Goal: Transaction & Acquisition: Purchase product/service

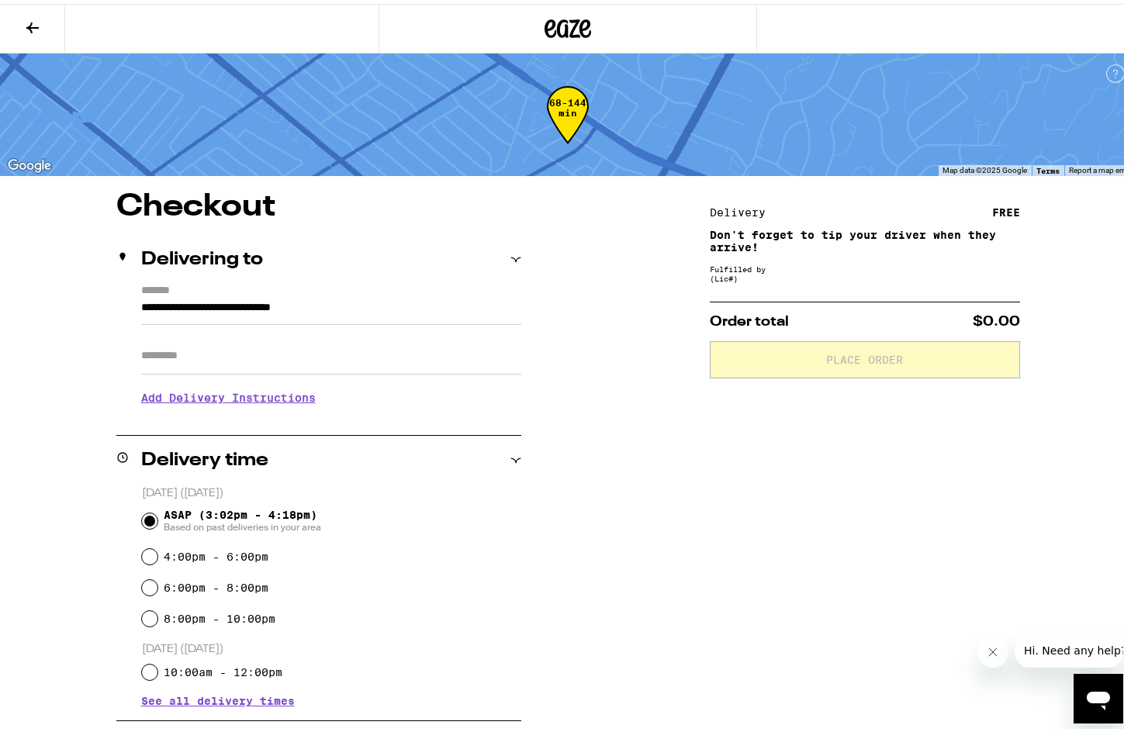
click at [579, 22] on icon at bounding box center [568, 25] width 47 height 28
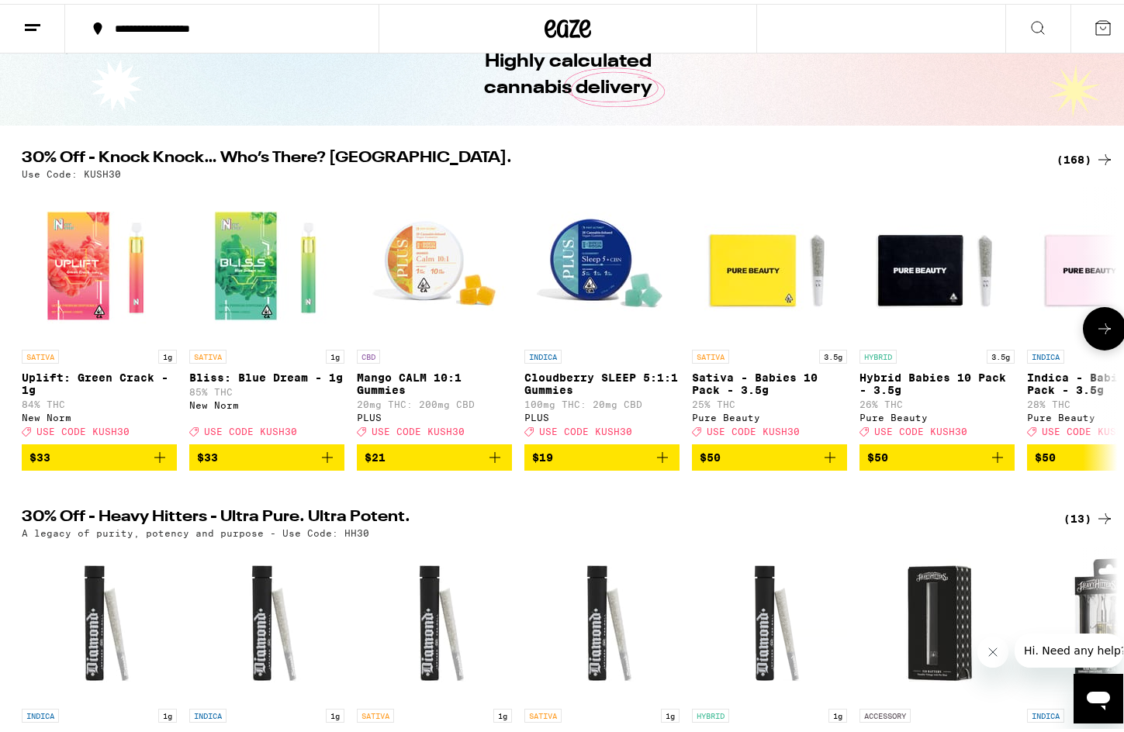
scroll to position [388, 0]
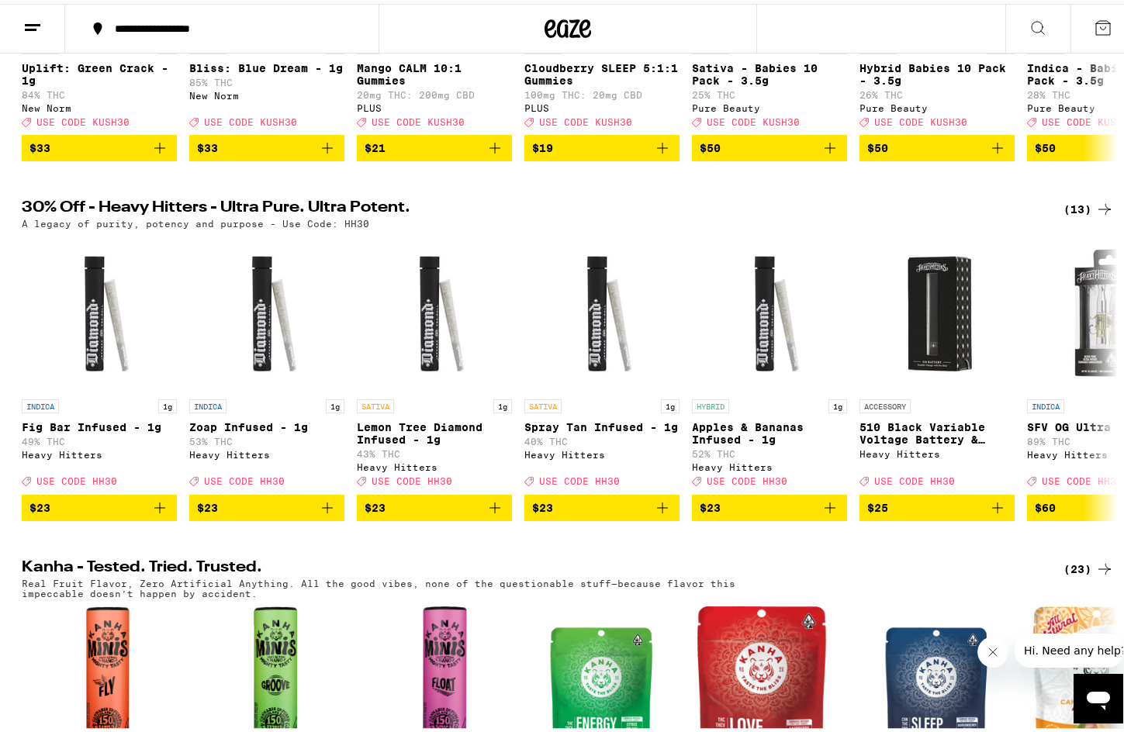
click at [604, 215] on h2 "30% Off - Heavy Hitters - Ultra Pure. Ultra Potent." at bounding box center [530, 205] width 1016 height 19
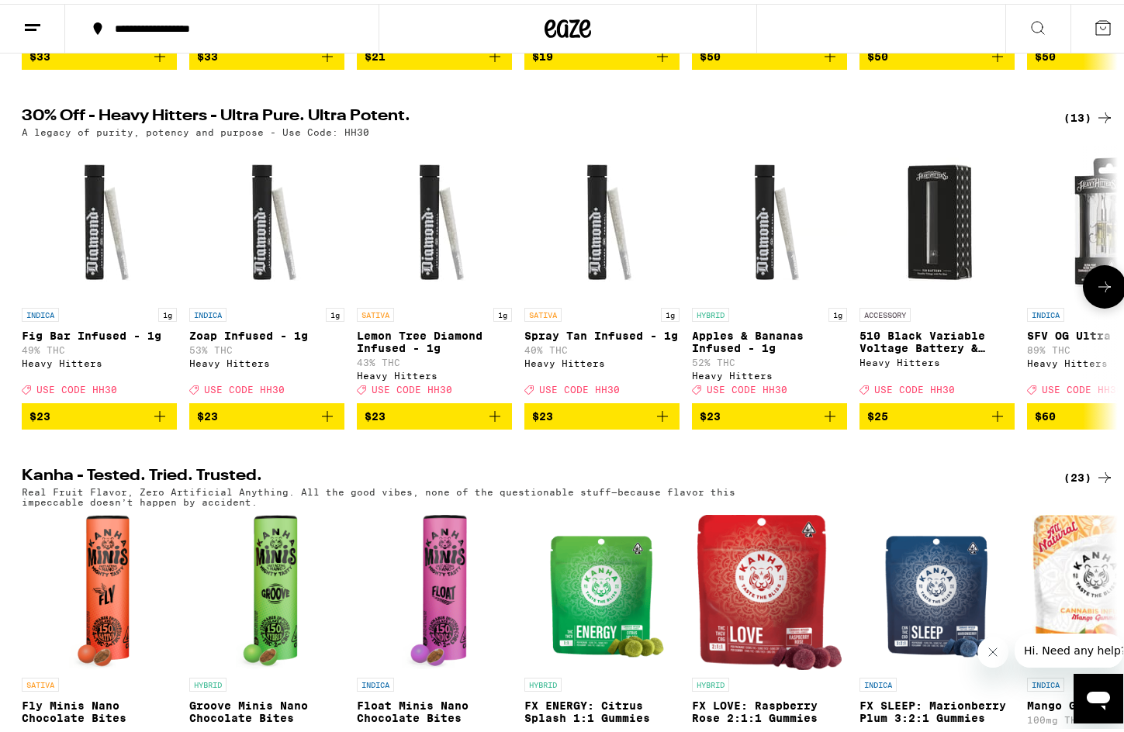
scroll to position [621, 0]
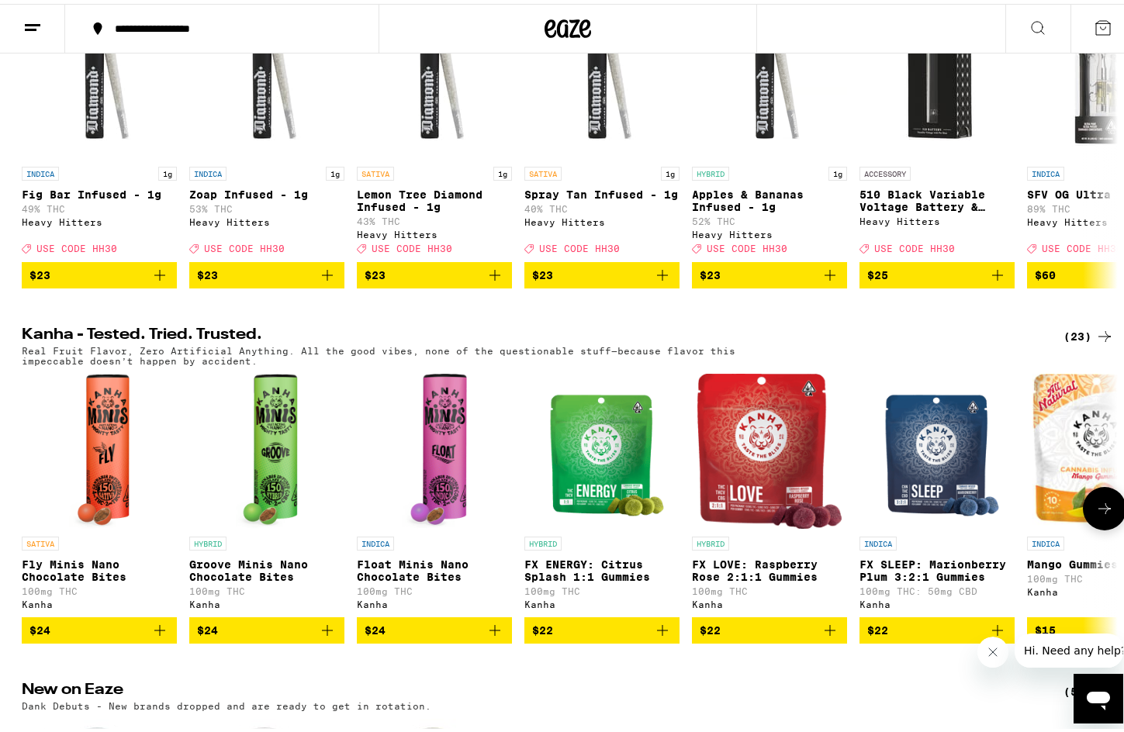
click at [273, 445] on img "Open page for Groove Minis Nano Chocolate Bites from Kanha" at bounding box center [267, 447] width 62 height 155
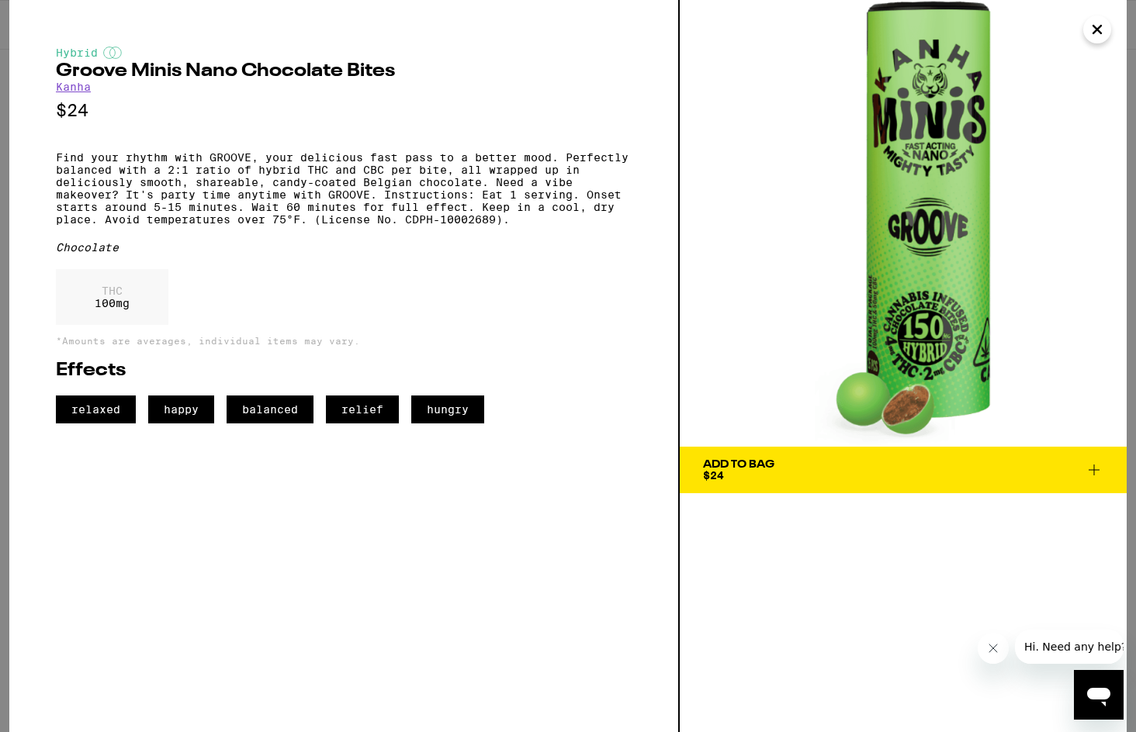
click at [1092, 27] on icon "Close" at bounding box center [1097, 29] width 19 height 23
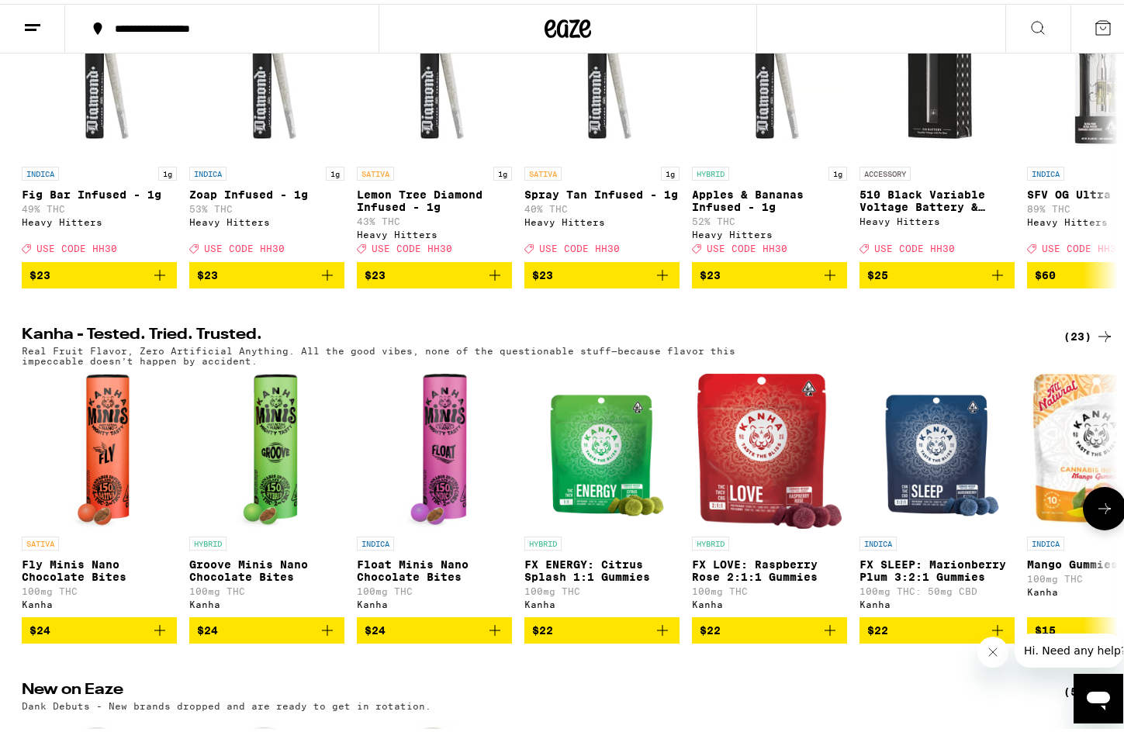
click at [1102, 527] on button at bounding box center [1104, 504] width 43 height 43
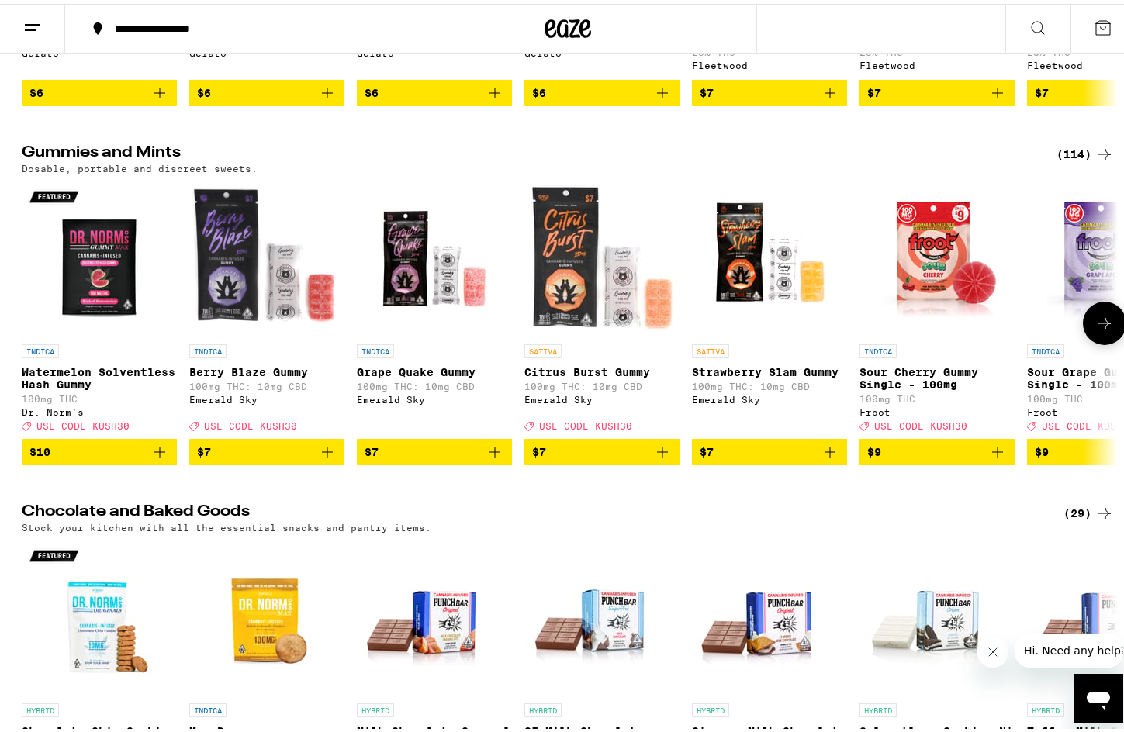
scroll to position [5043, 0]
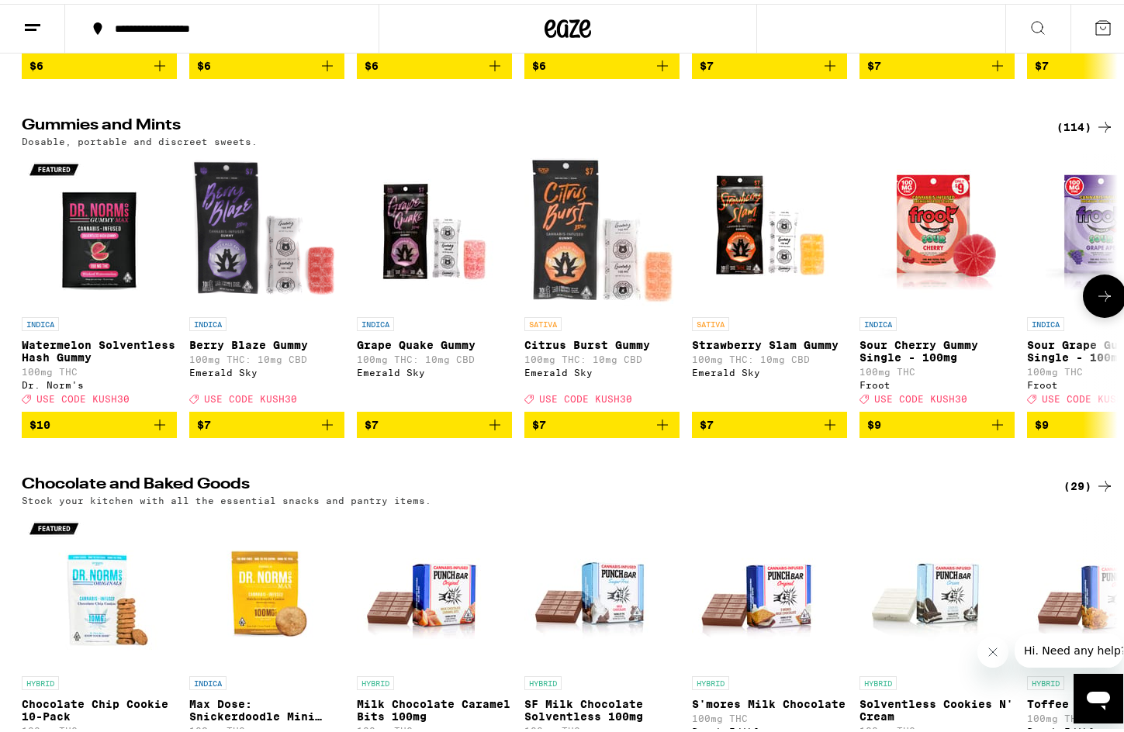
click at [326, 427] on icon "Add to bag" at bounding box center [327, 421] width 11 height 11
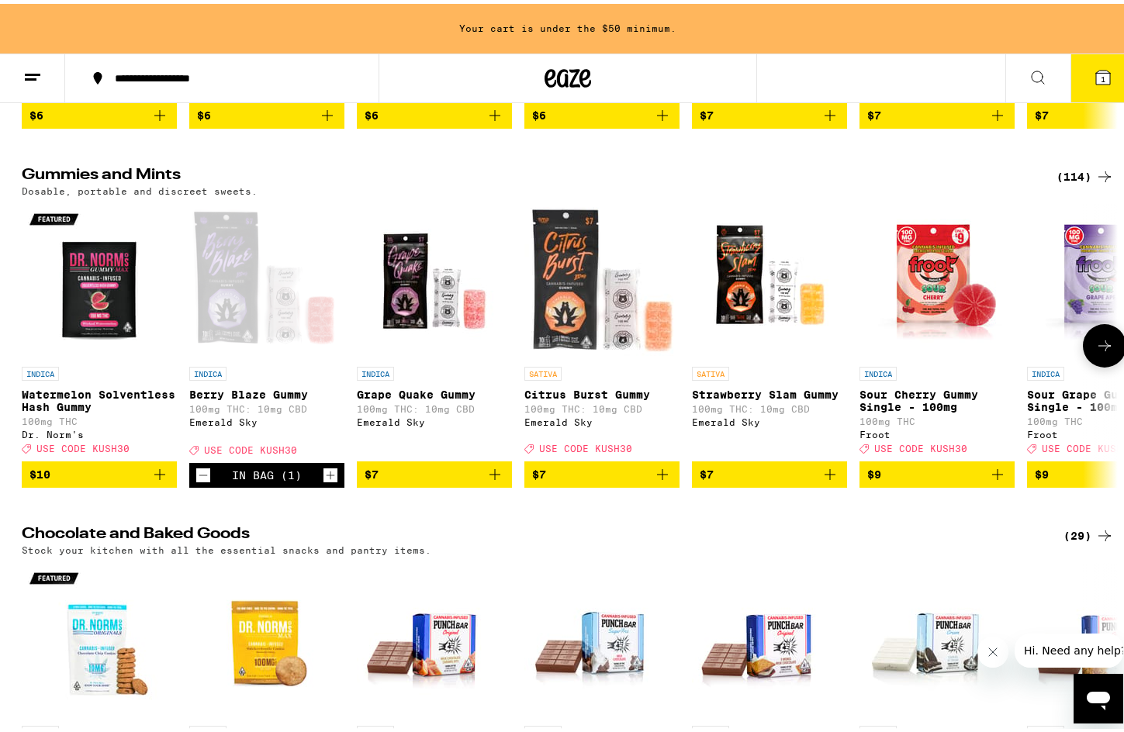
scroll to position [5092, 0]
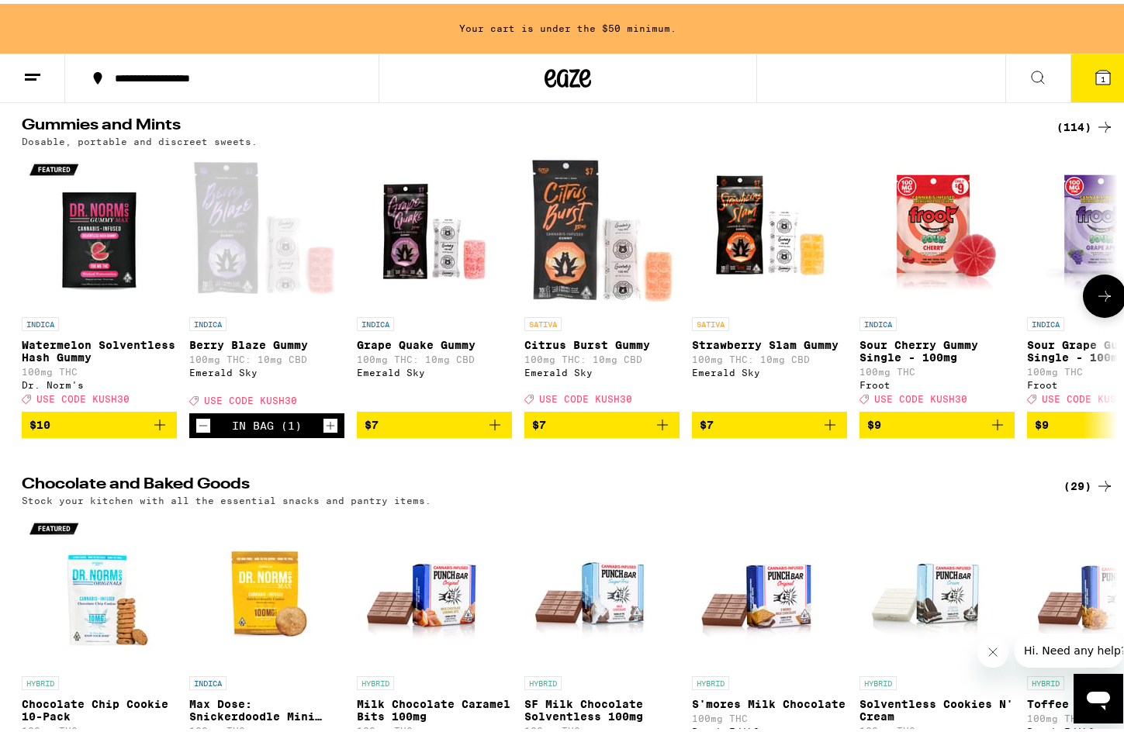
click at [327, 427] on icon "Increment" at bounding box center [331, 422] width 9 height 9
click at [659, 431] on icon "Add to bag" at bounding box center [662, 421] width 19 height 19
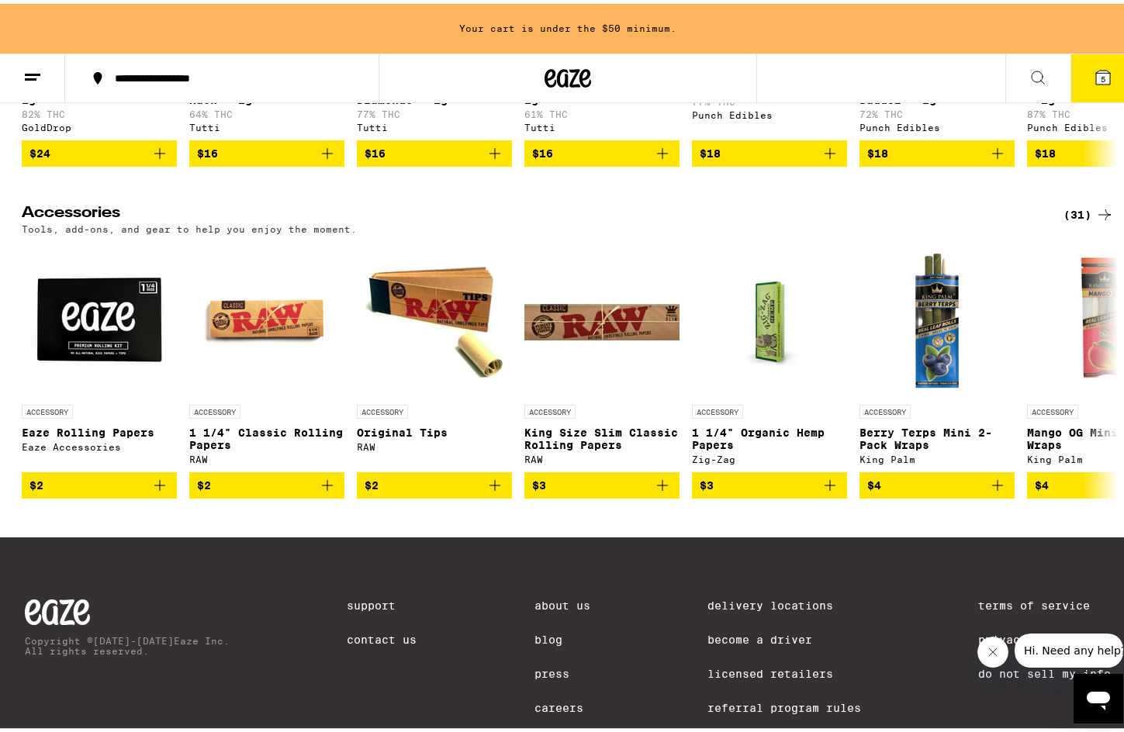
scroll to position [7265, 0]
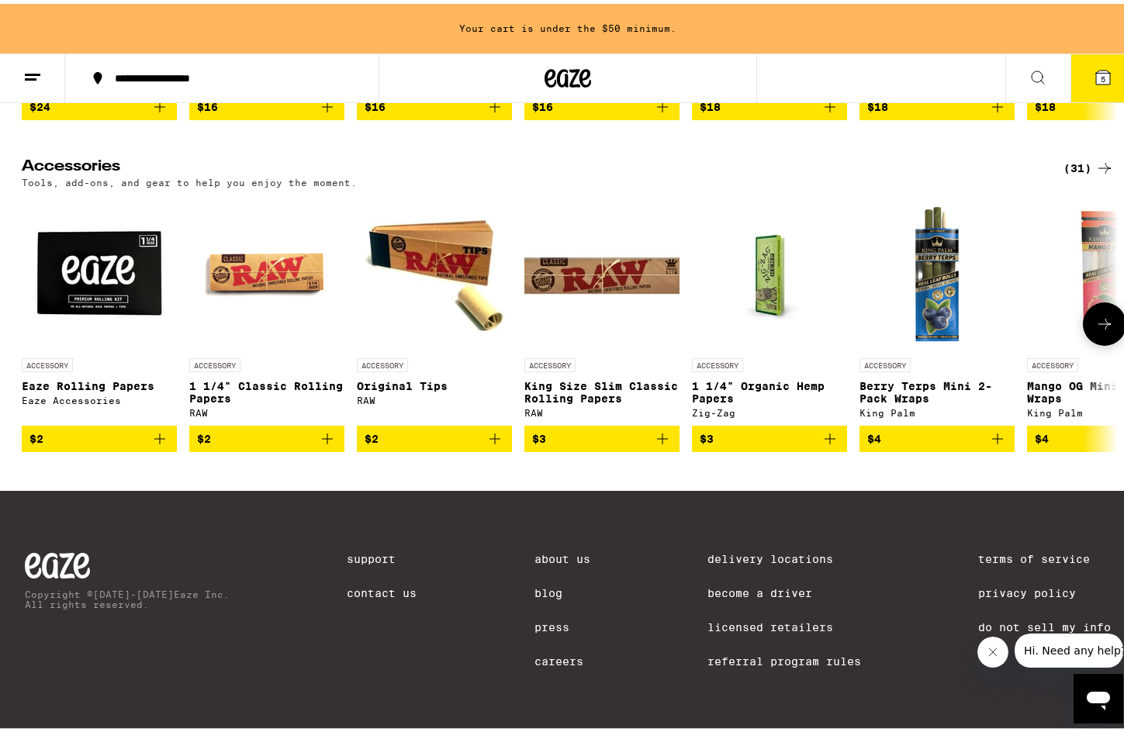
click at [1096, 342] on button at bounding box center [1104, 320] width 43 height 43
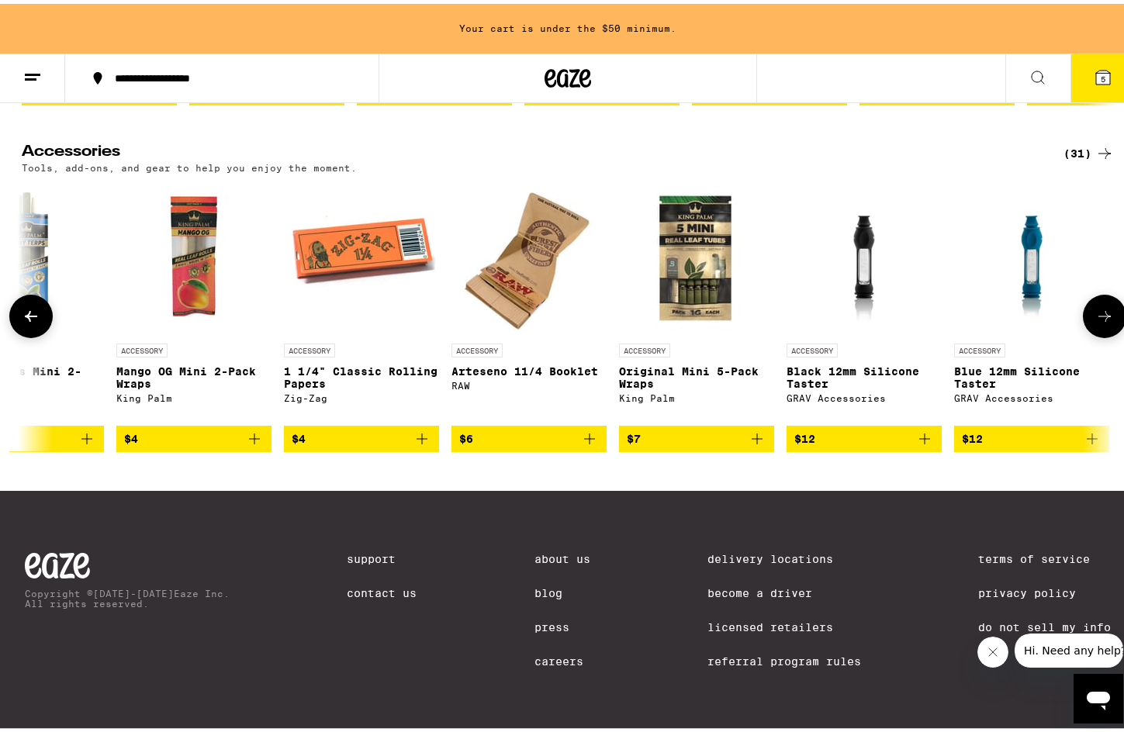
scroll to position [0, 923]
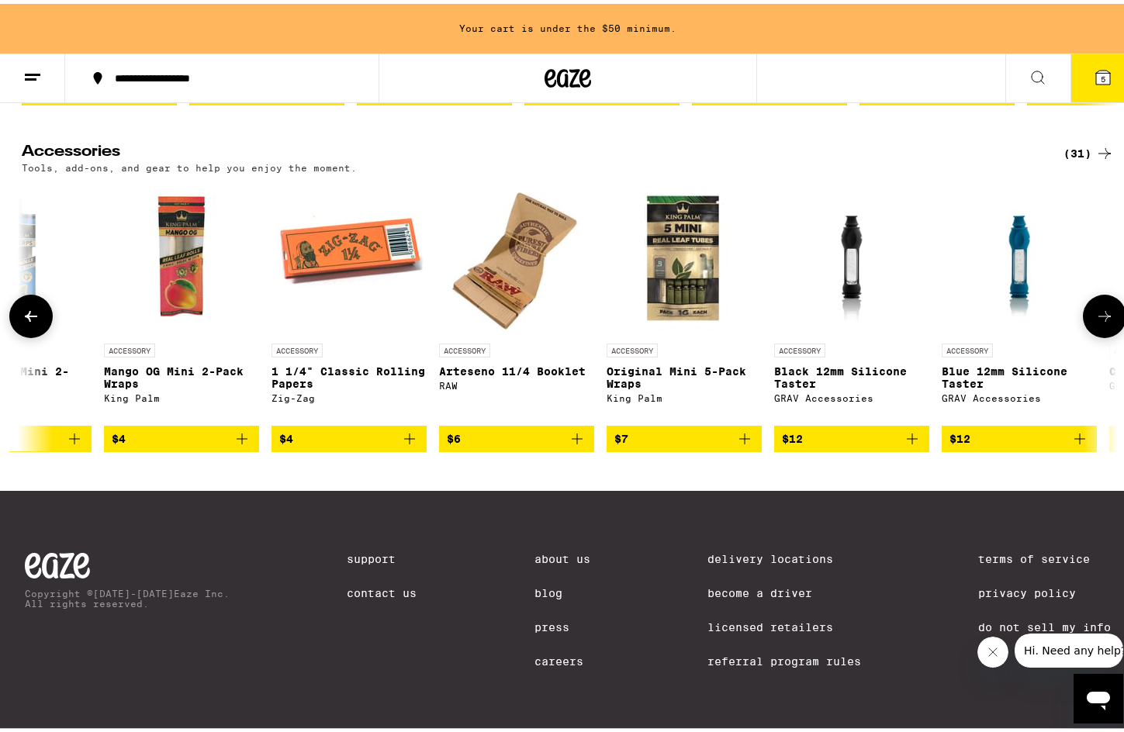
click at [497, 332] on img "Open page for Arteseno 11/4 Booklet from RAW" at bounding box center [516, 254] width 139 height 155
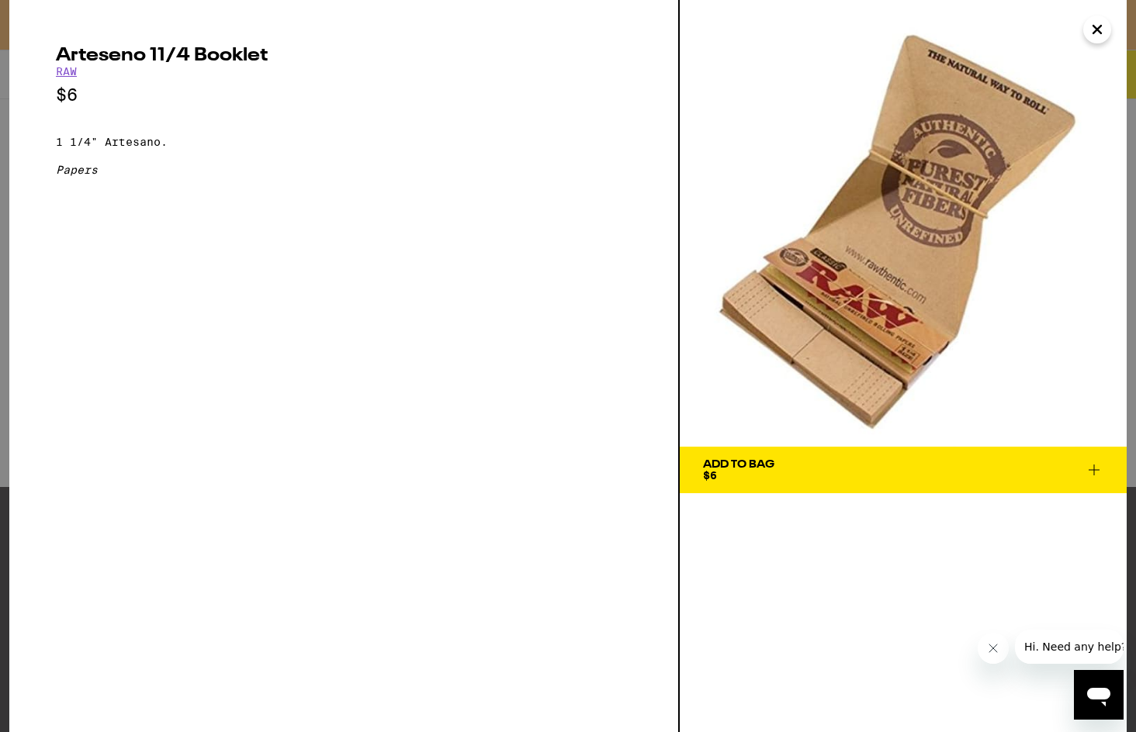
click at [1102, 32] on icon "Close" at bounding box center [1097, 29] width 19 height 23
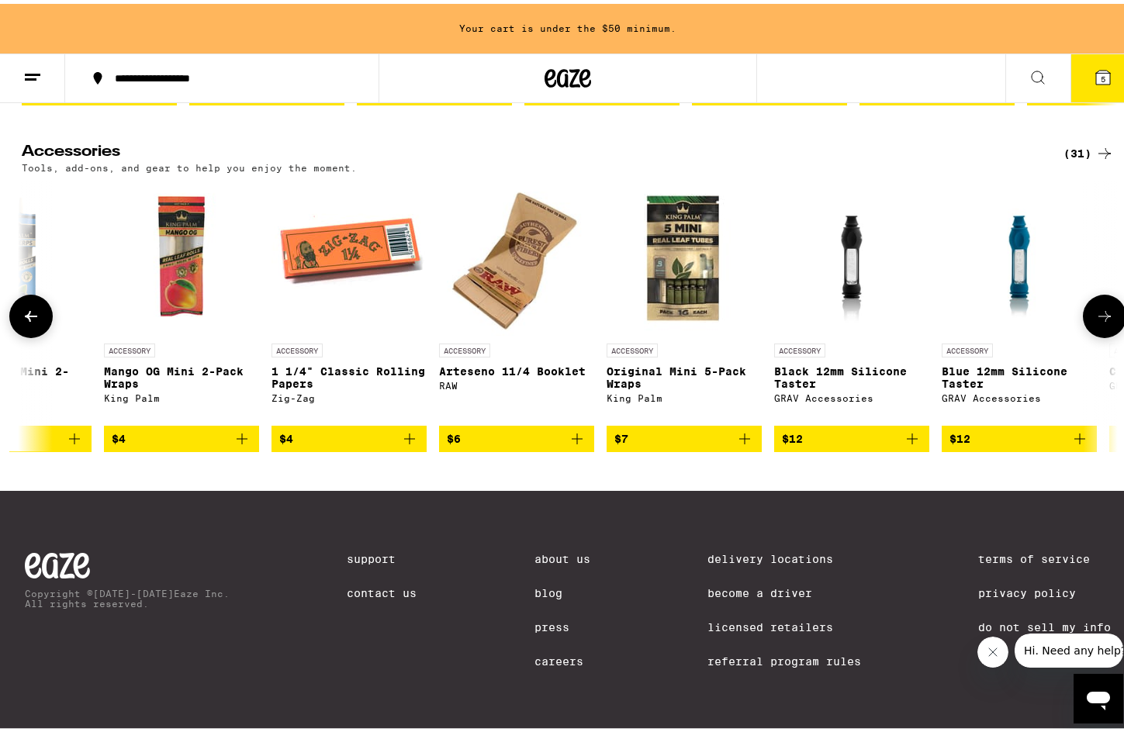
click at [686, 332] on img "Open page for Original Mini 5-Pack Wraps from King Palm" at bounding box center [684, 254] width 155 height 155
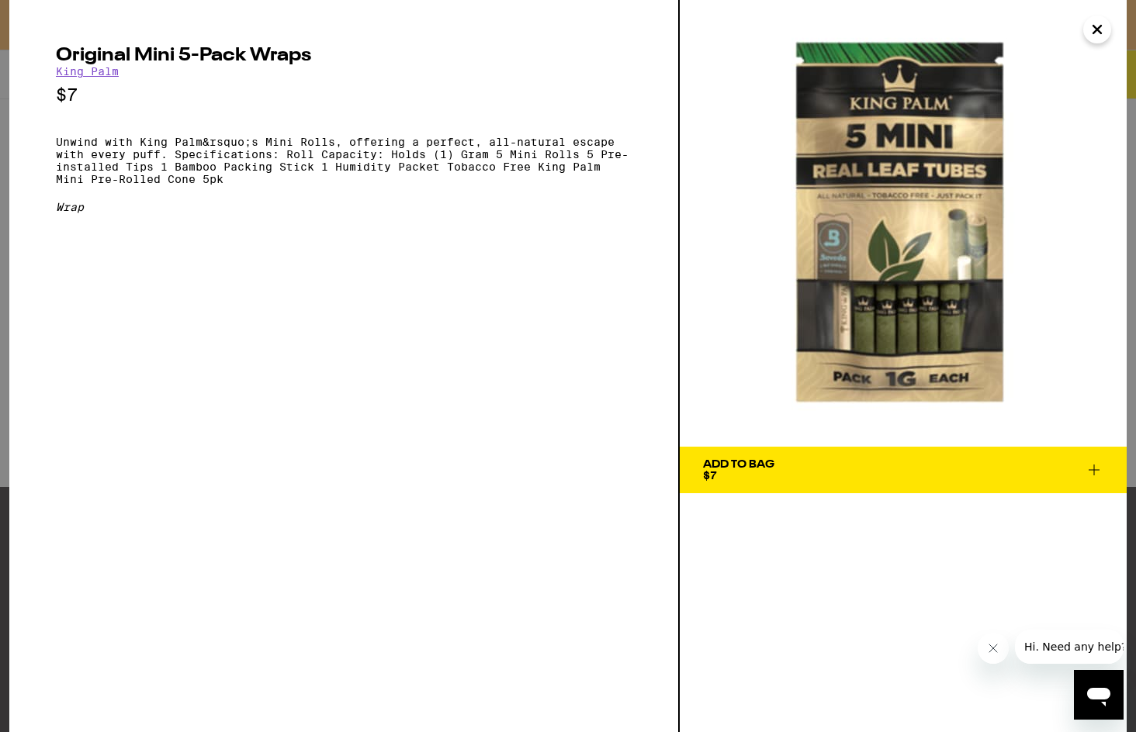
click at [1097, 30] on icon "Close" at bounding box center [1097, 30] width 8 height 8
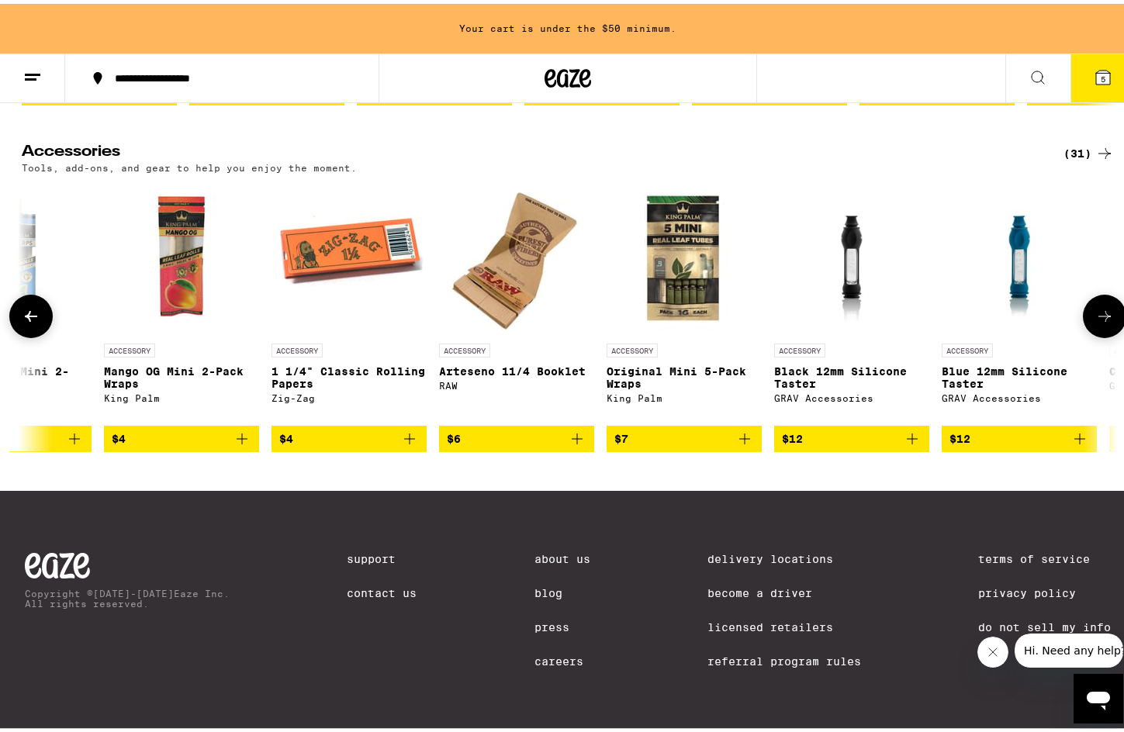
click at [1102, 318] on icon at bounding box center [1105, 312] width 12 height 11
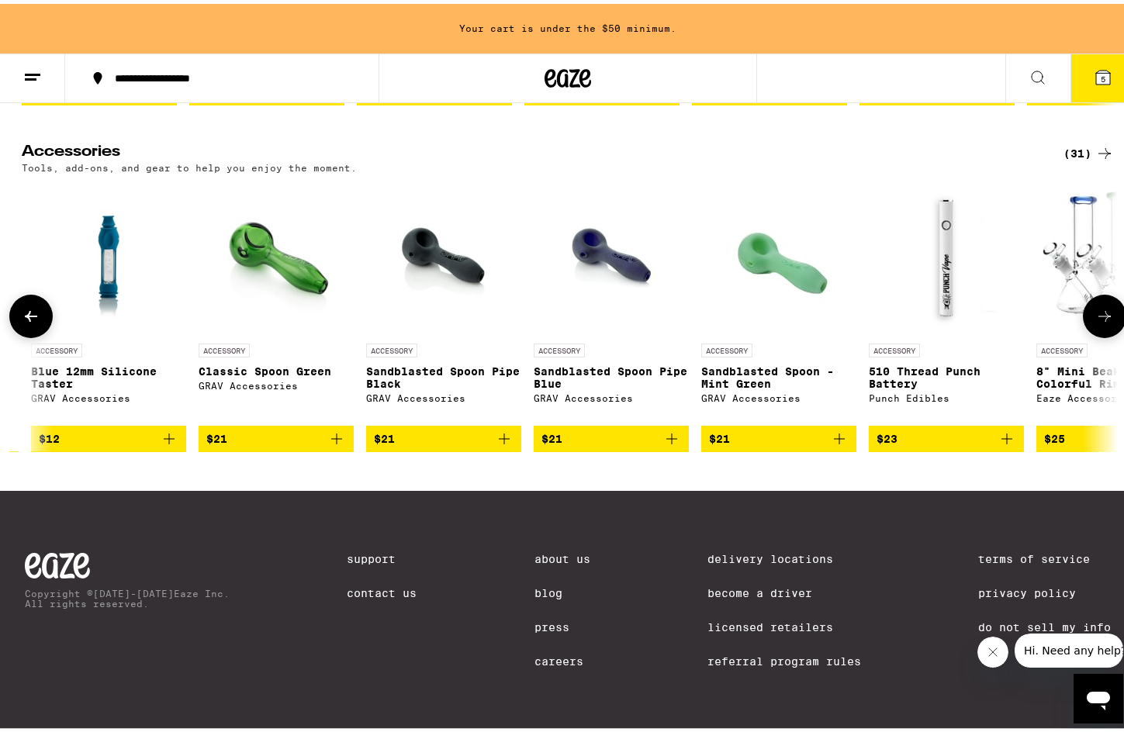
scroll to position [0, 1846]
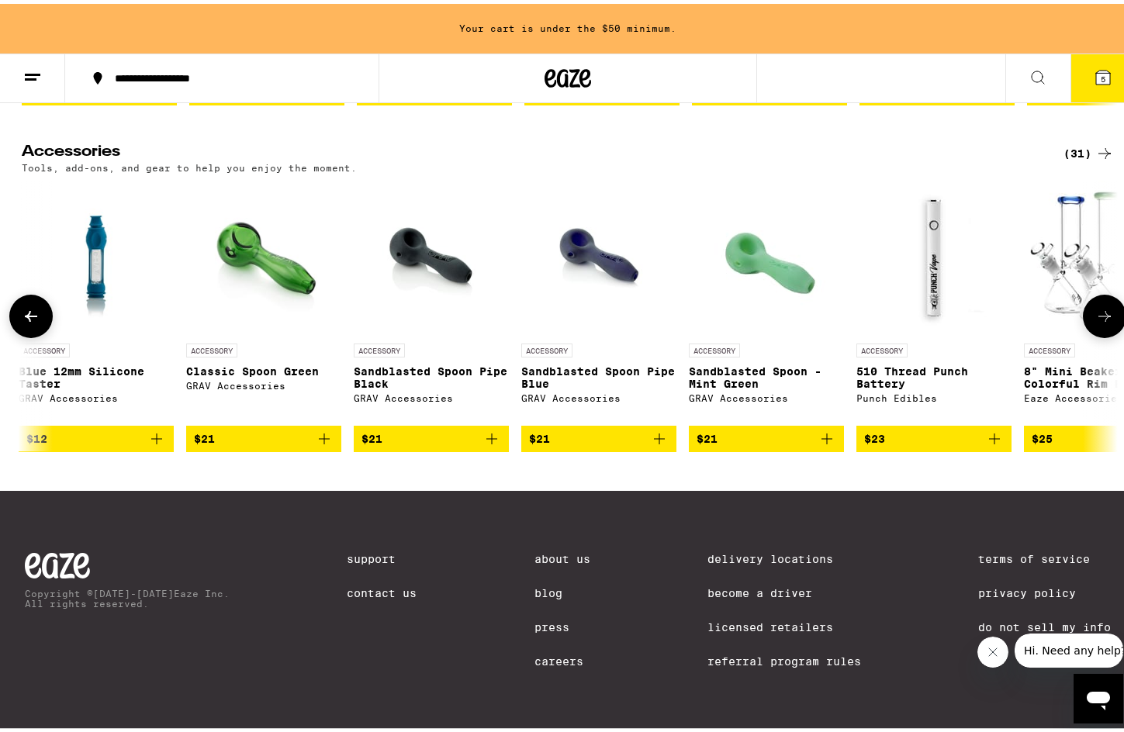
click at [1102, 322] on icon at bounding box center [1104, 312] width 19 height 19
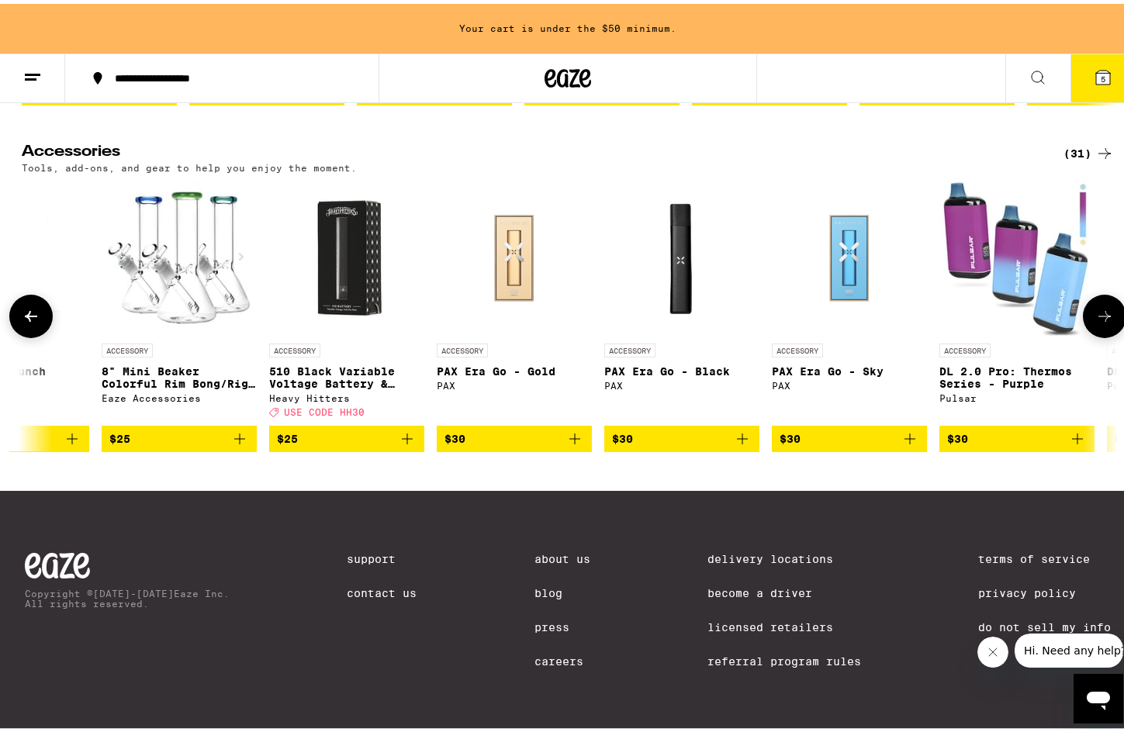
scroll to position [0, 2770]
click at [1106, 322] on icon at bounding box center [1104, 312] width 19 height 19
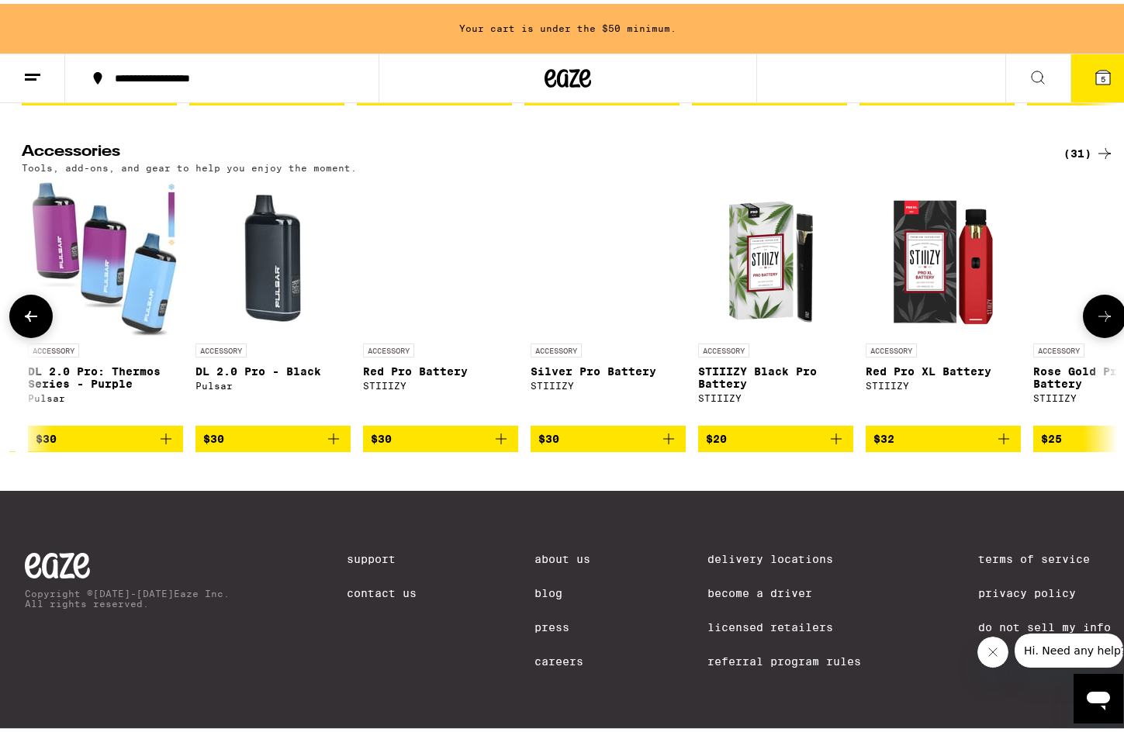
scroll to position [0, 3693]
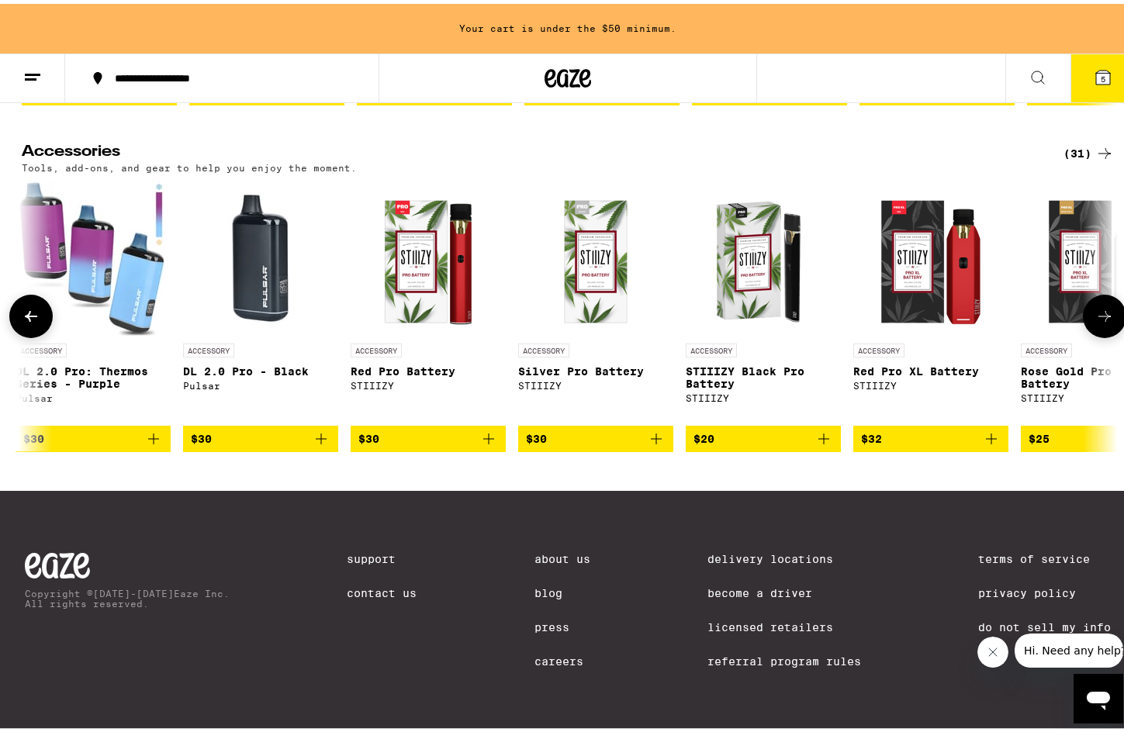
click at [79, 400] on div "Pulsar" at bounding box center [93, 394] width 155 height 10
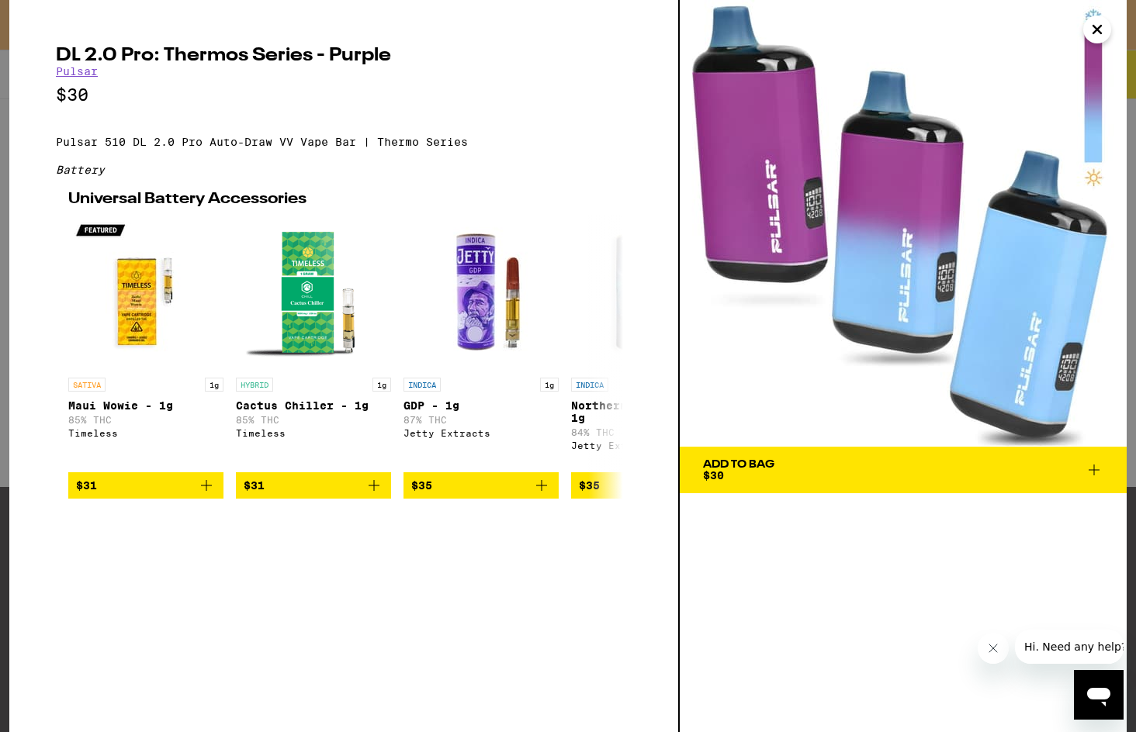
click at [1102, 27] on icon "Close" at bounding box center [1097, 29] width 19 height 23
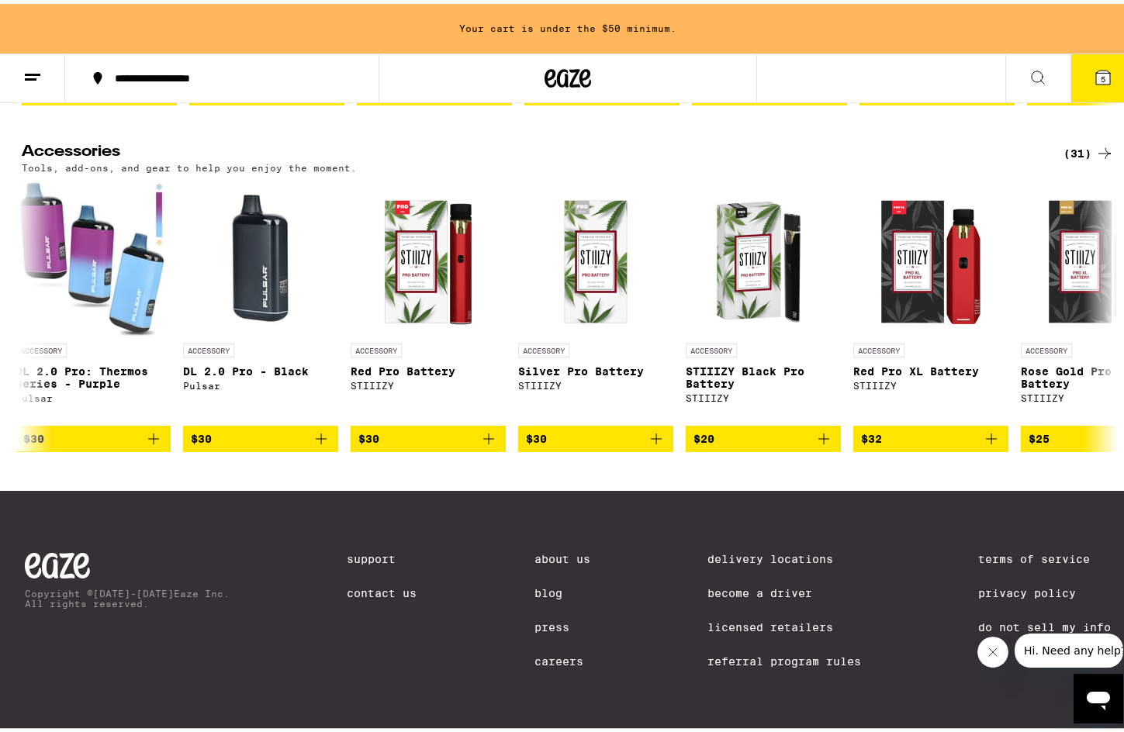
scroll to position [7466, 0]
click at [1113, 296] on button at bounding box center [1104, 312] width 43 height 43
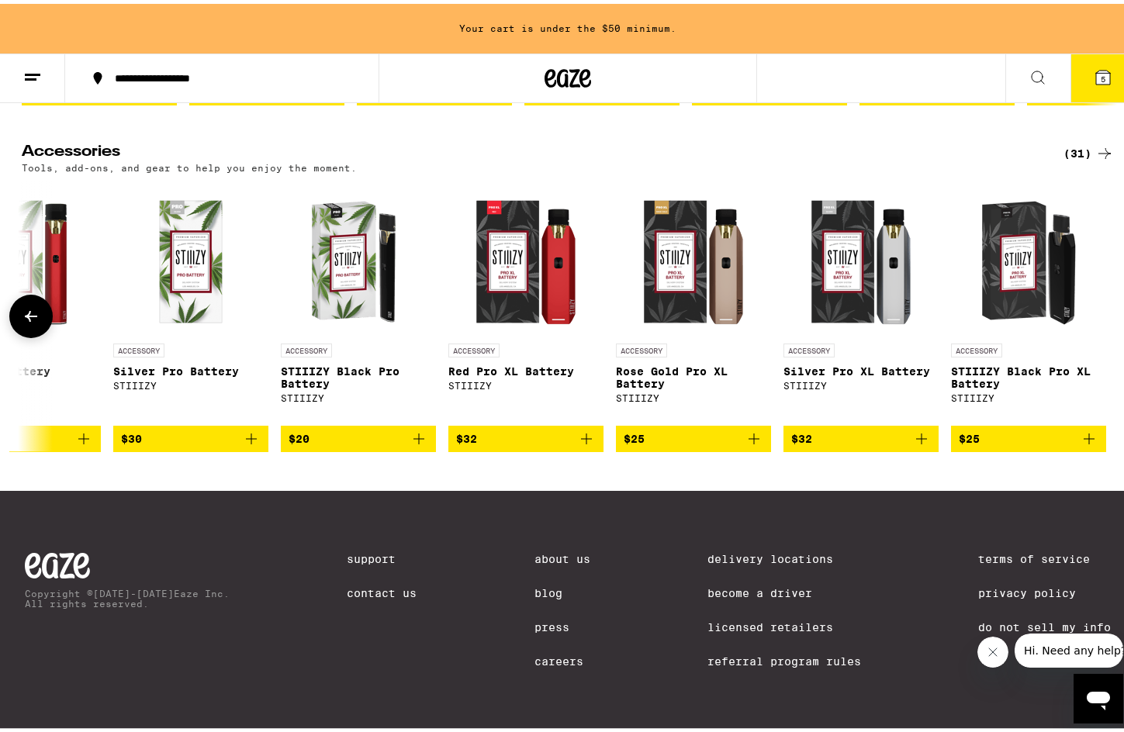
scroll to position [0, 4102]
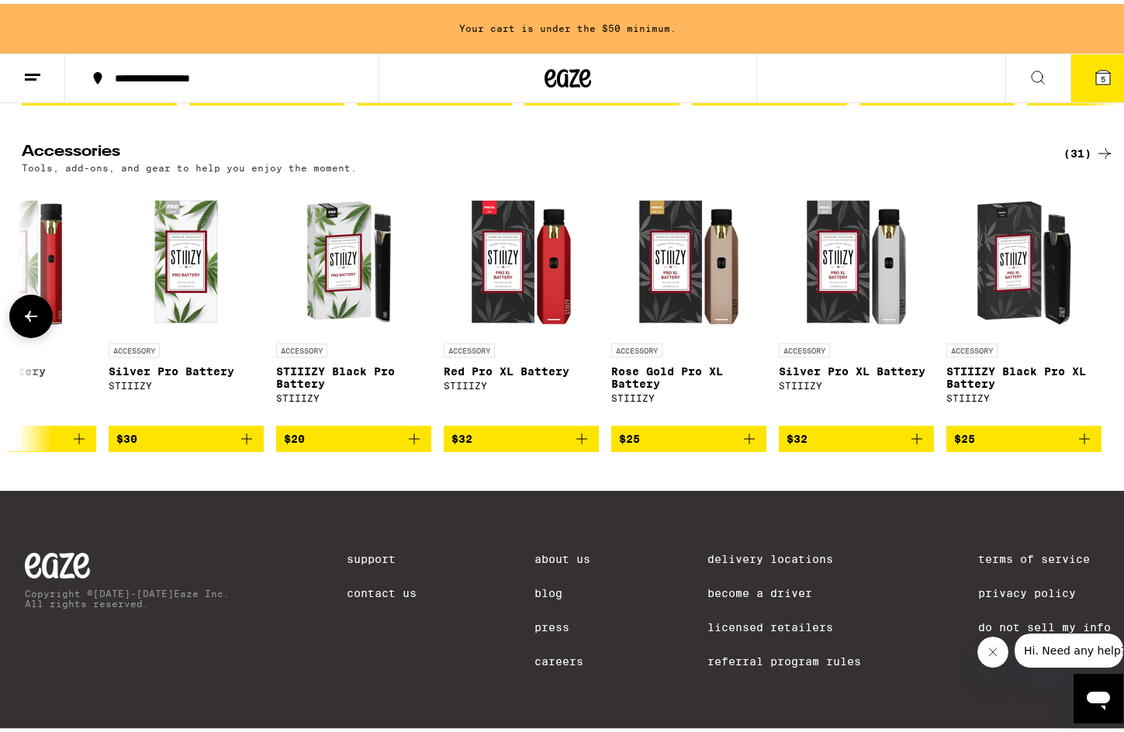
click at [1112, 296] on div at bounding box center [1104, 312] width 43 height 43
click at [22, 305] on icon at bounding box center [31, 312] width 19 height 19
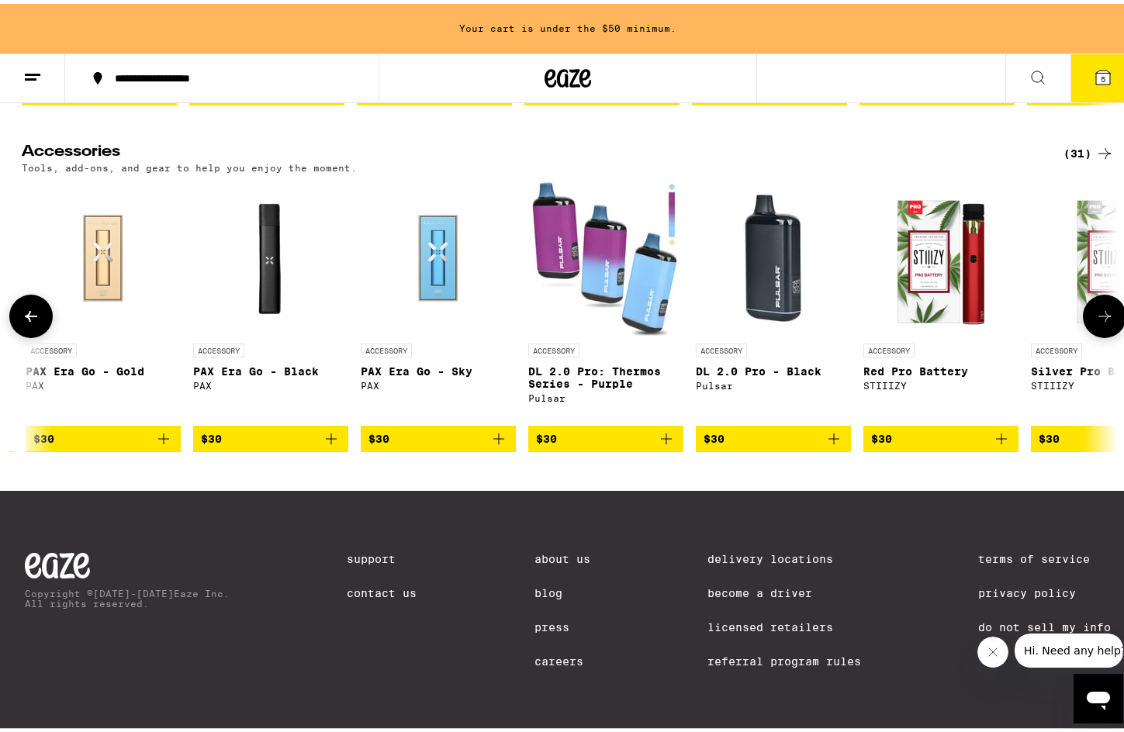
click at [22, 304] on icon at bounding box center [31, 312] width 19 height 19
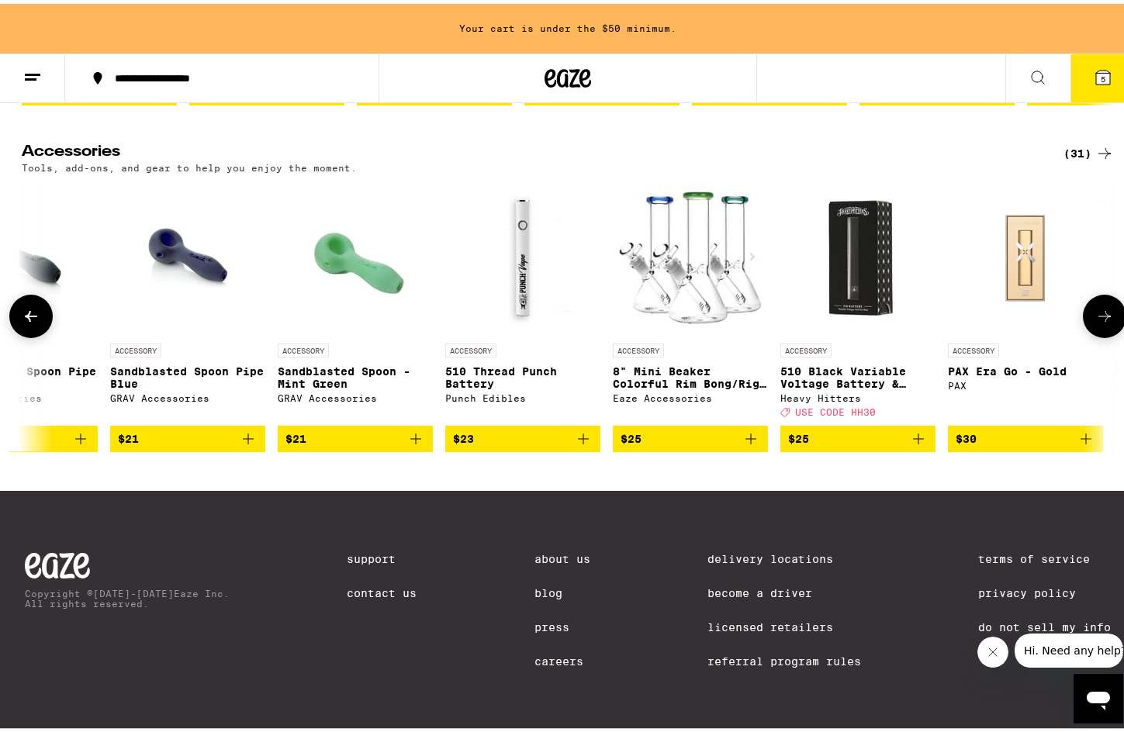
scroll to position [0, 2257]
click at [647, 275] on img at bounding box center [691, 254] width 155 height 155
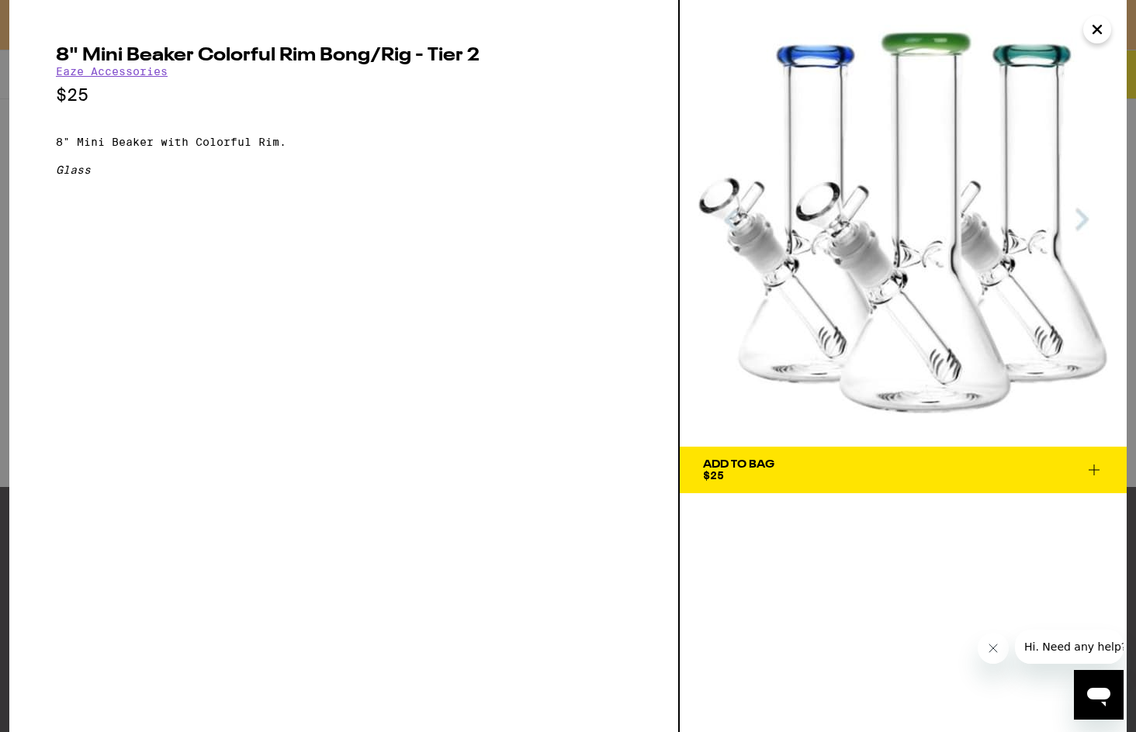
click at [1094, 33] on icon "Close" at bounding box center [1097, 30] width 8 height 8
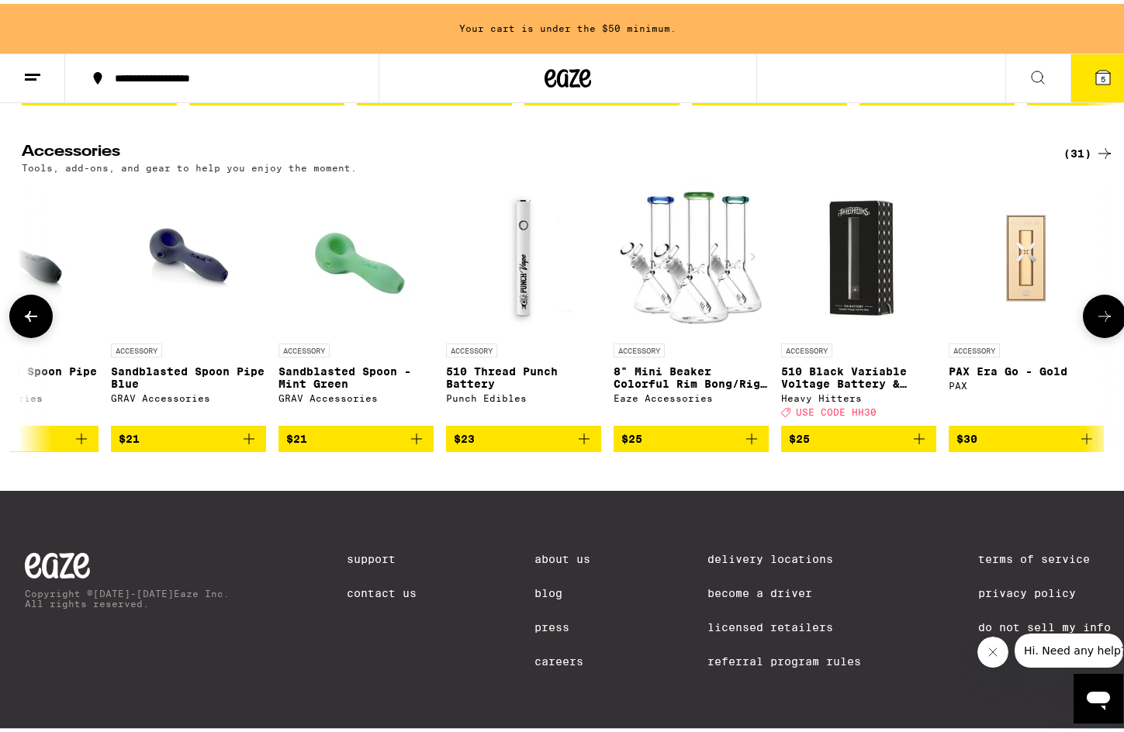
click at [27, 303] on icon at bounding box center [31, 312] width 19 height 19
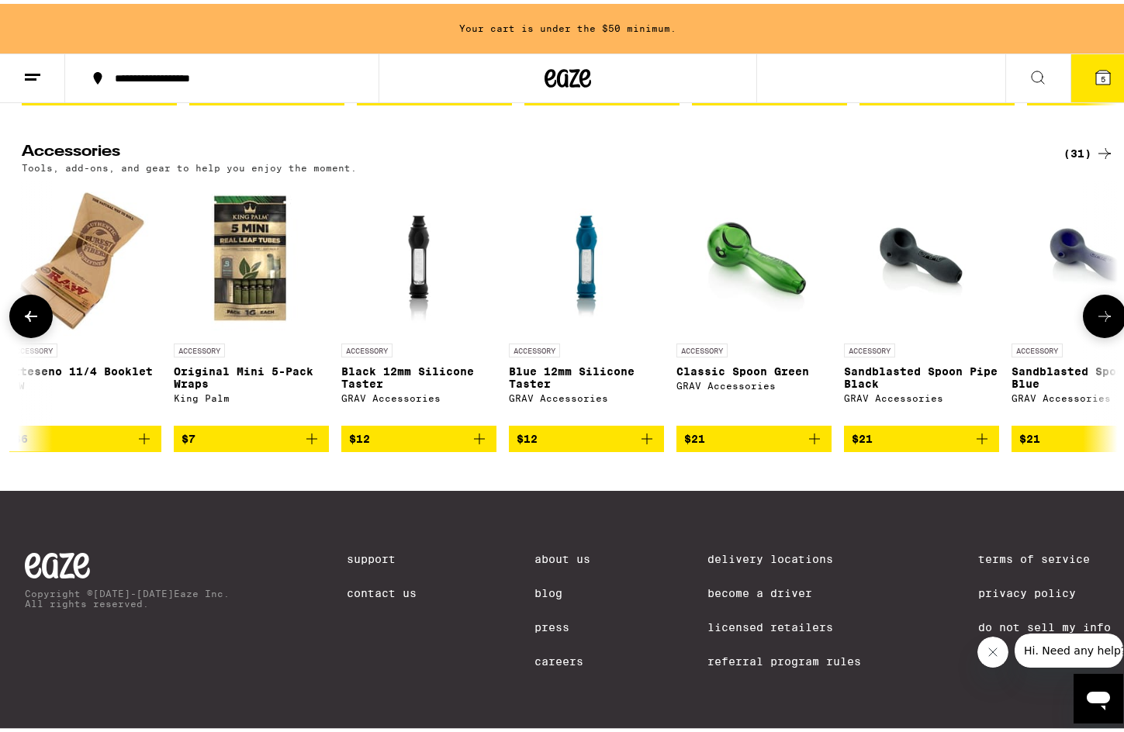
scroll to position [0, 1334]
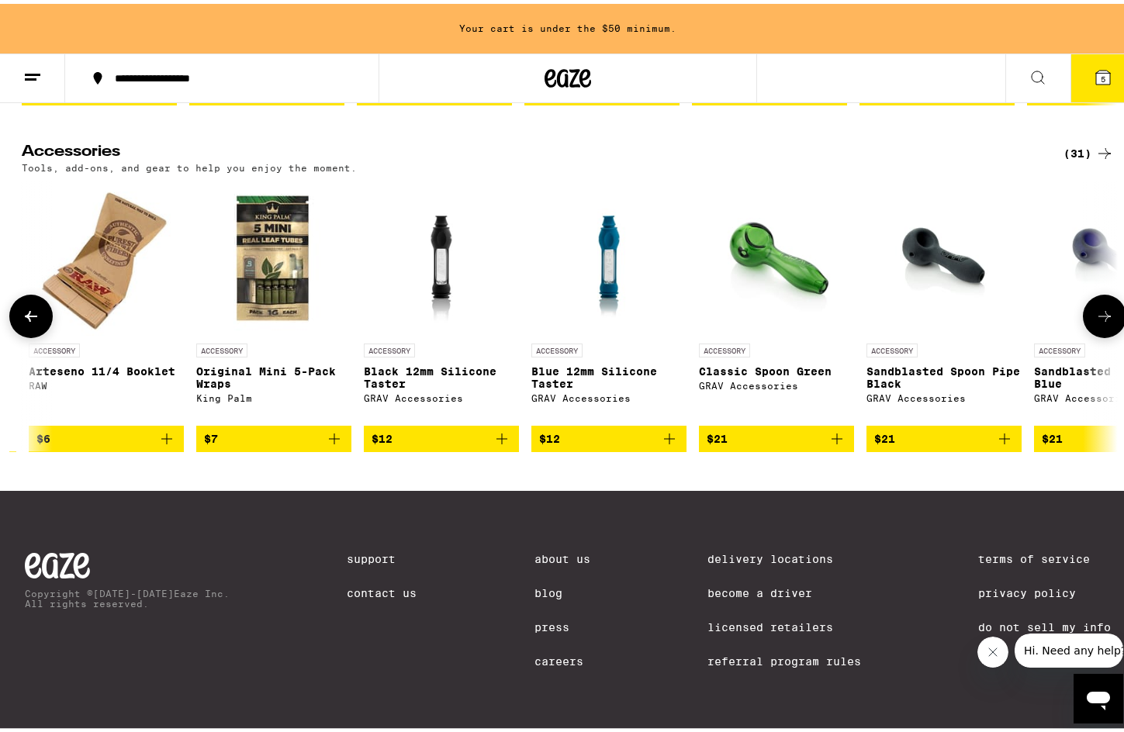
click at [26, 303] on icon at bounding box center [31, 312] width 19 height 19
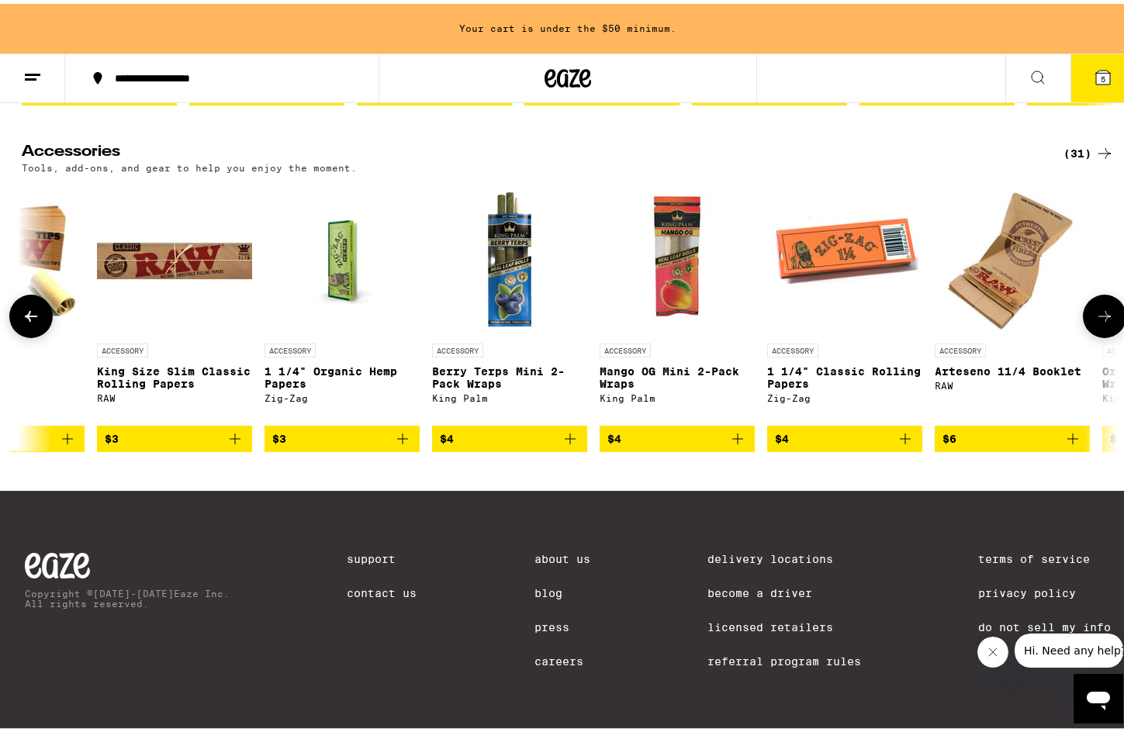
scroll to position [0, 410]
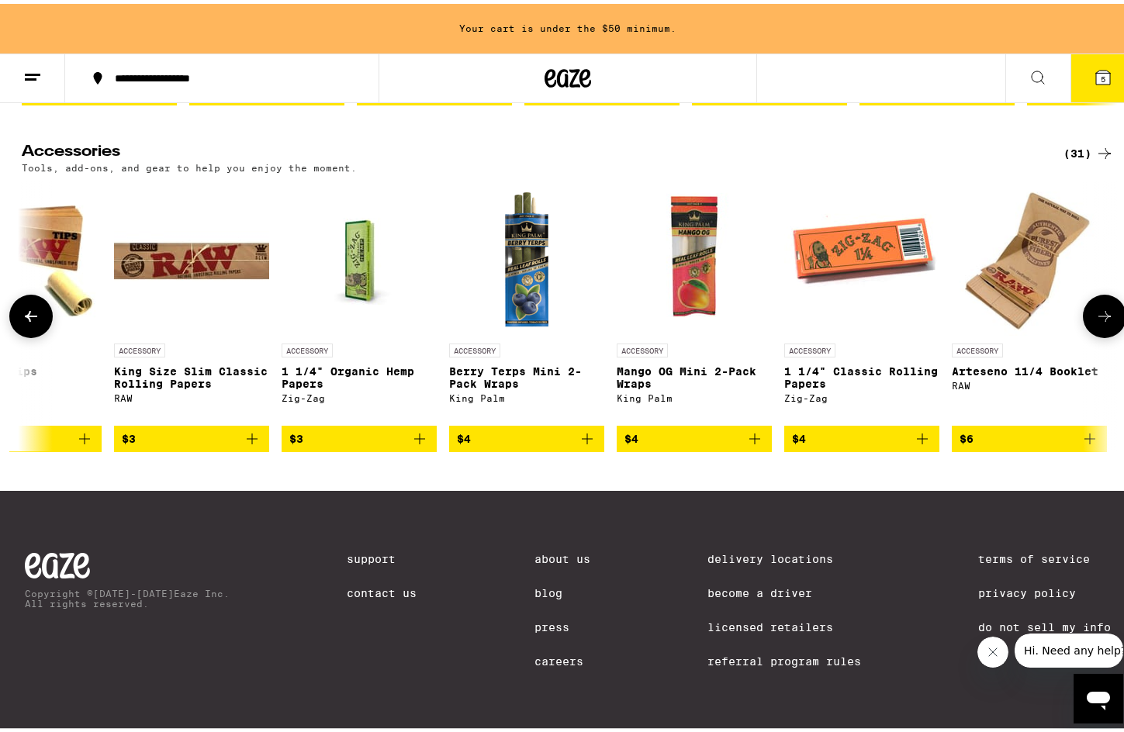
click at [26, 303] on icon at bounding box center [31, 312] width 19 height 19
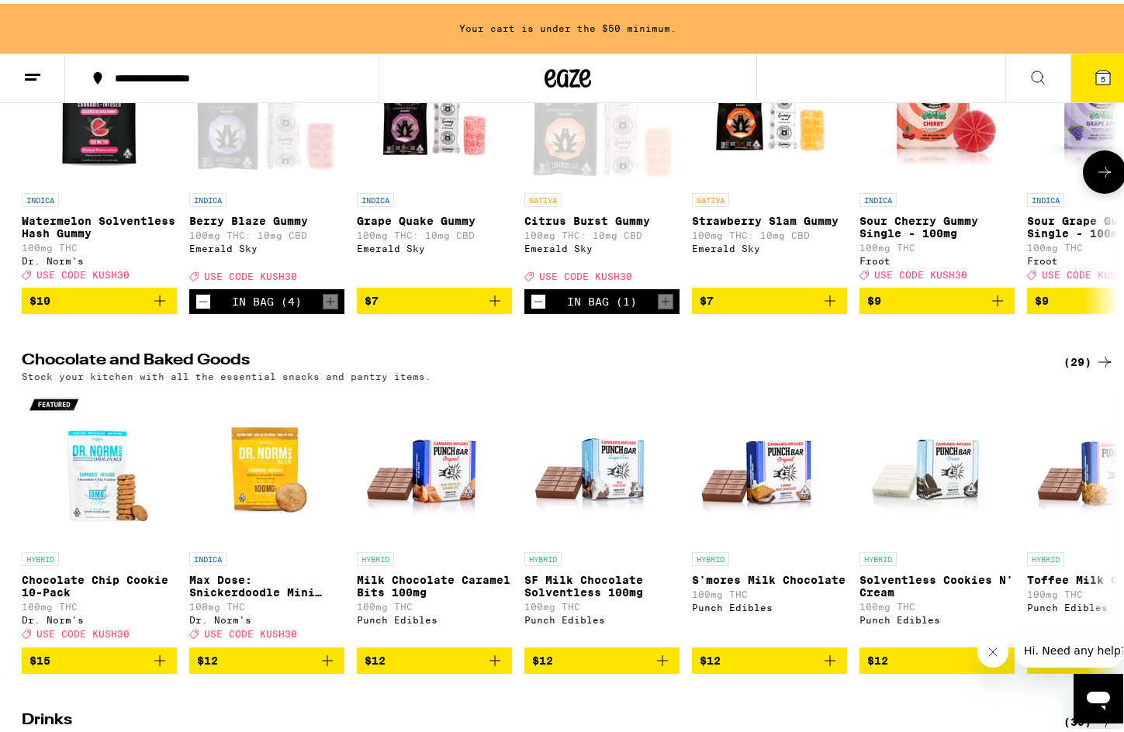
scroll to position [5139, 0]
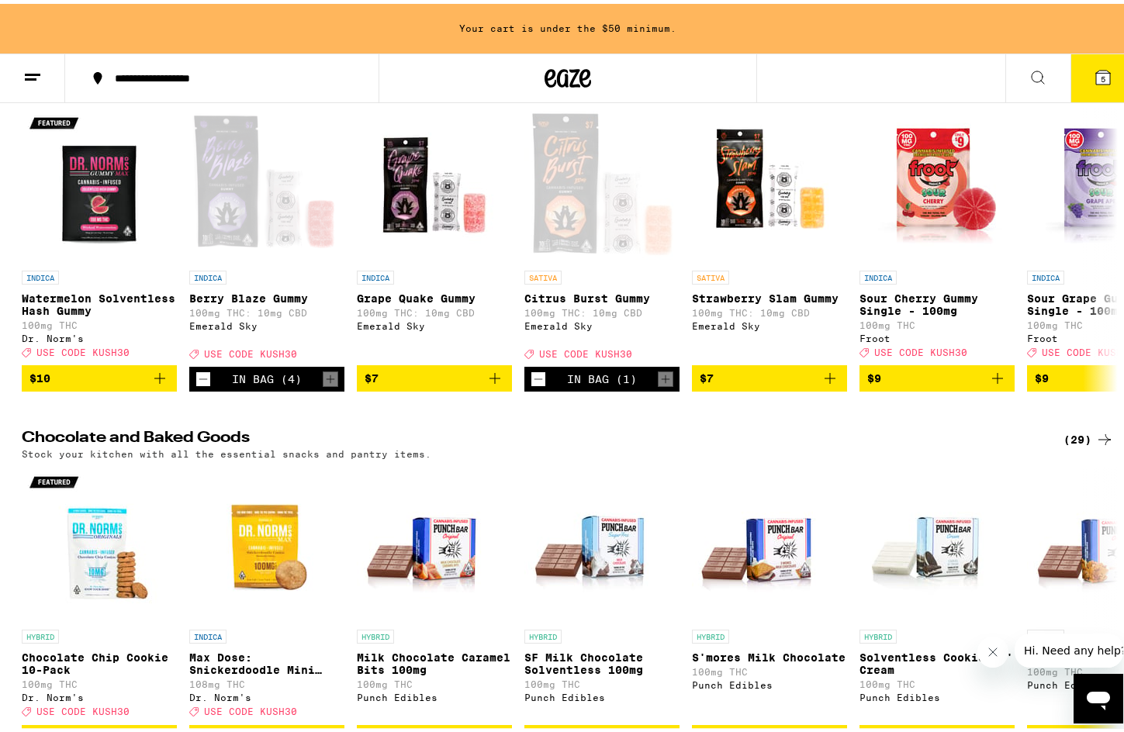
click at [1095, 86] on icon at bounding box center [1104, 76] width 19 height 19
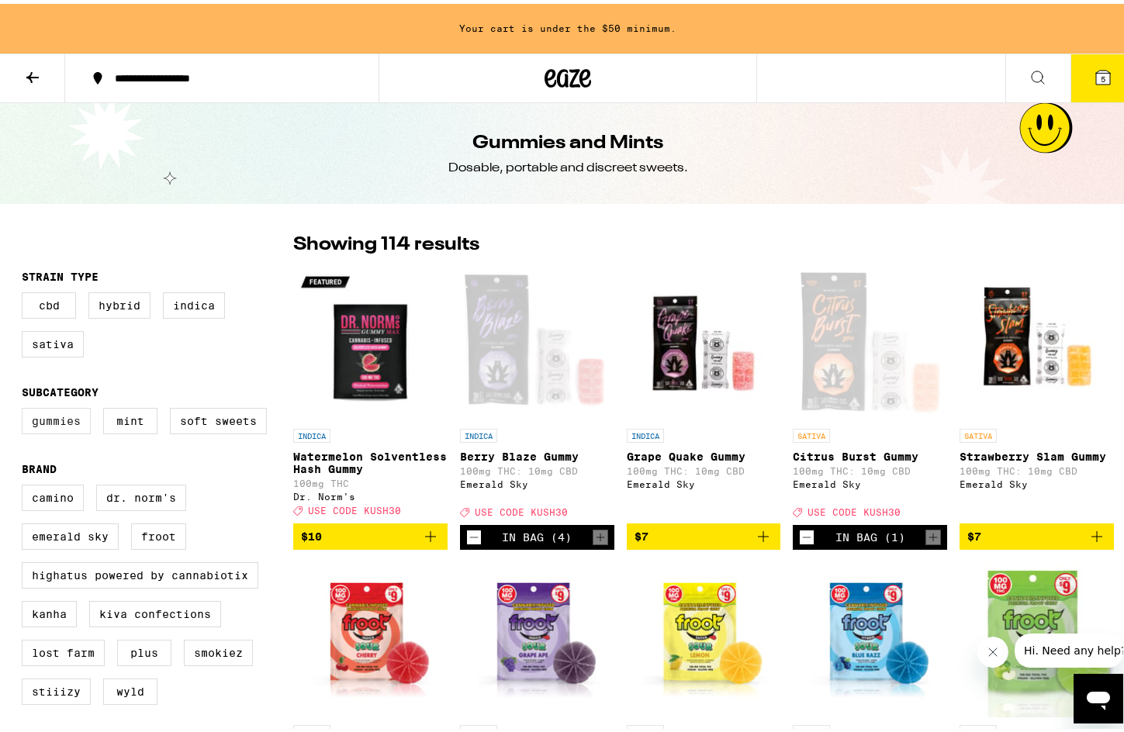
click at [37, 427] on label "Gummies" at bounding box center [56, 417] width 69 height 26
click at [26, 407] on input "Gummies" at bounding box center [25, 407] width 1 height 1
checkbox input "true"
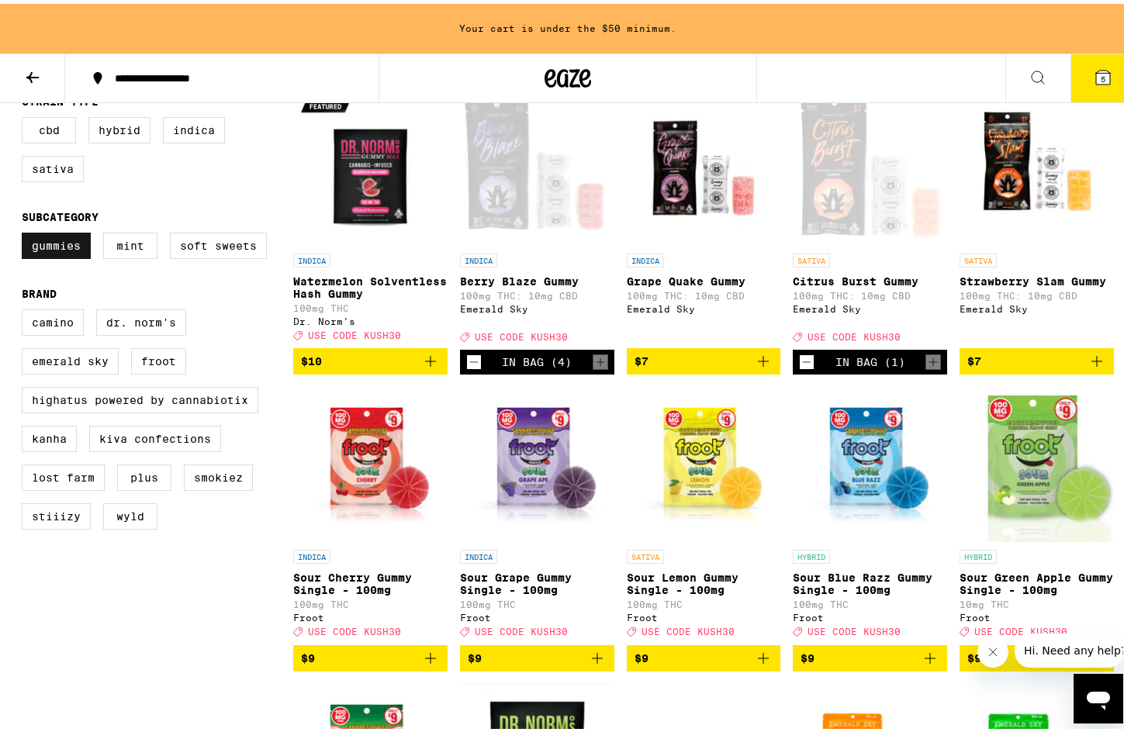
scroll to position [233, 0]
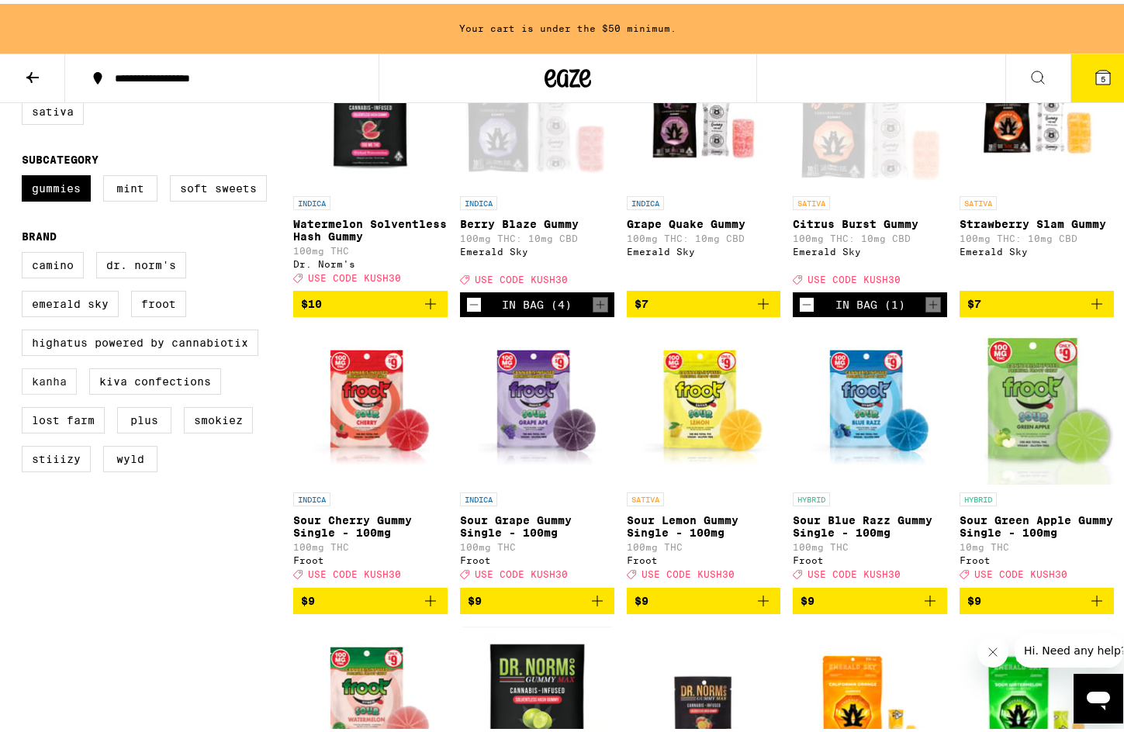
click at [53, 391] on label "Kanha" at bounding box center [49, 378] width 55 height 26
click at [26, 251] on input "Kanha" at bounding box center [25, 251] width 1 height 1
checkbox input "true"
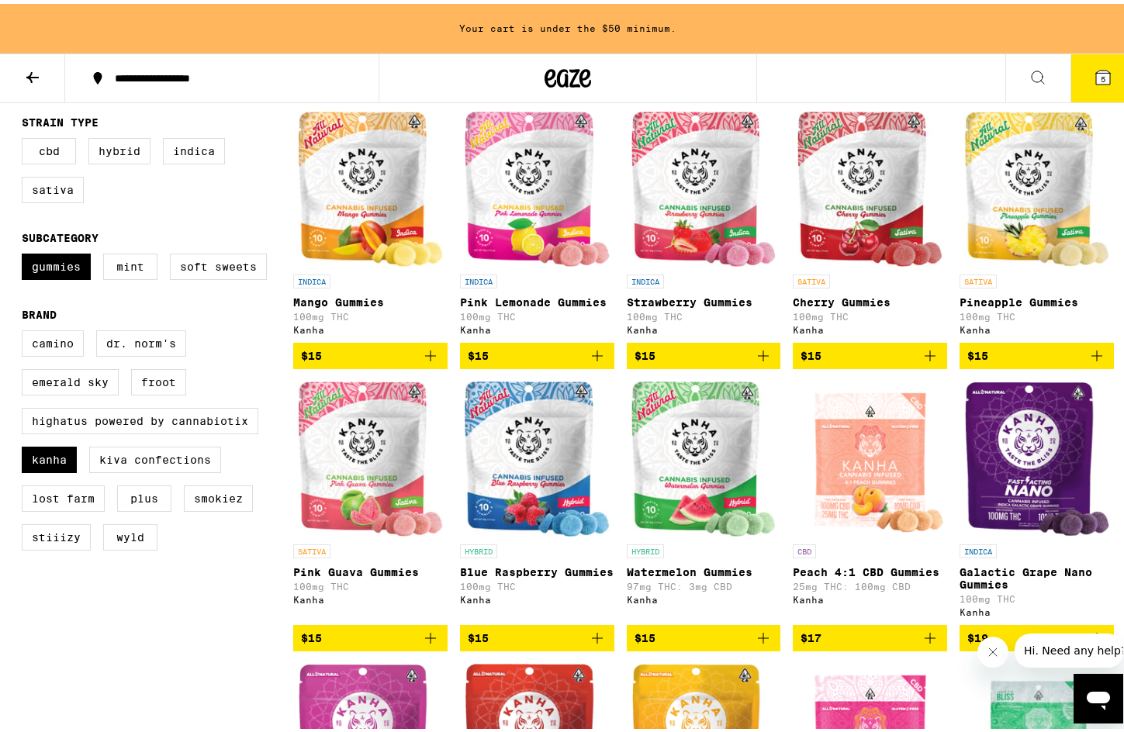
scroll to position [155, 0]
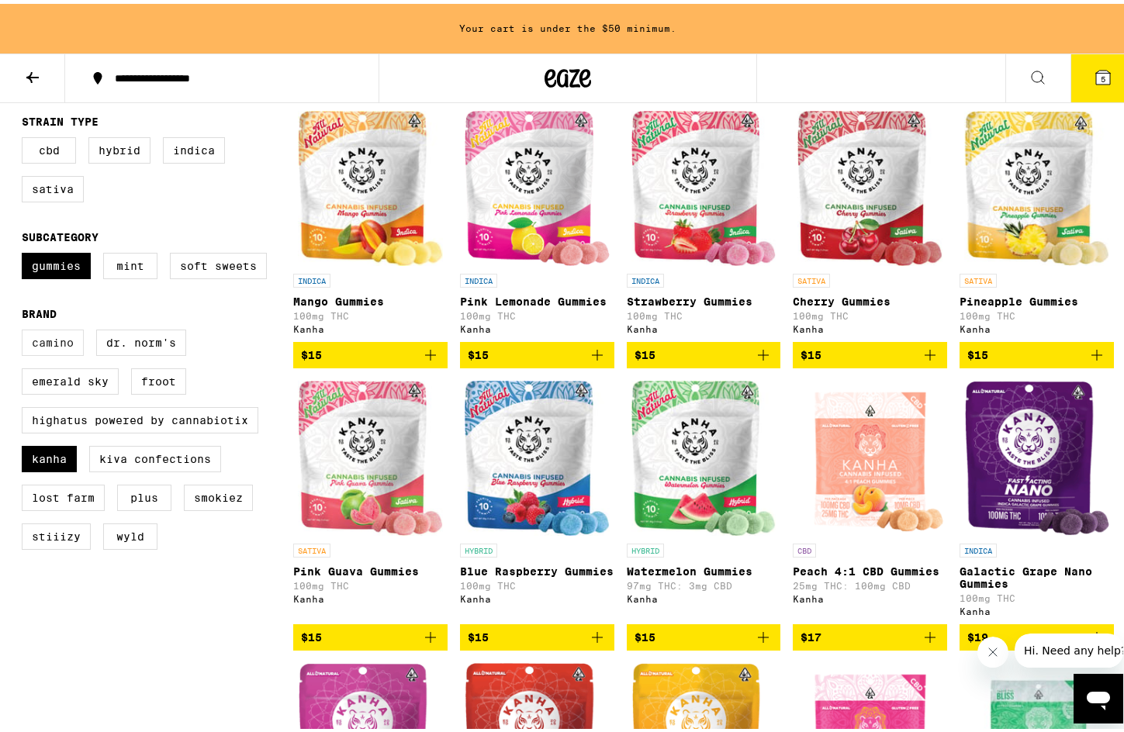
click at [52, 351] on label "Camino" at bounding box center [53, 339] width 62 height 26
click at [26, 329] on input "Camino" at bounding box center [25, 328] width 1 height 1
click at [53, 350] on label "Camino" at bounding box center [53, 339] width 62 height 26
click at [26, 329] on input "Camino" at bounding box center [25, 328] width 1 height 1
checkbox input "false"
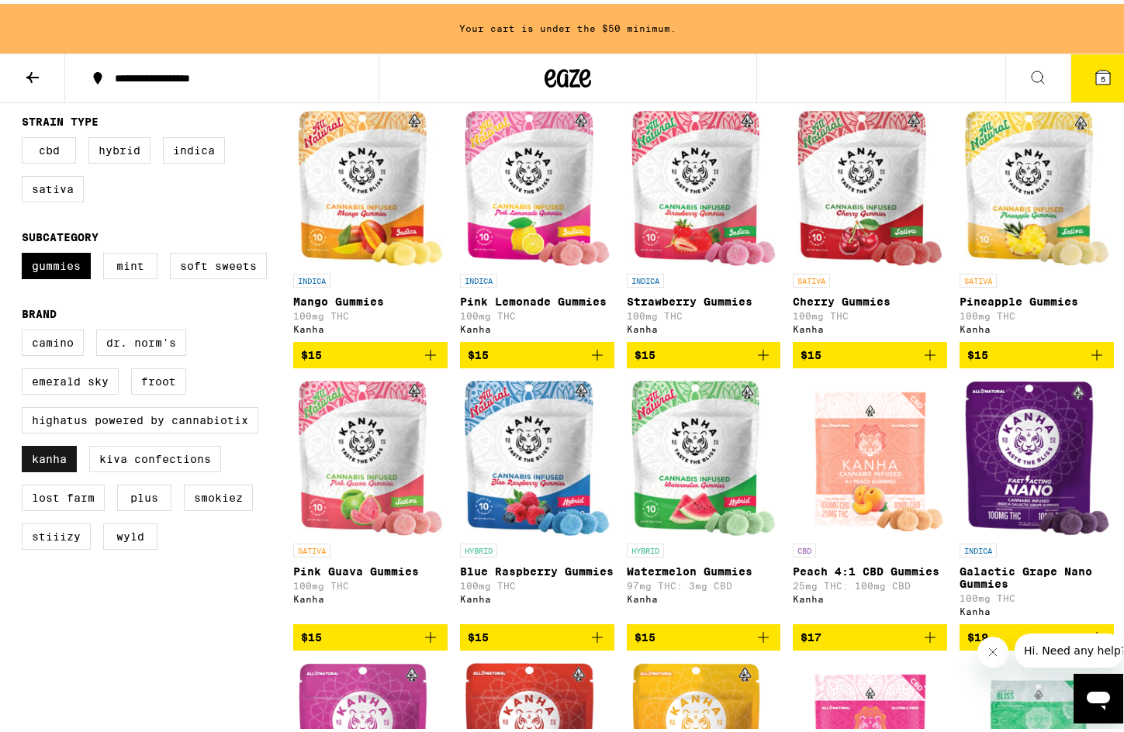
click at [41, 466] on label "Kanha" at bounding box center [49, 455] width 55 height 26
click at [26, 329] on input "Kanha" at bounding box center [25, 328] width 1 height 1
checkbox input "false"
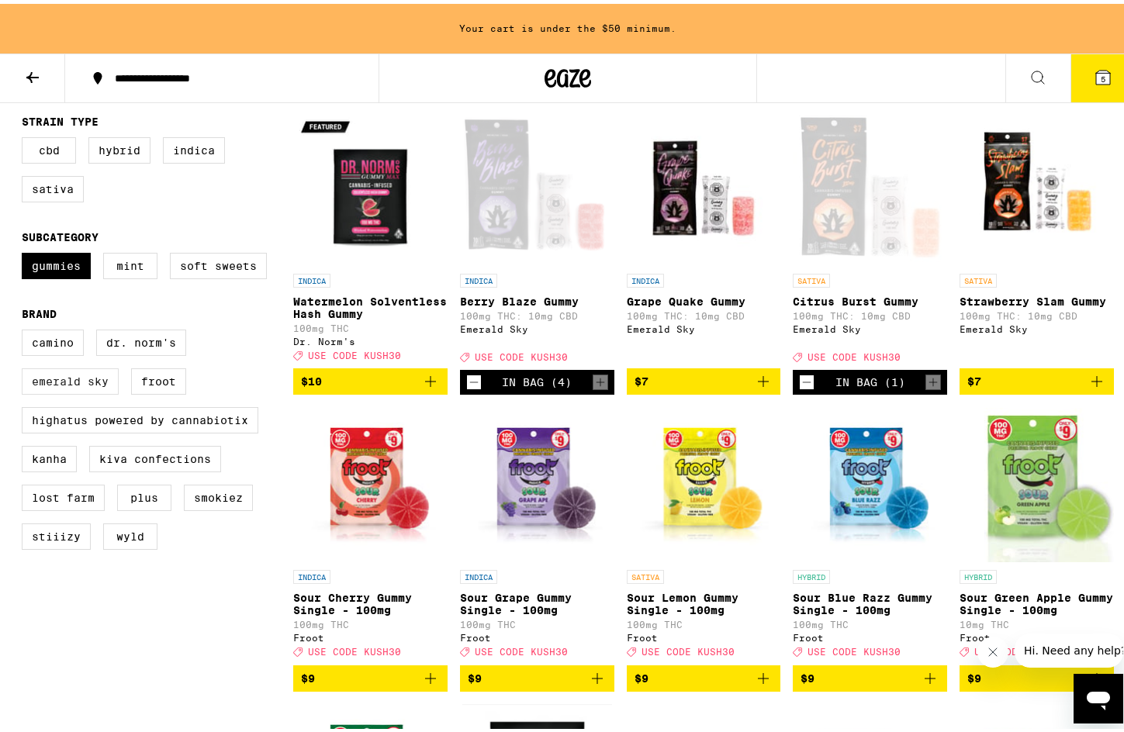
click at [85, 387] on label "Emerald Sky" at bounding box center [70, 378] width 97 height 26
click at [26, 329] on input "Emerald Sky" at bounding box center [25, 328] width 1 height 1
checkbox input "true"
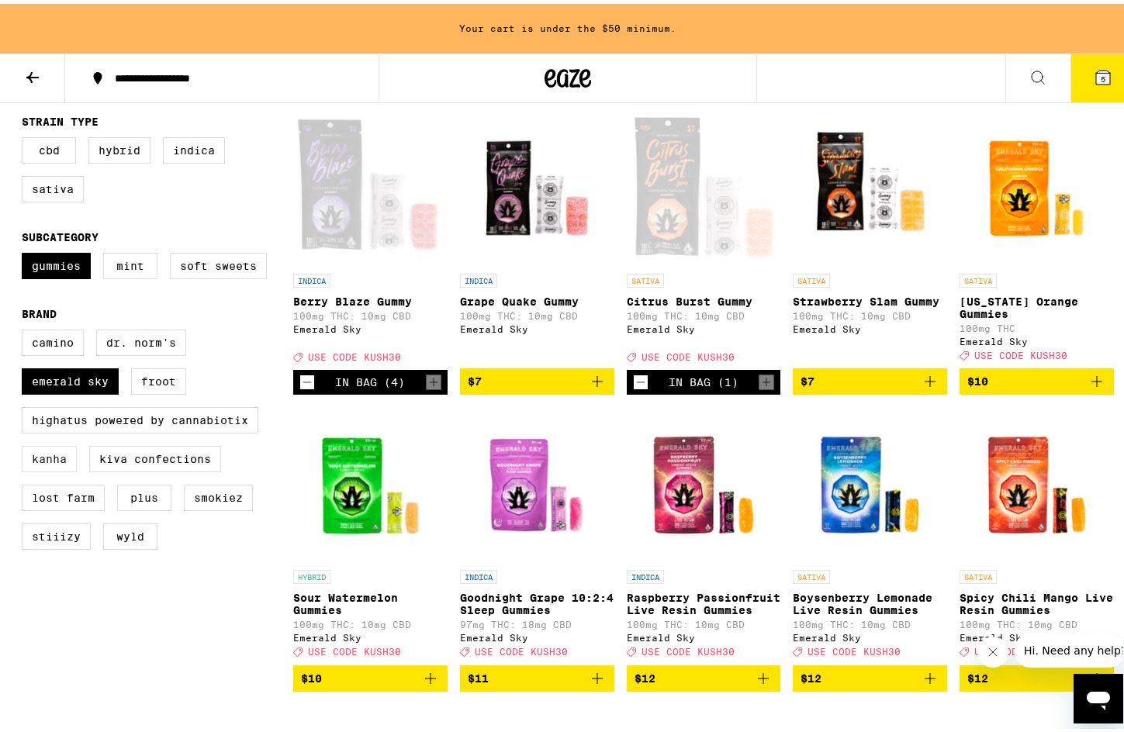
click at [40, 469] on label "Kanha" at bounding box center [49, 455] width 55 height 26
click at [26, 329] on input "Kanha" at bounding box center [25, 328] width 1 height 1
checkbox input "true"
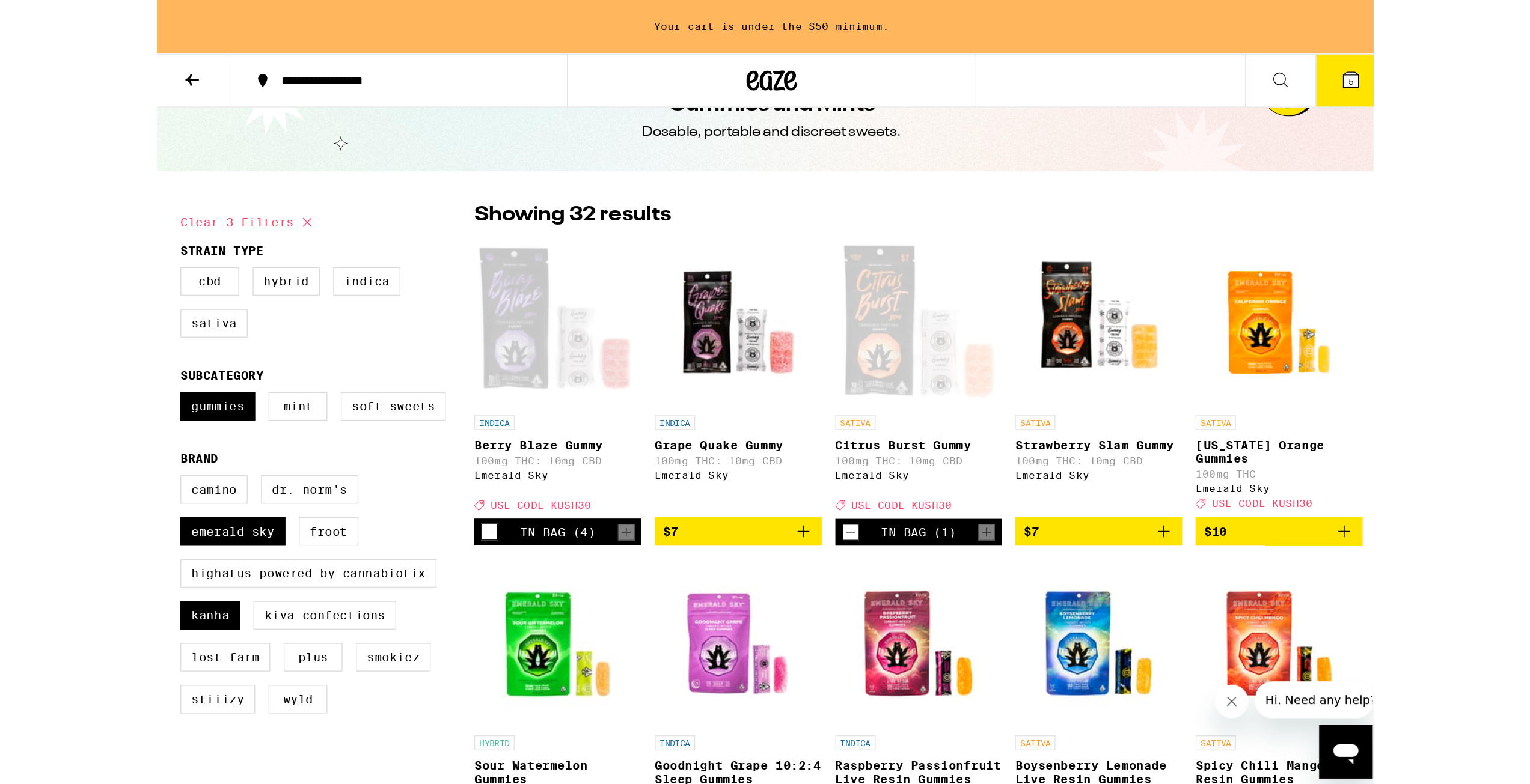
scroll to position [60, 0]
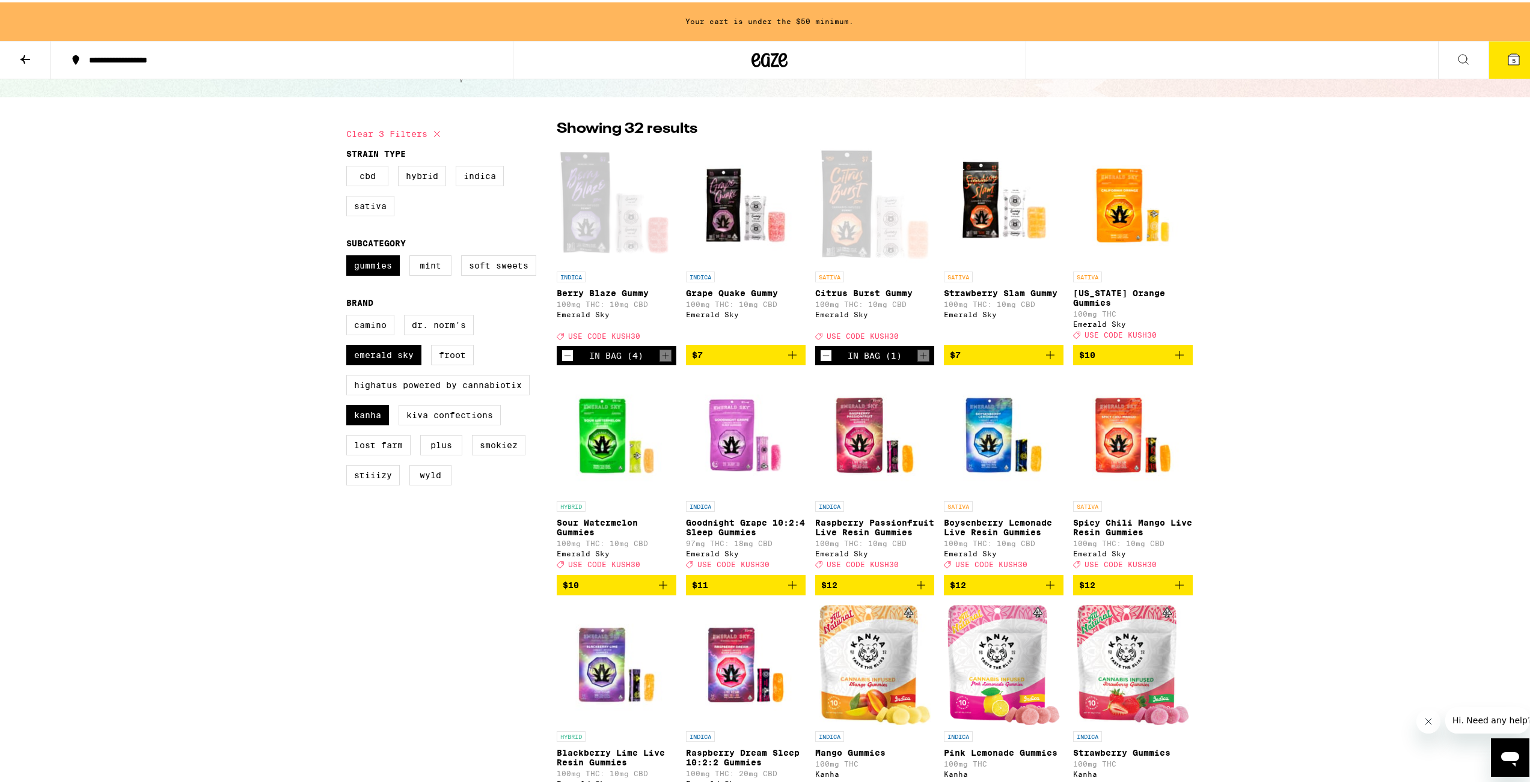
click at [430, 132] on icon at bounding box center [437, 132] width 15 height 15
checkbox input "false"
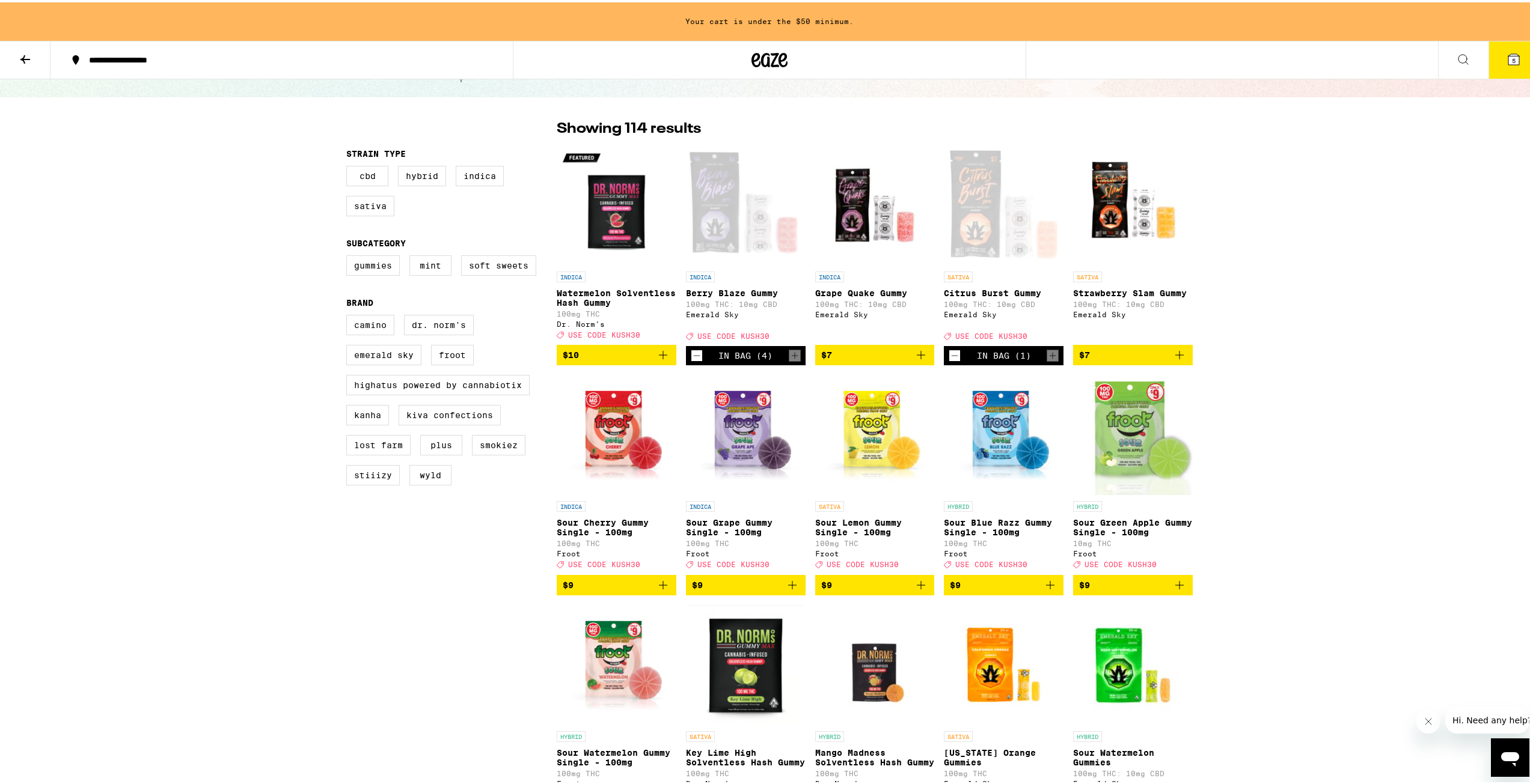
click at [779, 60] on icon at bounding box center [784, 57] width 9 height 15
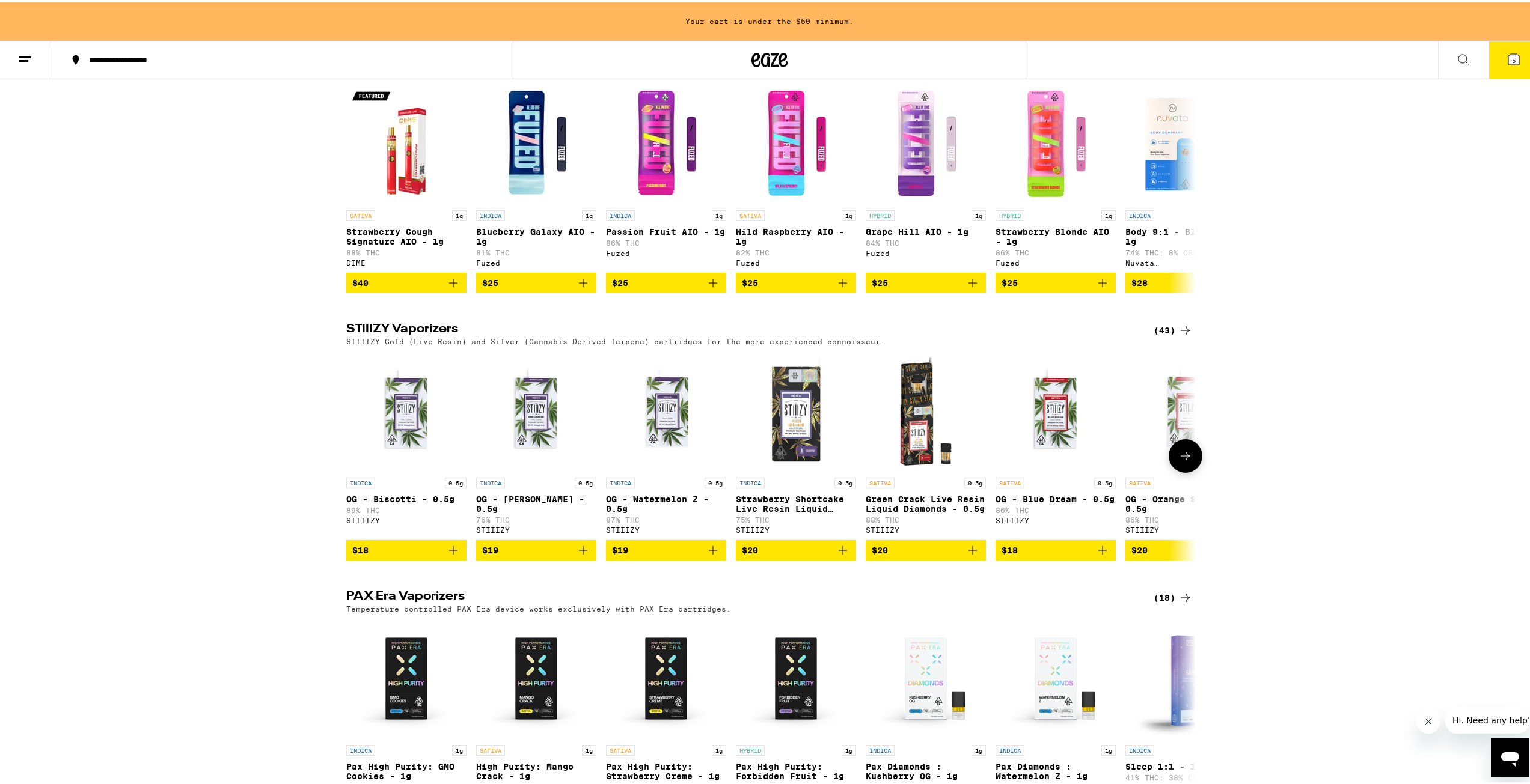
scroll to position [2372, 0]
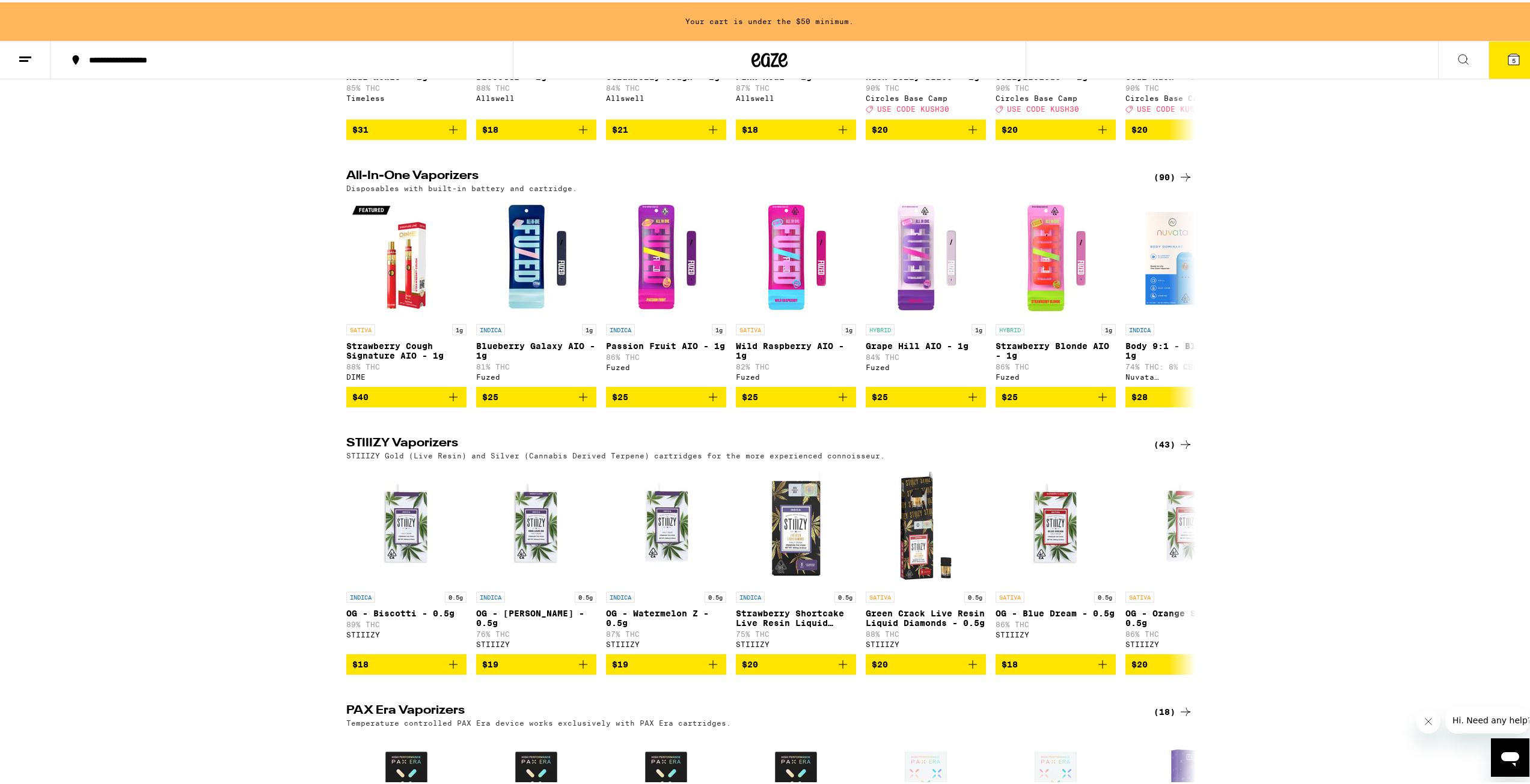
click at [880, 182] on div "(90)" at bounding box center [1173, 174] width 39 height 15
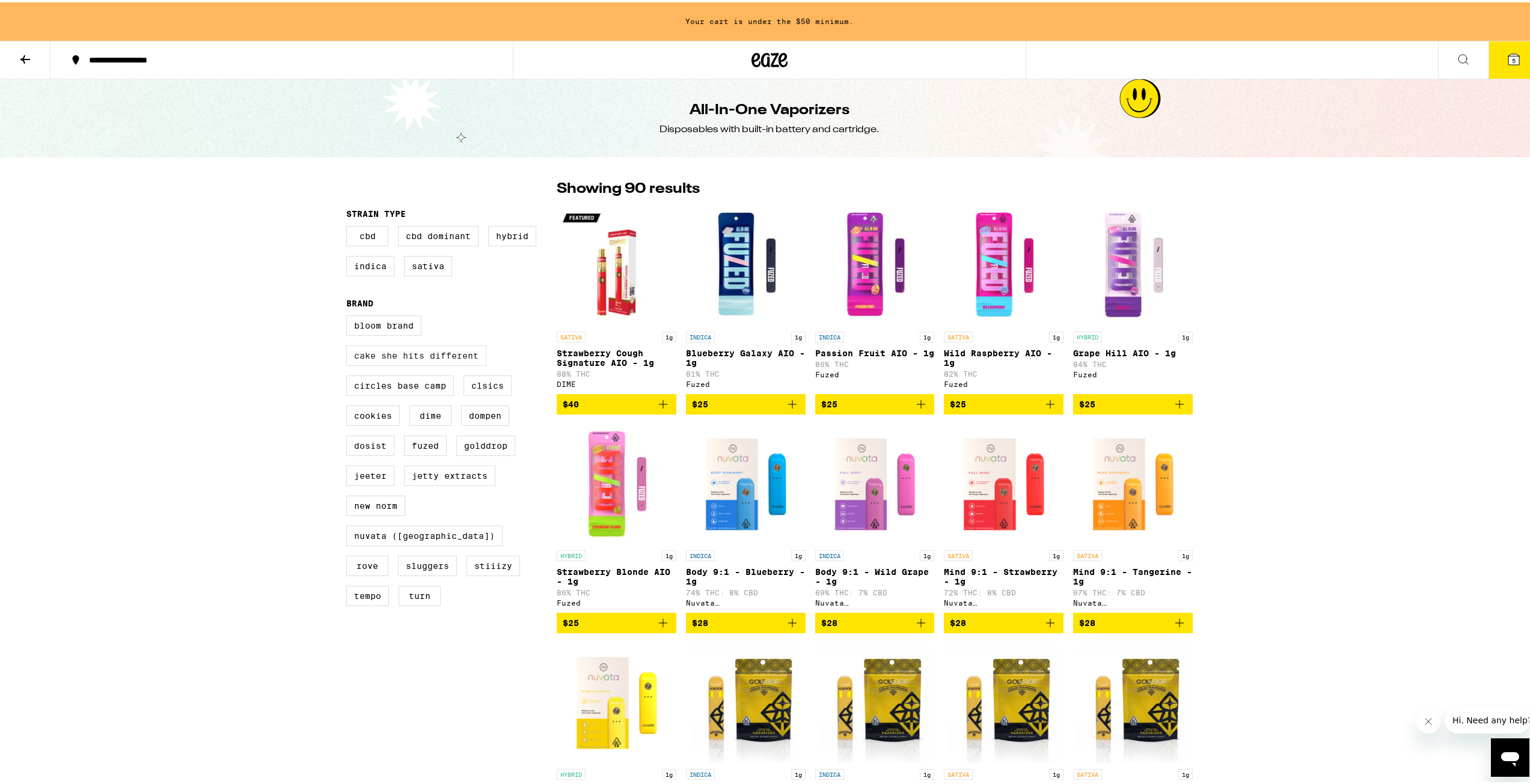
click at [446, 363] on label "Cake She Hits Different" at bounding box center [416, 353] width 140 height 20
click at [350, 315] on input "Cake She Hits Different" at bounding box center [349, 315] width 1 height 1
checkbox input "true"
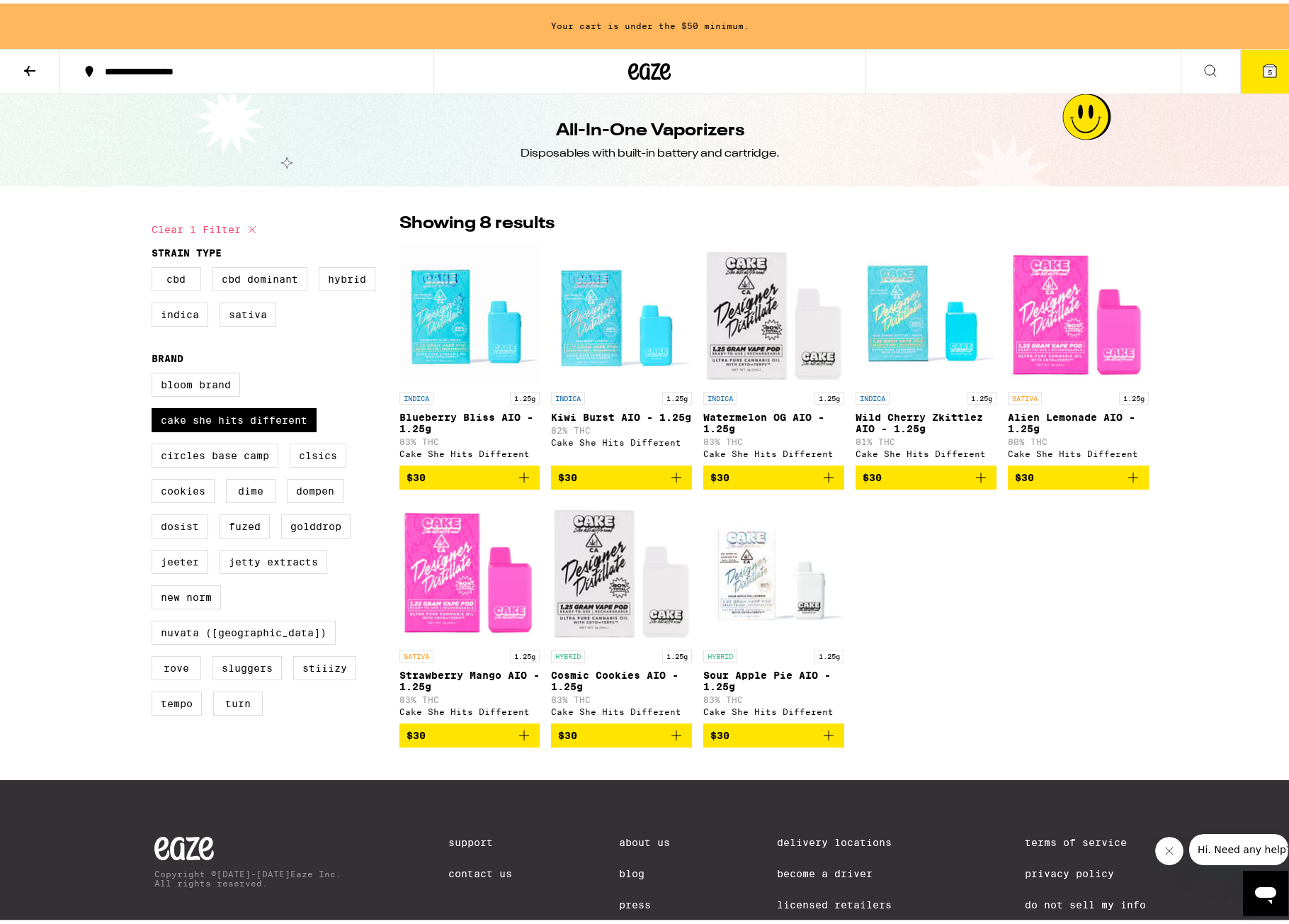
click at [750, 332] on img "Open page for Watermelon OG AIO - 1.25g from Cake She Hits Different" at bounding box center [773, 310] width 141 height 142
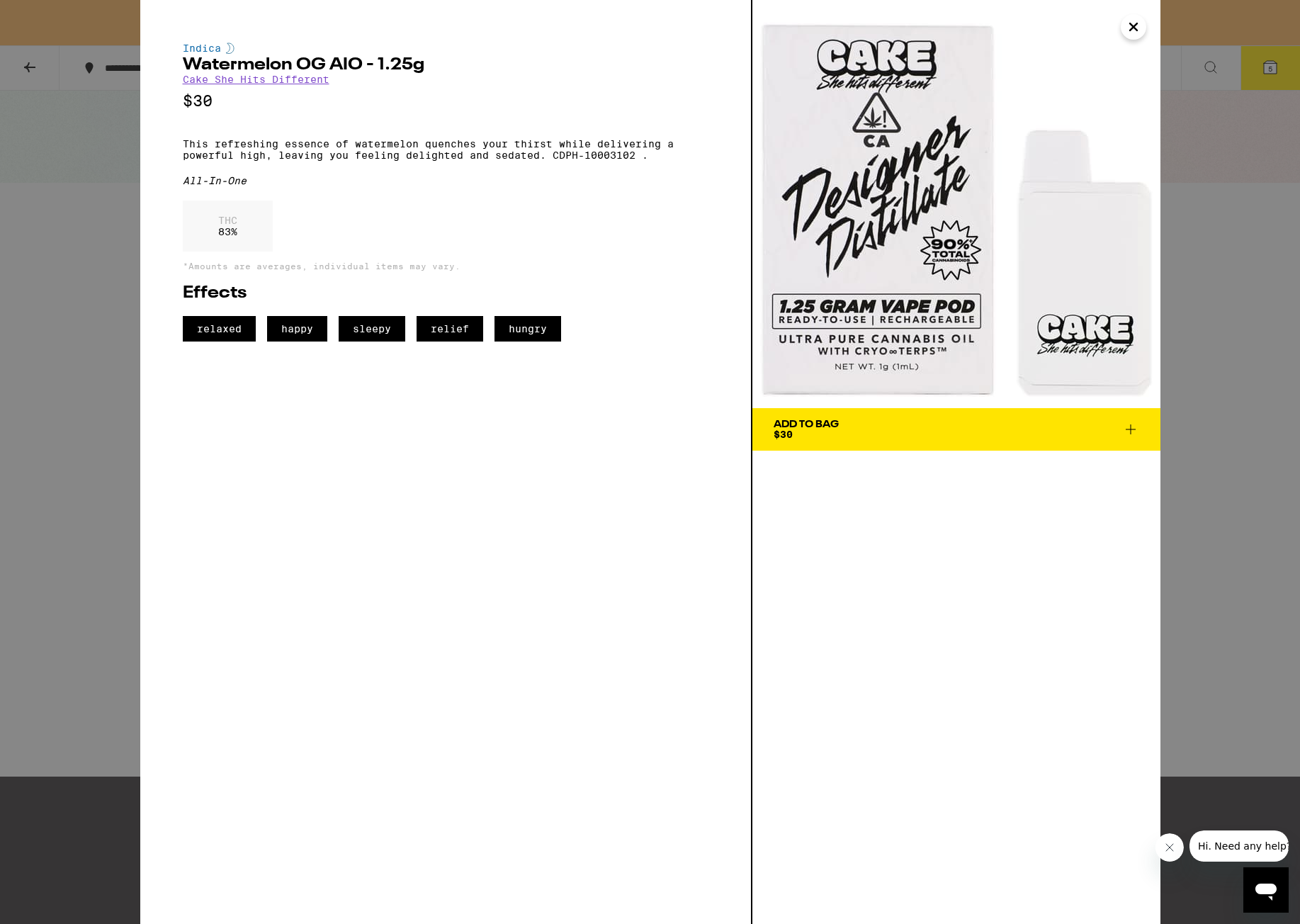
click at [1036, 26] on icon "Close" at bounding box center [1133, 27] width 7 height 7
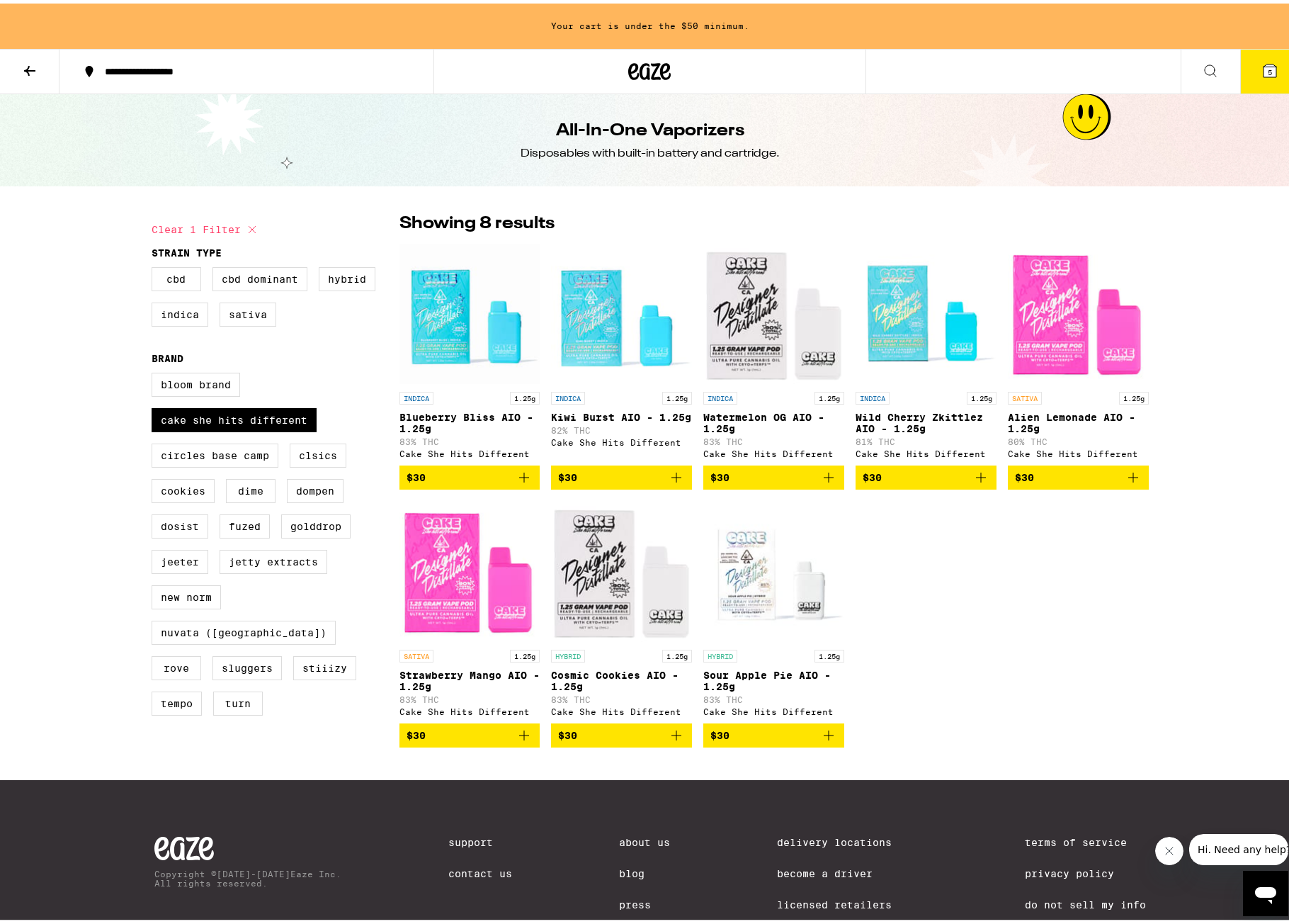
click at [621, 564] on img "Open page for Cosmic Cookies AIO - 1.25g from Cake She Hits Different" at bounding box center [622, 568] width 141 height 142
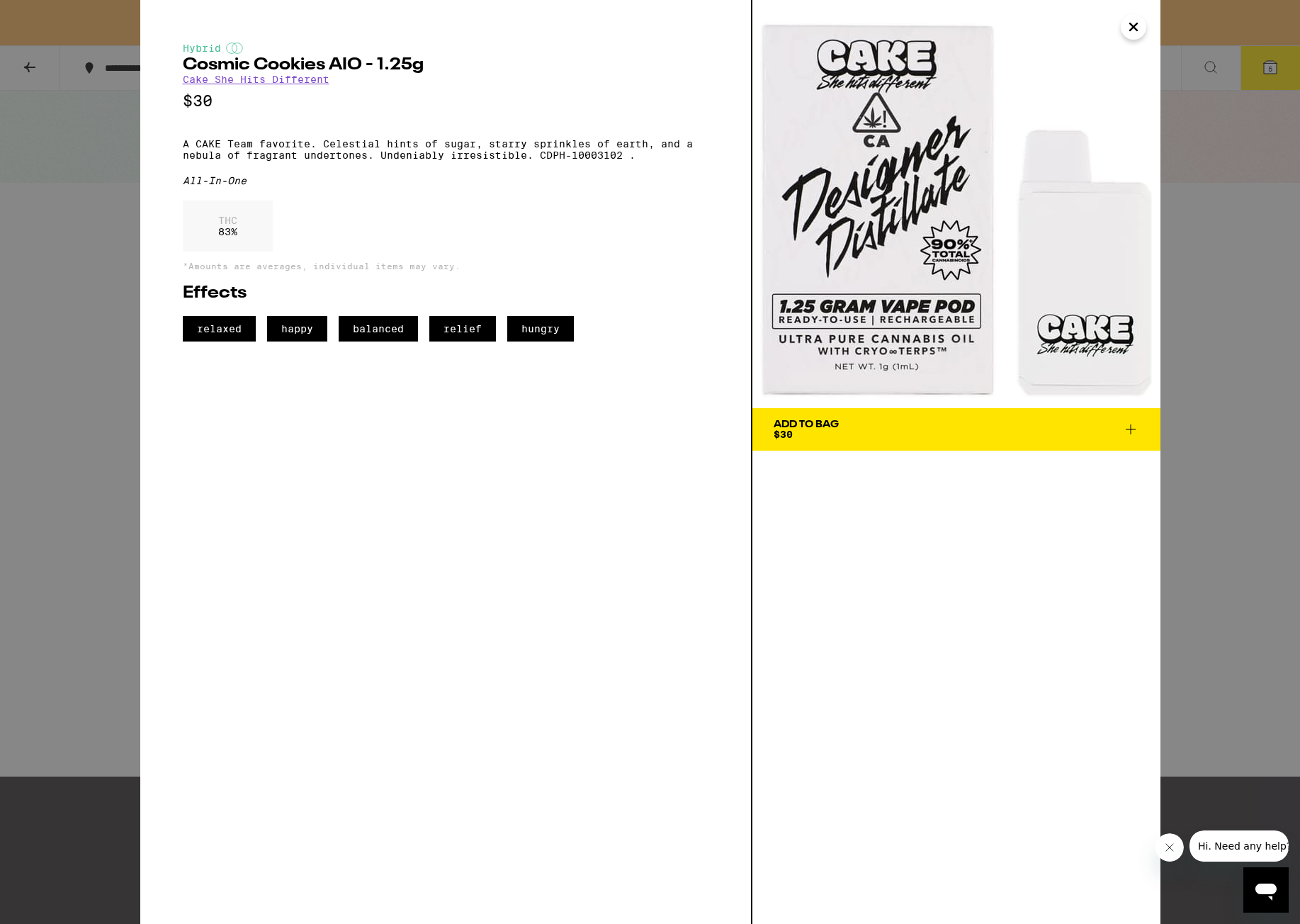
click at [1036, 24] on icon "Close" at bounding box center [1133, 26] width 17 height 21
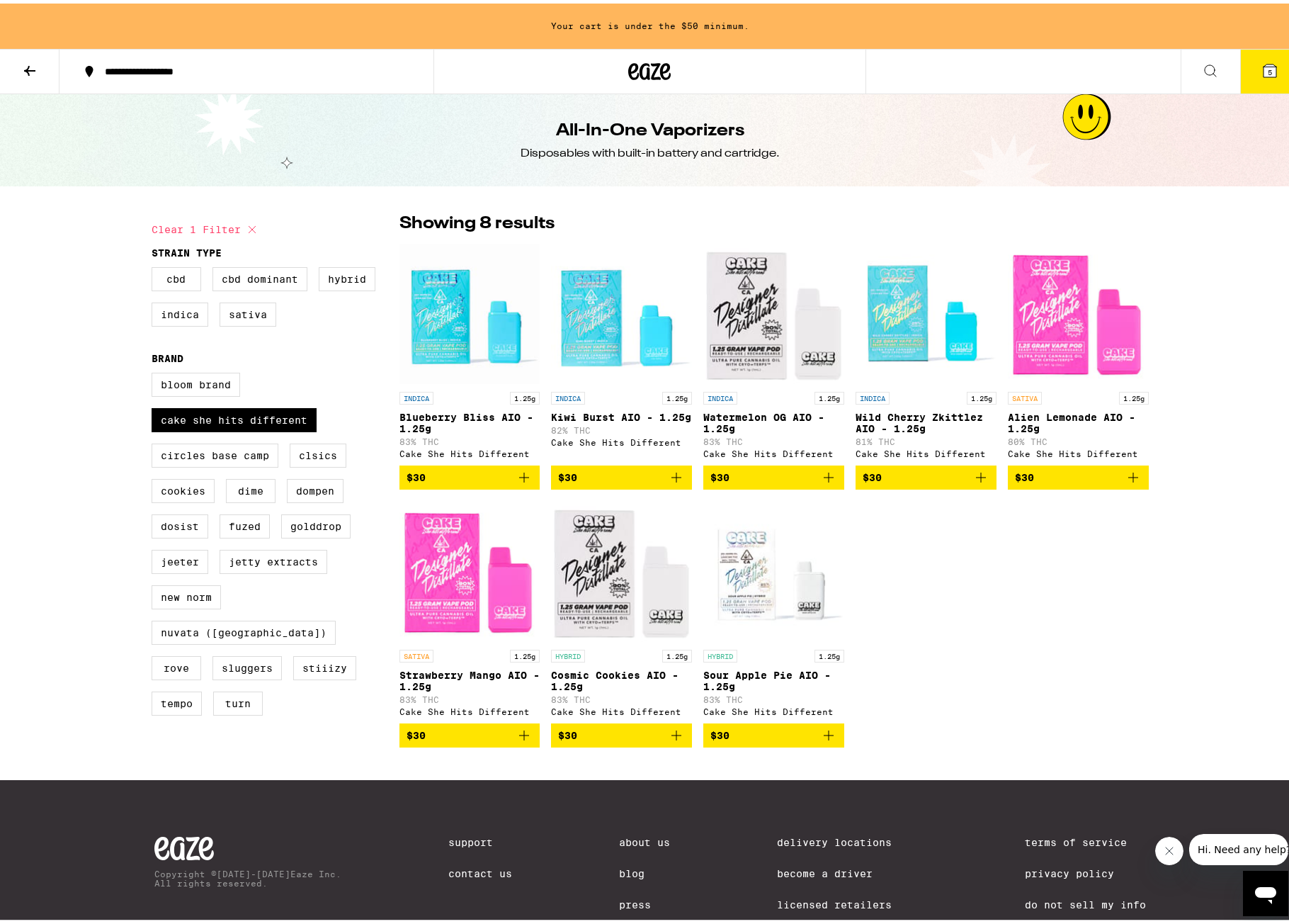
click at [771, 587] on img "Open page for Sour Apple Pie AIO - 1.25g from Cake She Hits Different" at bounding box center [773, 568] width 141 height 142
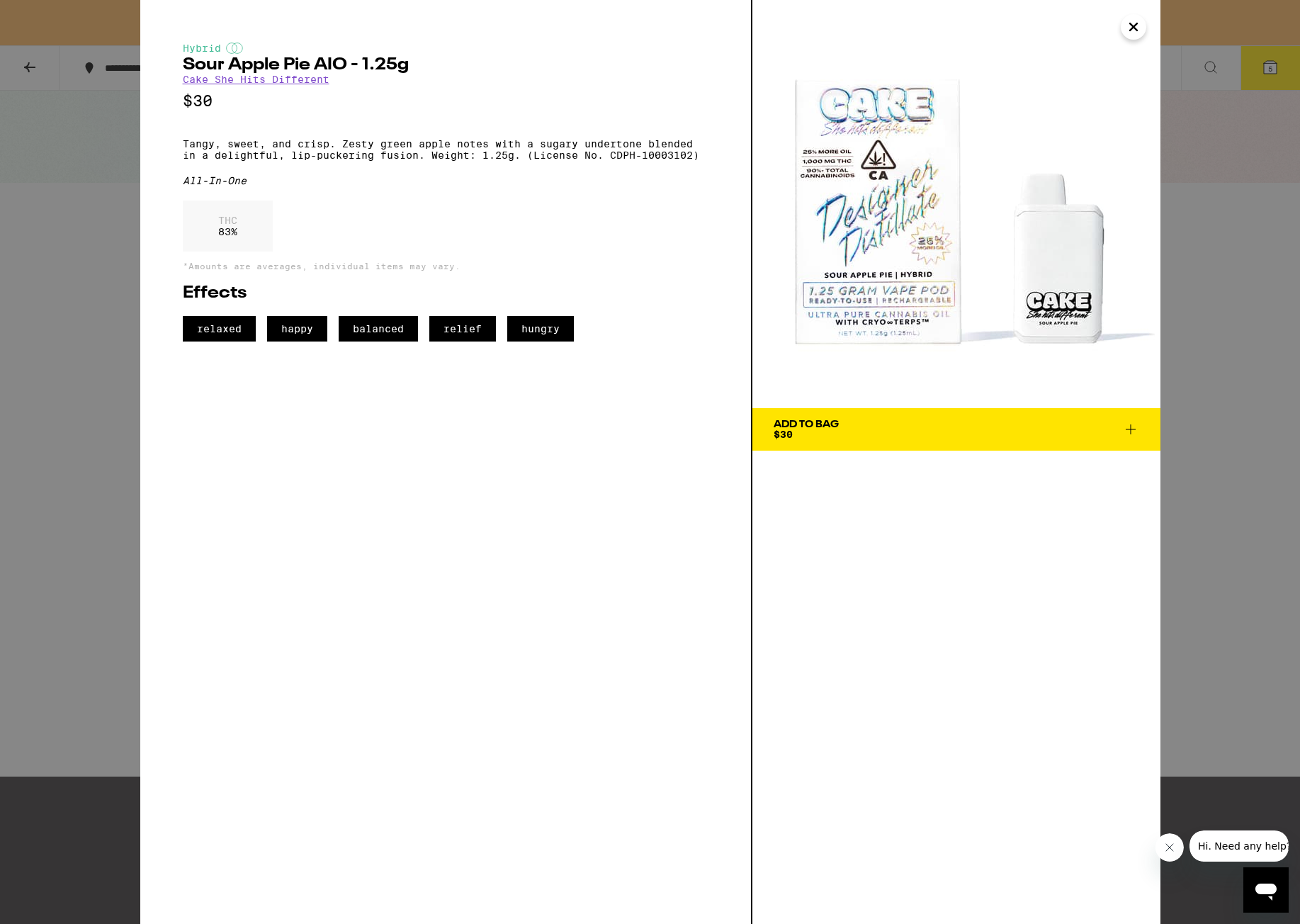
click at [1036, 19] on icon "Close" at bounding box center [1133, 26] width 17 height 21
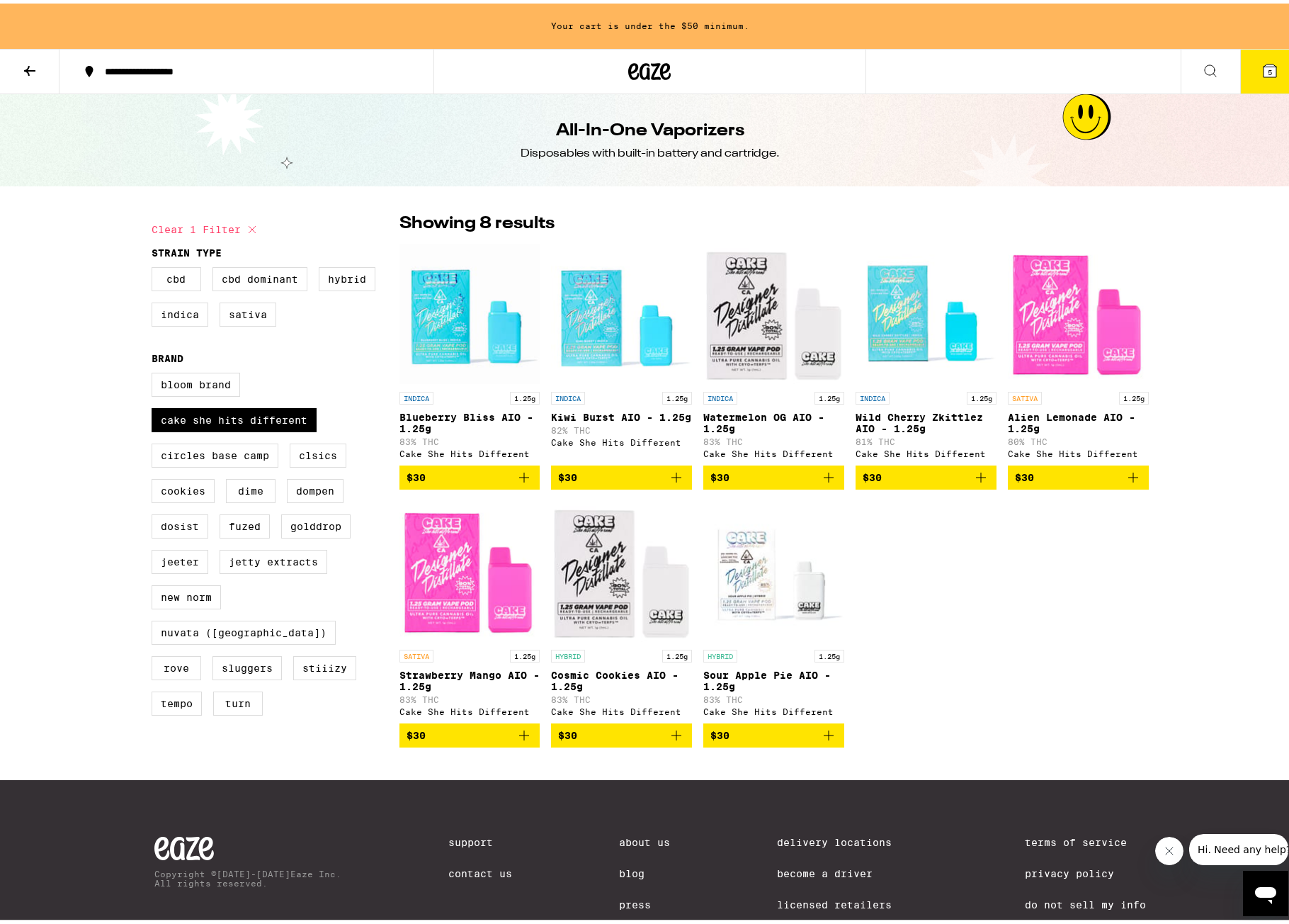
click at [731, 644] on div "HYBRID 1.25g Sour Apple Pie AIO - 1.25g 83% THC Cake She Hits Different" at bounding box center [773, 679] width 141 height 67
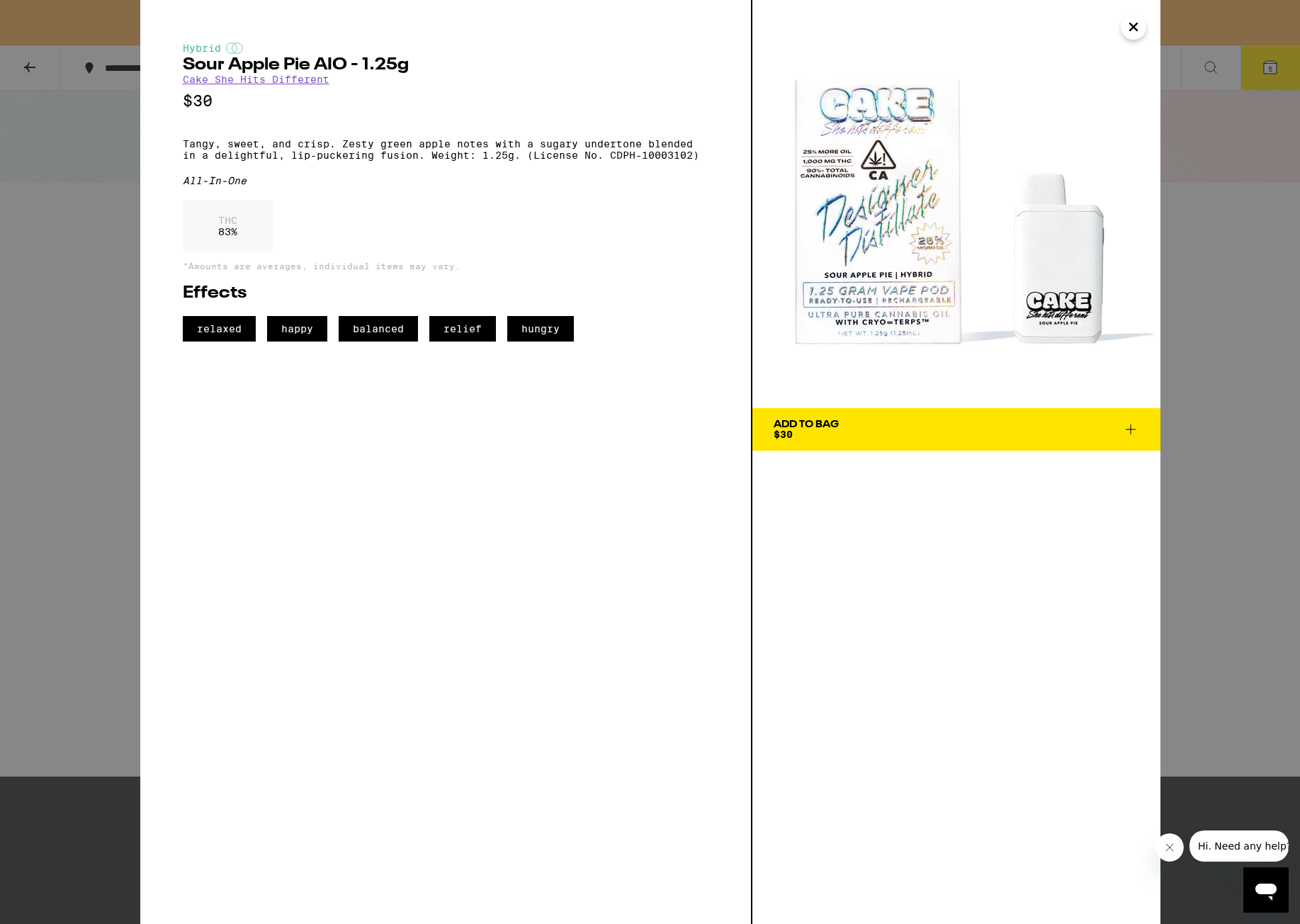
click at [1036, 556] on div "Hybrid Sour Apple Pie AIO - 1.25g Cake She Hits Different $30 Tangy, sweet, and…" at bounding box center [650, 462] width 1300 height 924
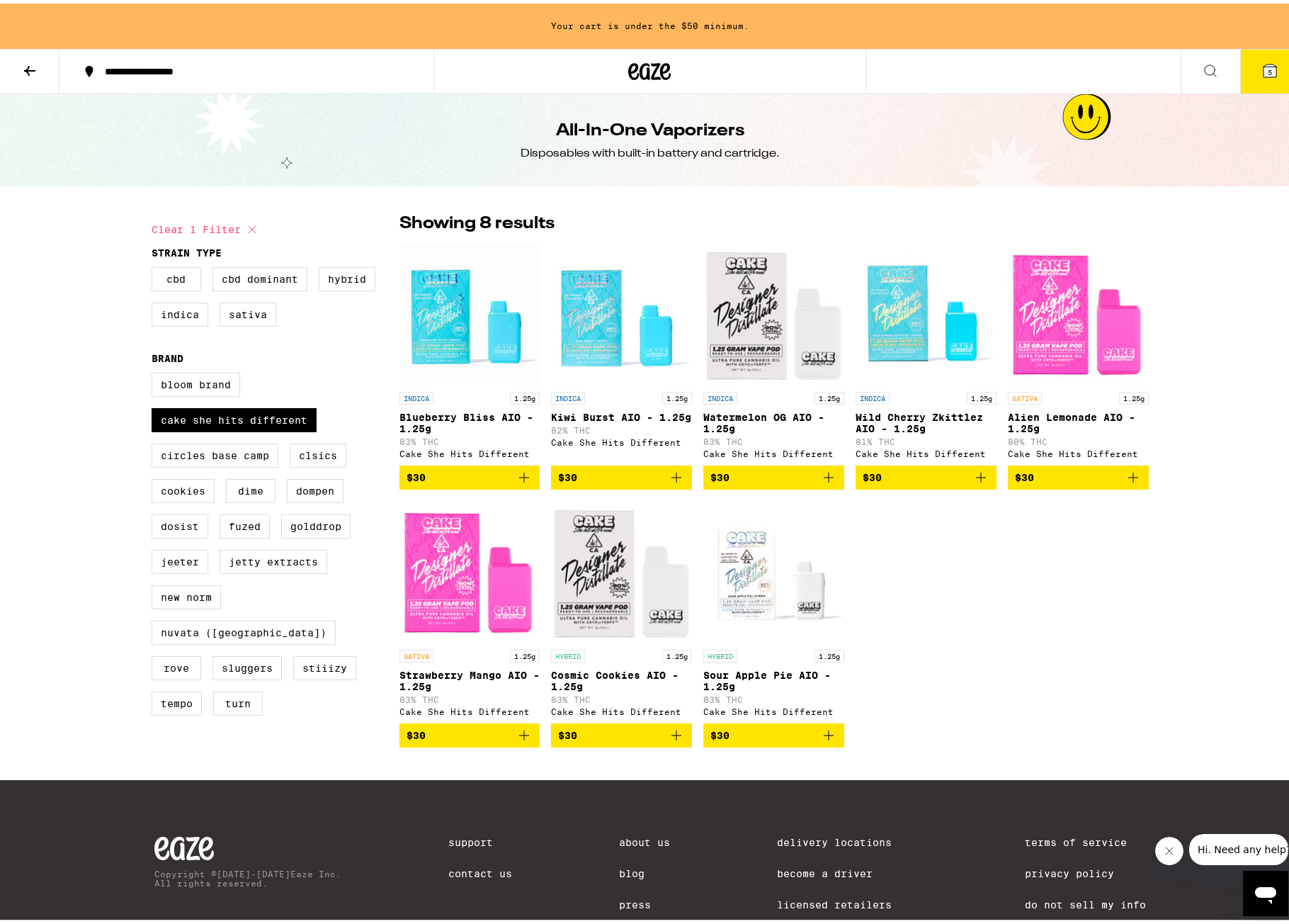
click at [766, 345] on img "Open page for Watermelon OG AIO - 1.25g from Cake She Hits Different" at bounding box center [773, 310] width 141 height 142
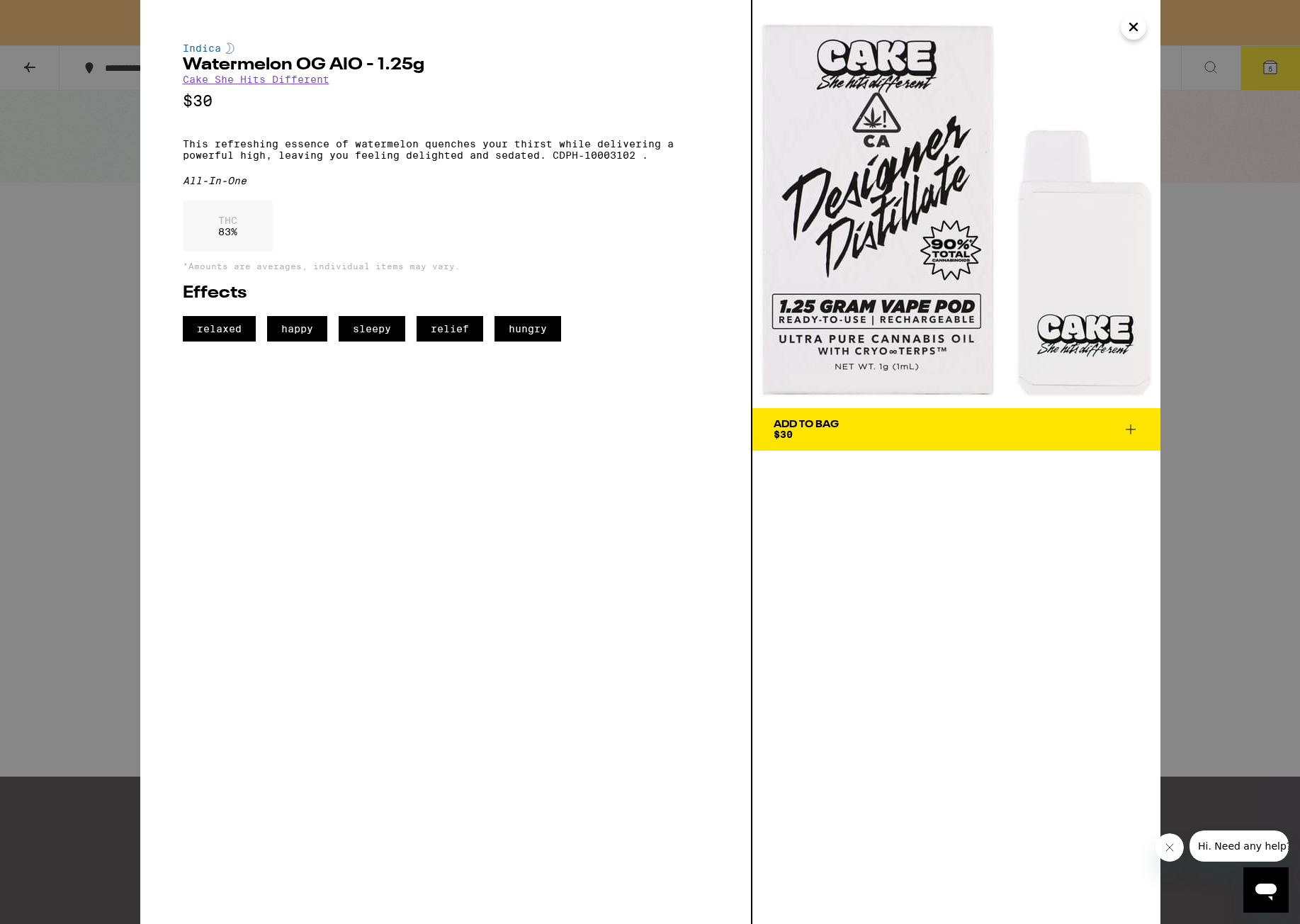
click at [1036, 27] on button "Close" at bounding box center [1133, 27] width 26 height 26
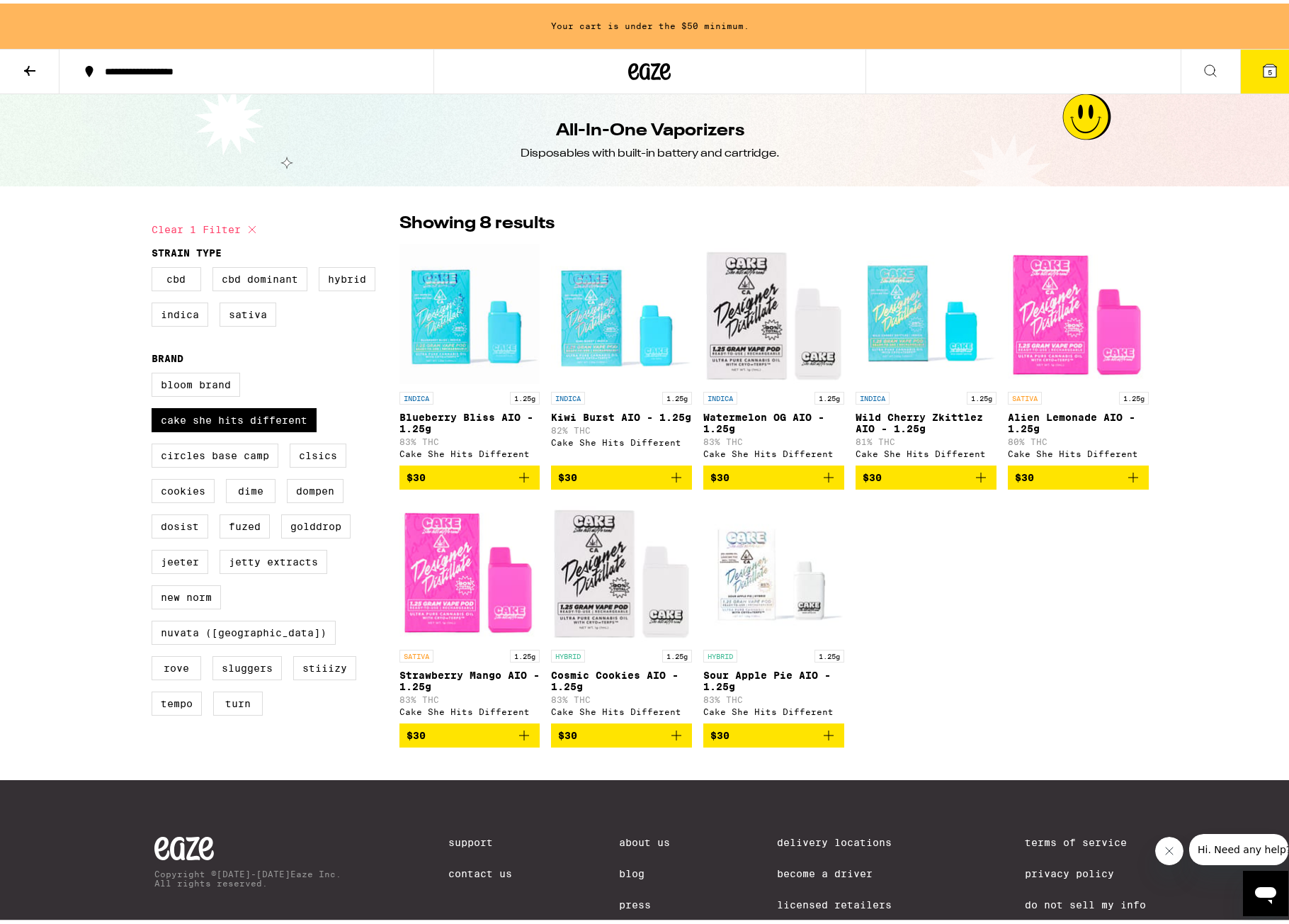
click at [612, 561] on img "Open page for Cosmic Cookies AIO - 1.25g from Cake She Hits Different" at bounding box center [622, 568] width 141 height 142
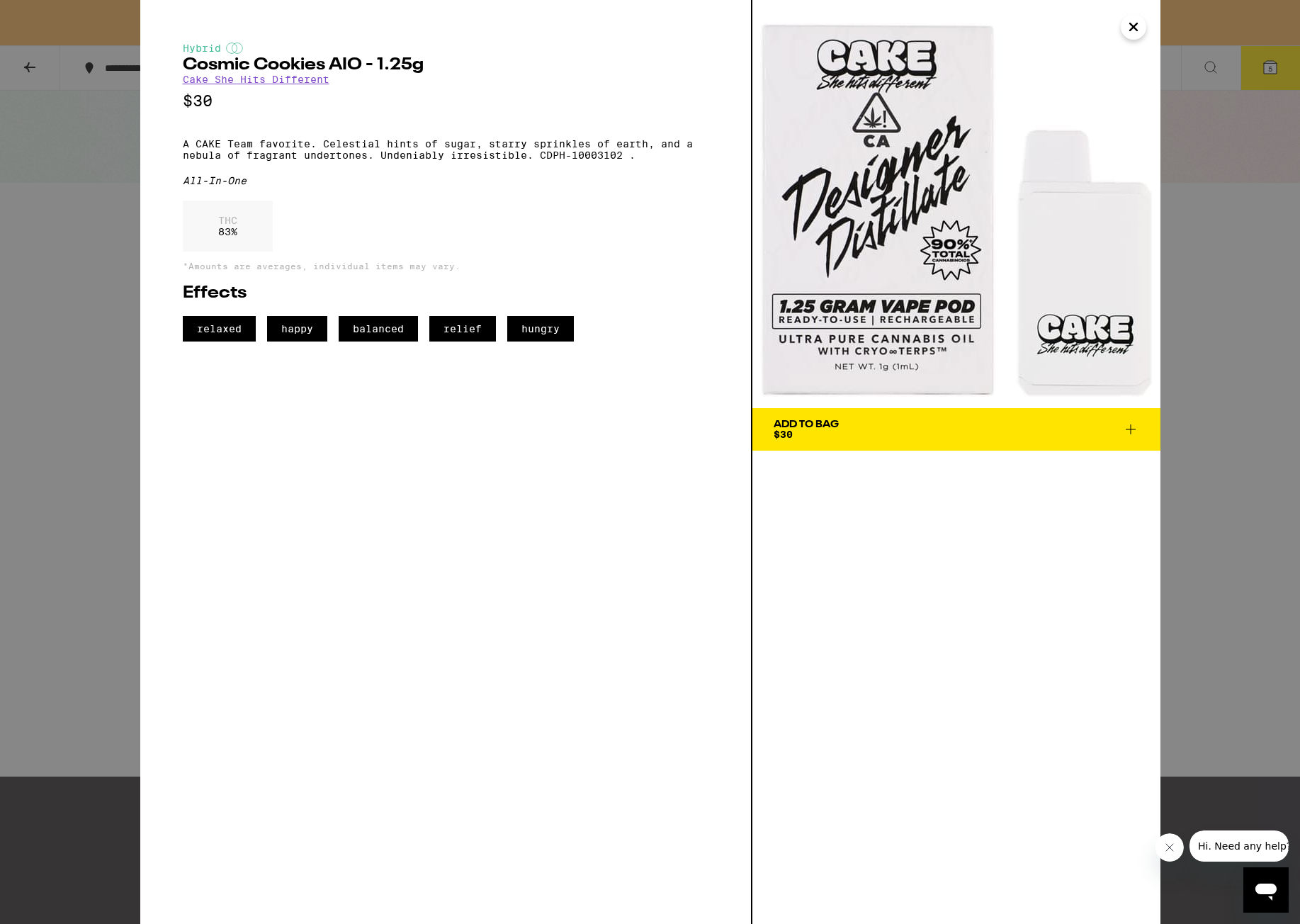
click at [1036, 36] on icon "Close" at bounding box center [1133, 26] width 17 height 21
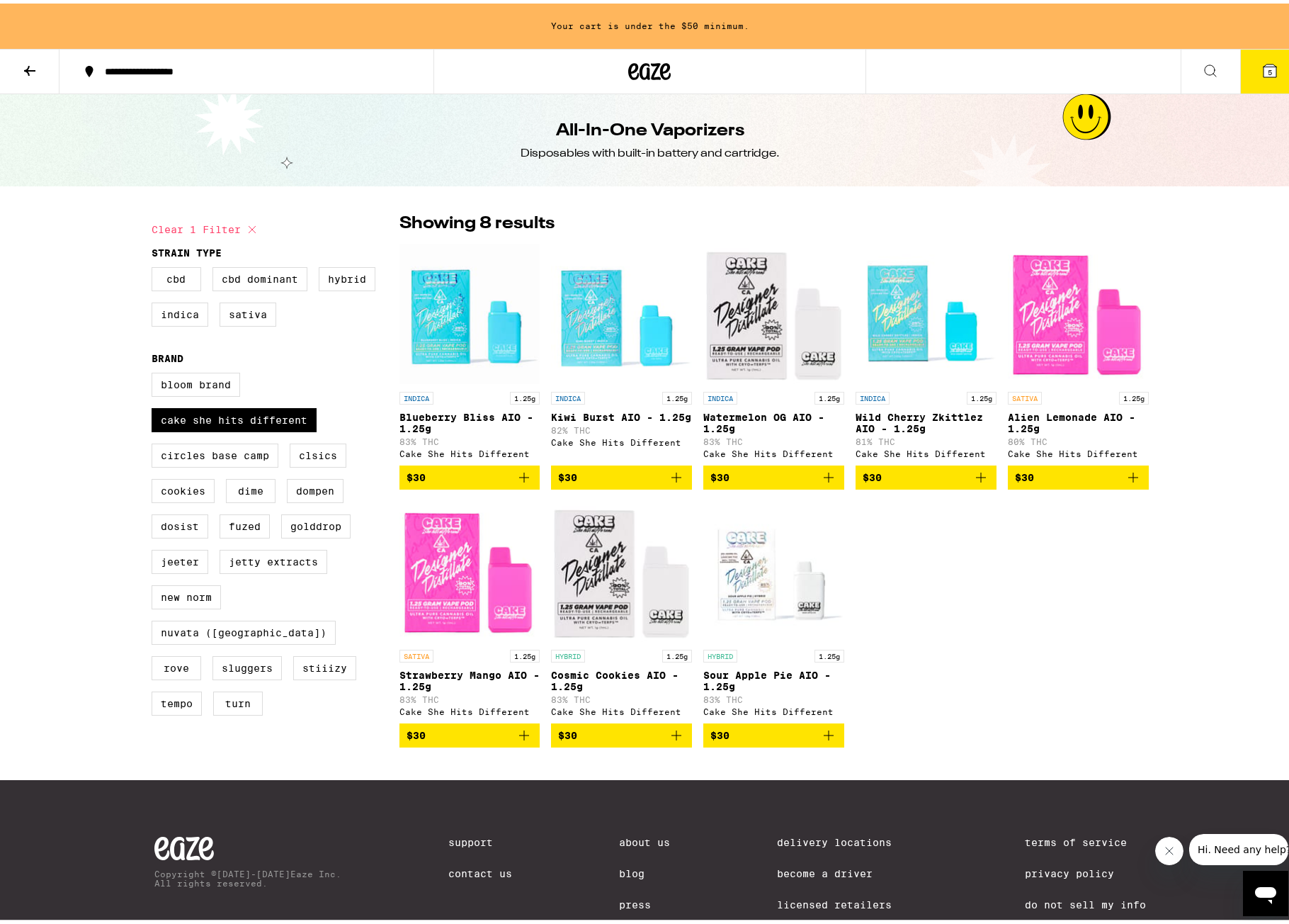
click at [795, 613] on img "Open page for Sour Apple Pie AIO - 1.25g from Cake She Hits Different" at bounding box center [773, 568] width 141 height 142
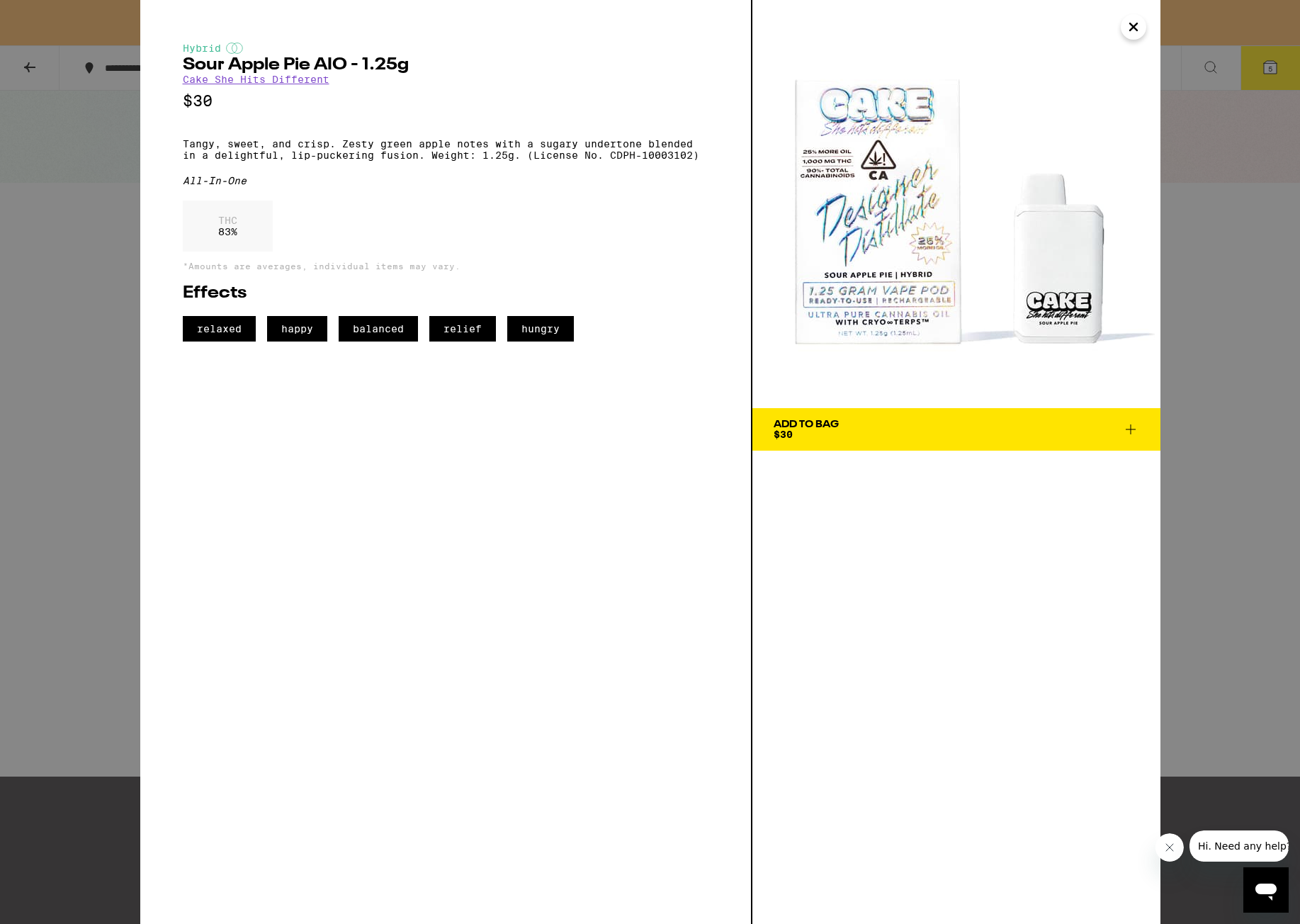
click at [1036, 26] on icon "Close" at bounding box center [1133, 26] width 17 height 21
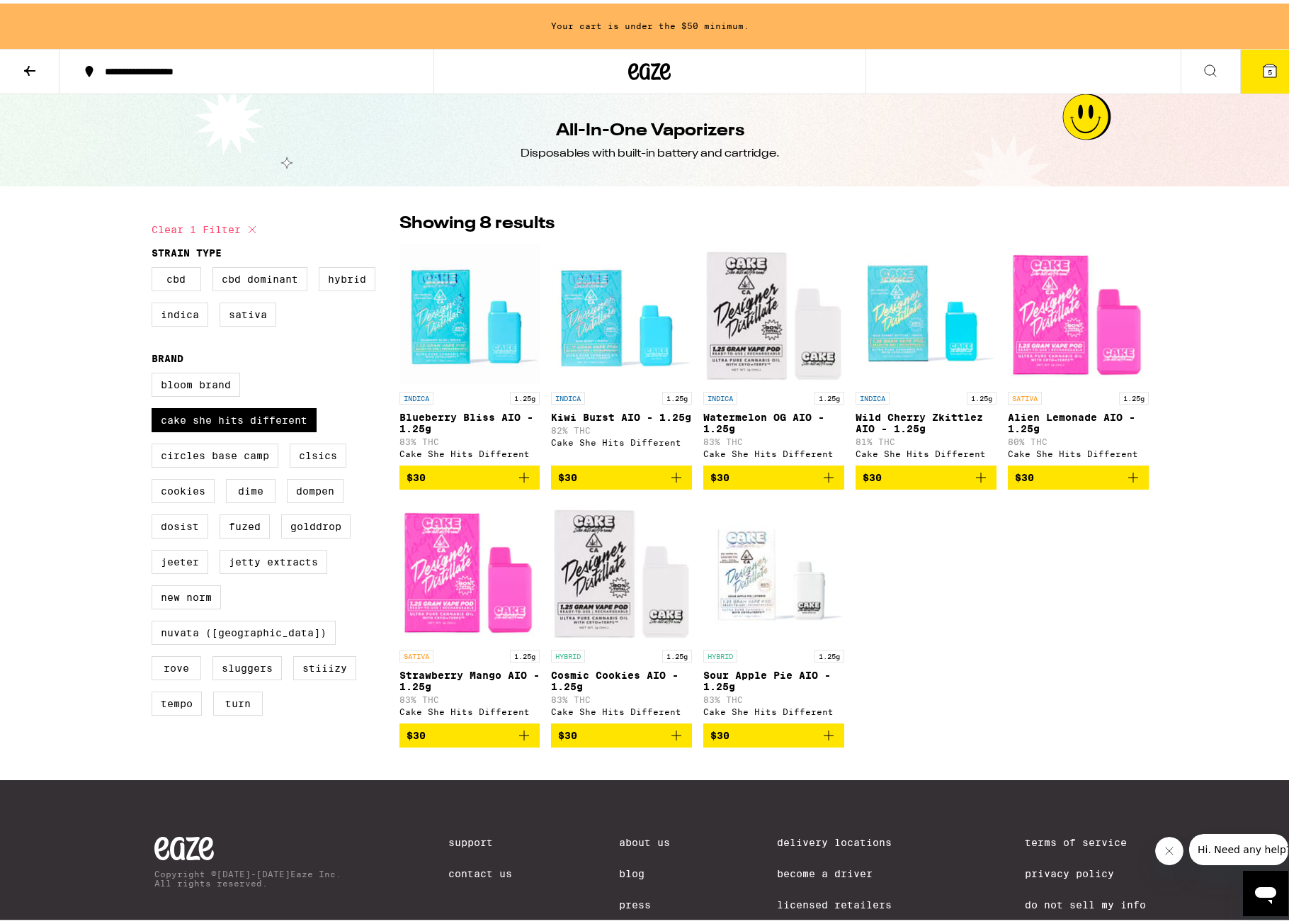
click at [823, 478] on icon "Add to bag" at bounding box center [828, 474] width 10 height 10
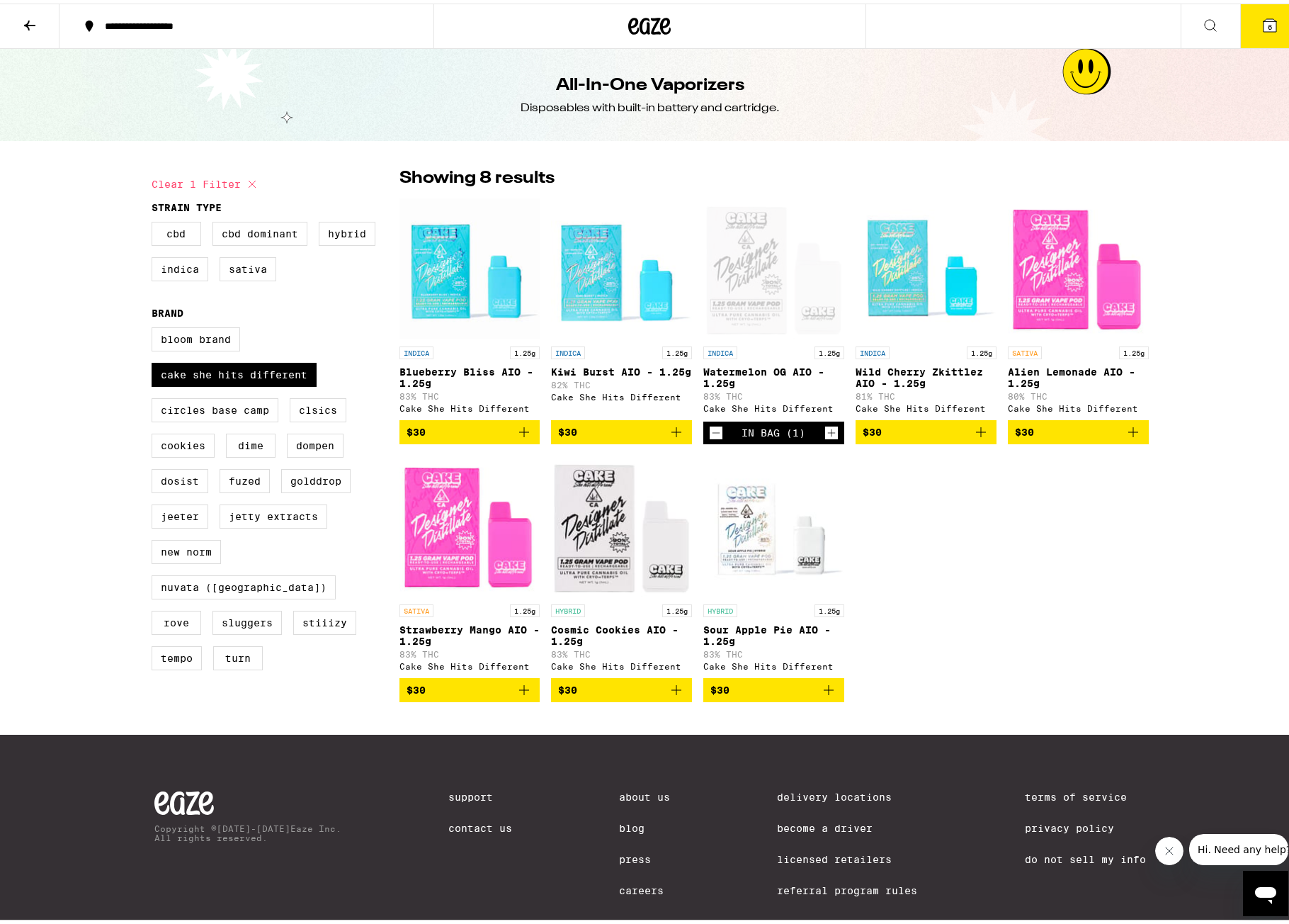
click at [521, 644] on icon "Add to bag" at bounding box center [524, 686] width 17 height 17
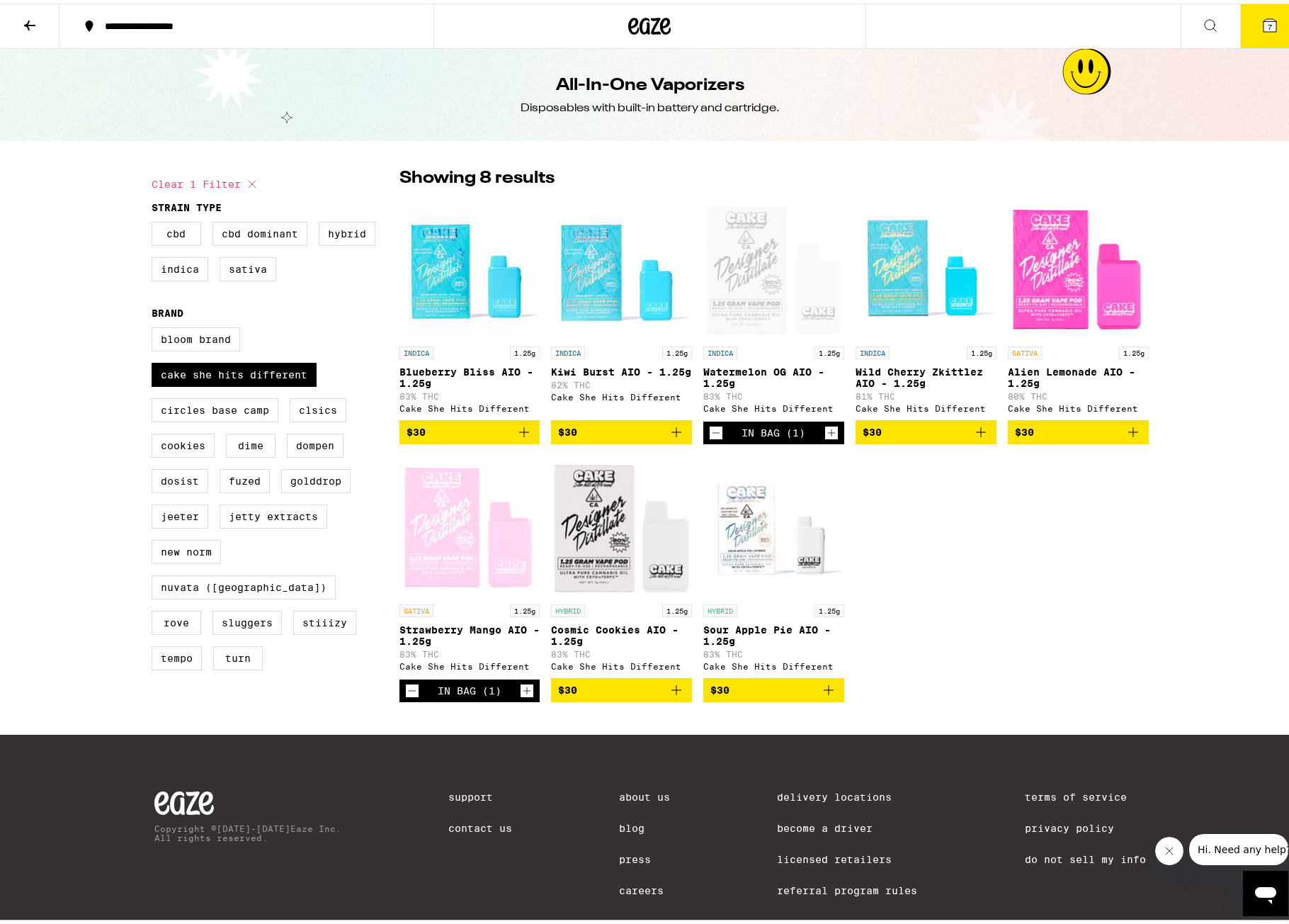
click at [764, 537] on img "Open page for Sour Apple Pie AIO - 1.25g from Cake She Hits Different" at bounding box center [773, 522] width 141 height 142
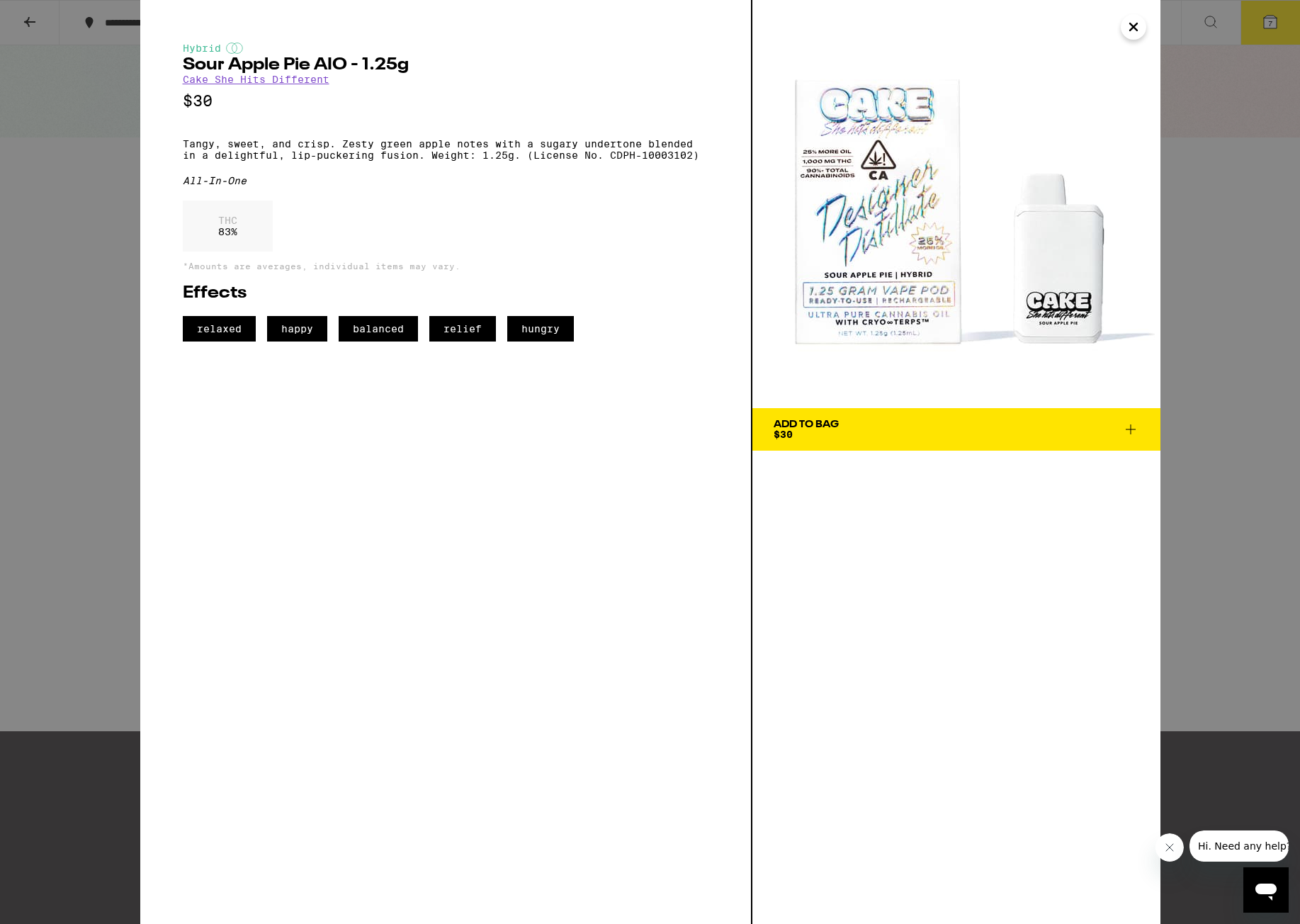
click at [1036, 37] on icon "Close" at bounding box center [1133, 26] width 17 height 21
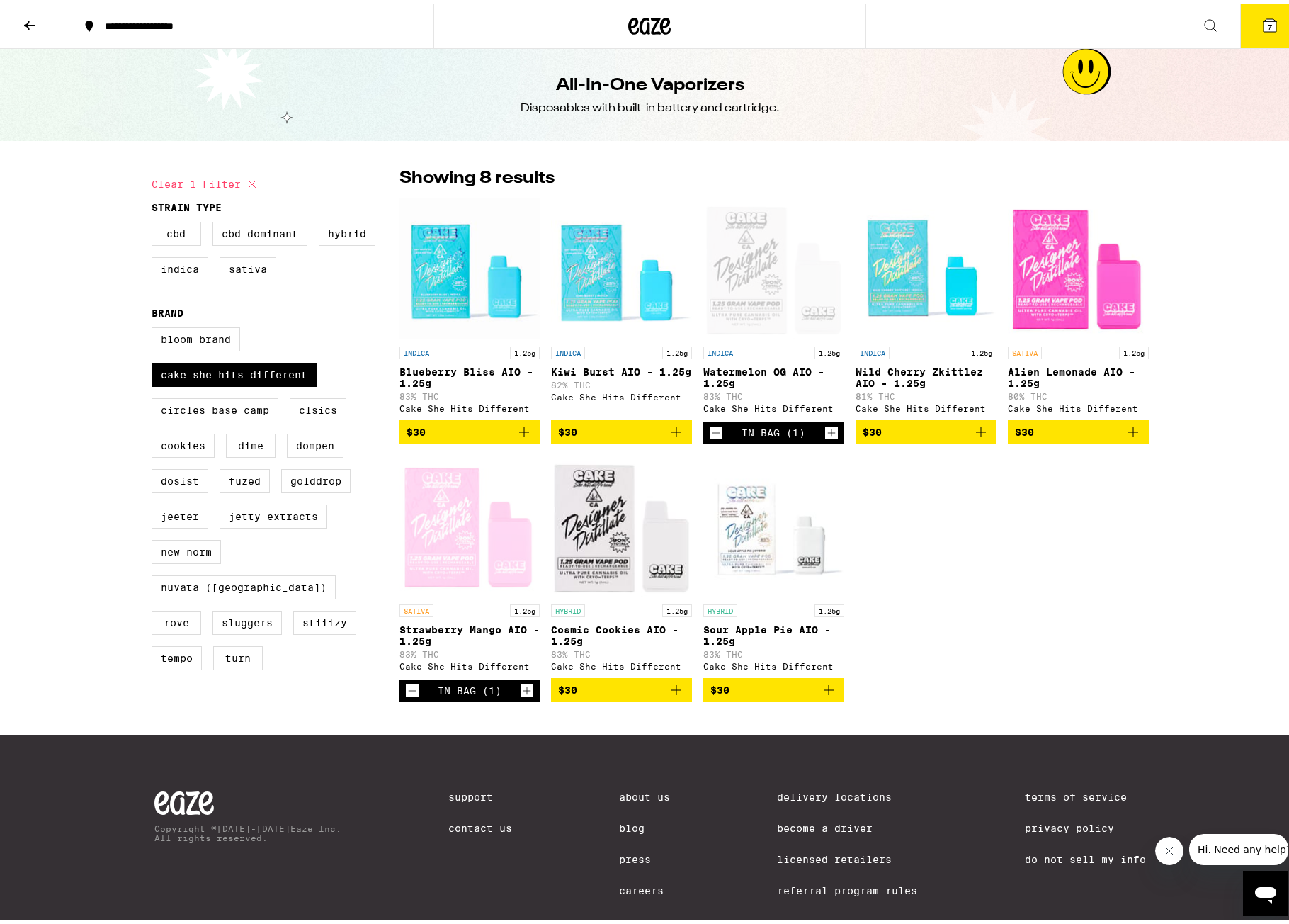
click at [602, 541] on img "Open page for Cosmic Cookies AIO - 1.25g from Cake She Hits Different" at bounding box center [622, 522] width 141 height 142
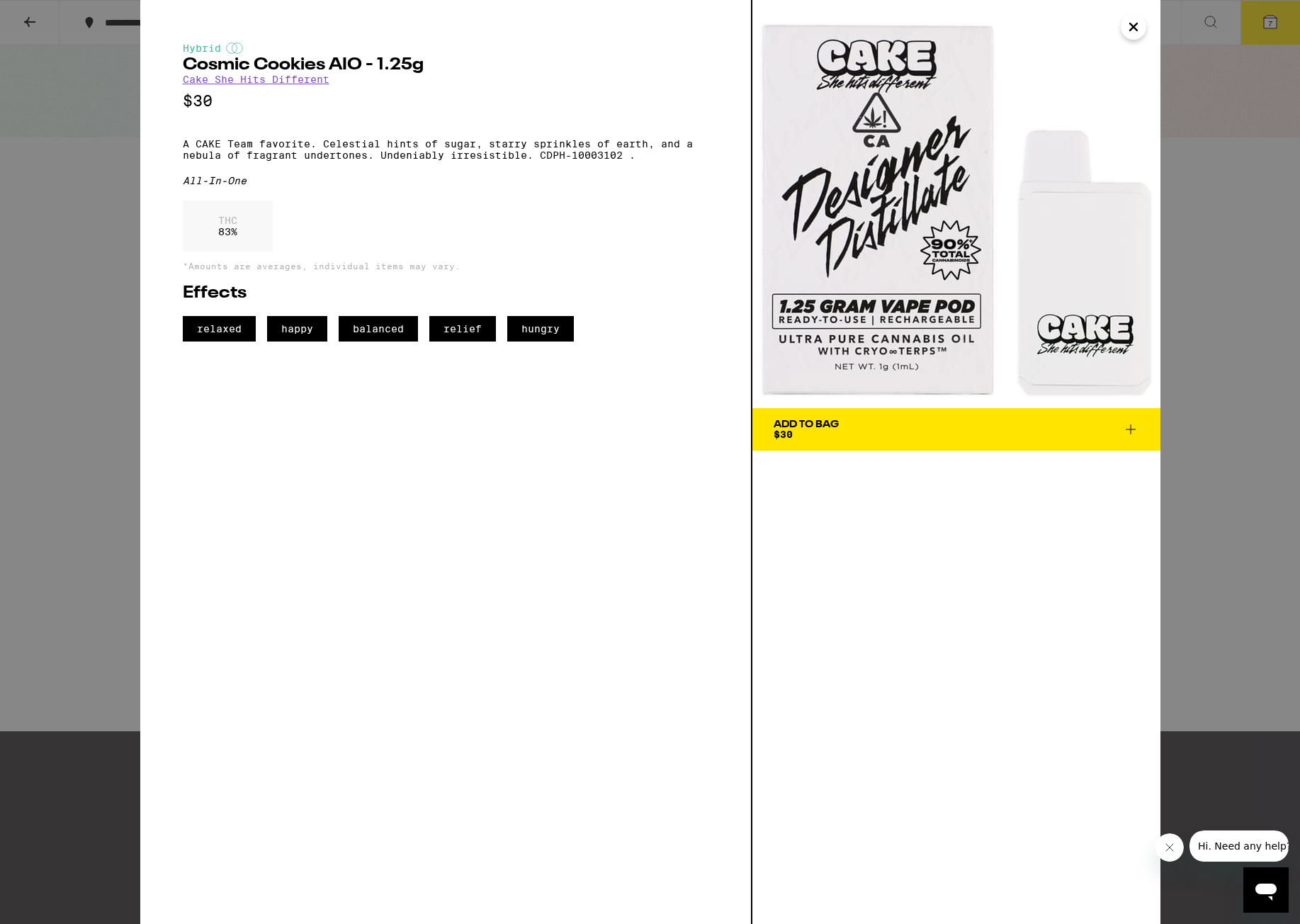
click at [1036, 30] on icon "Close" at bounding box center [1133, 26] width 17 height 21
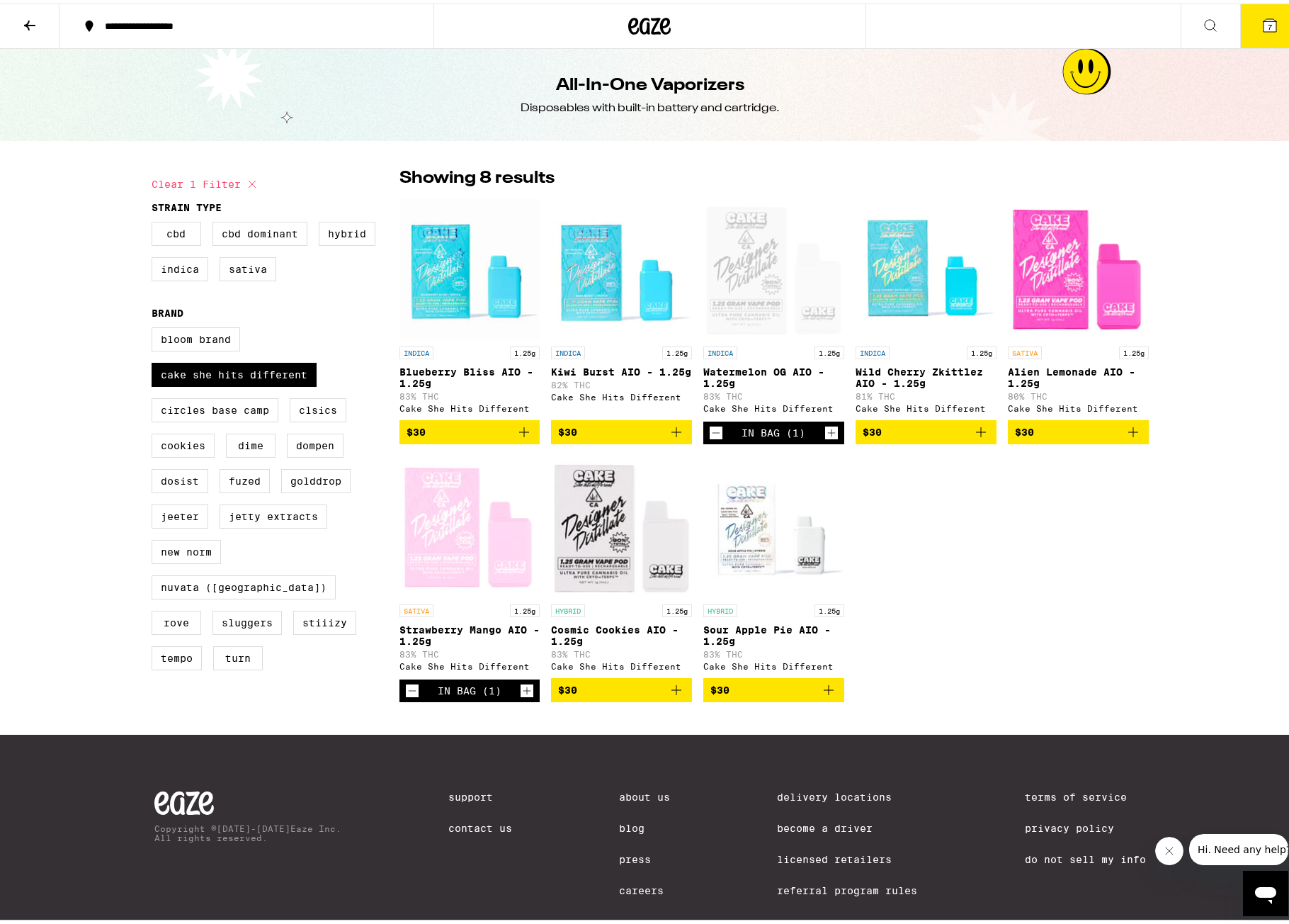
click at [1036, 26] on span "7" at bounding box center [1270, 23] width 5 height 8
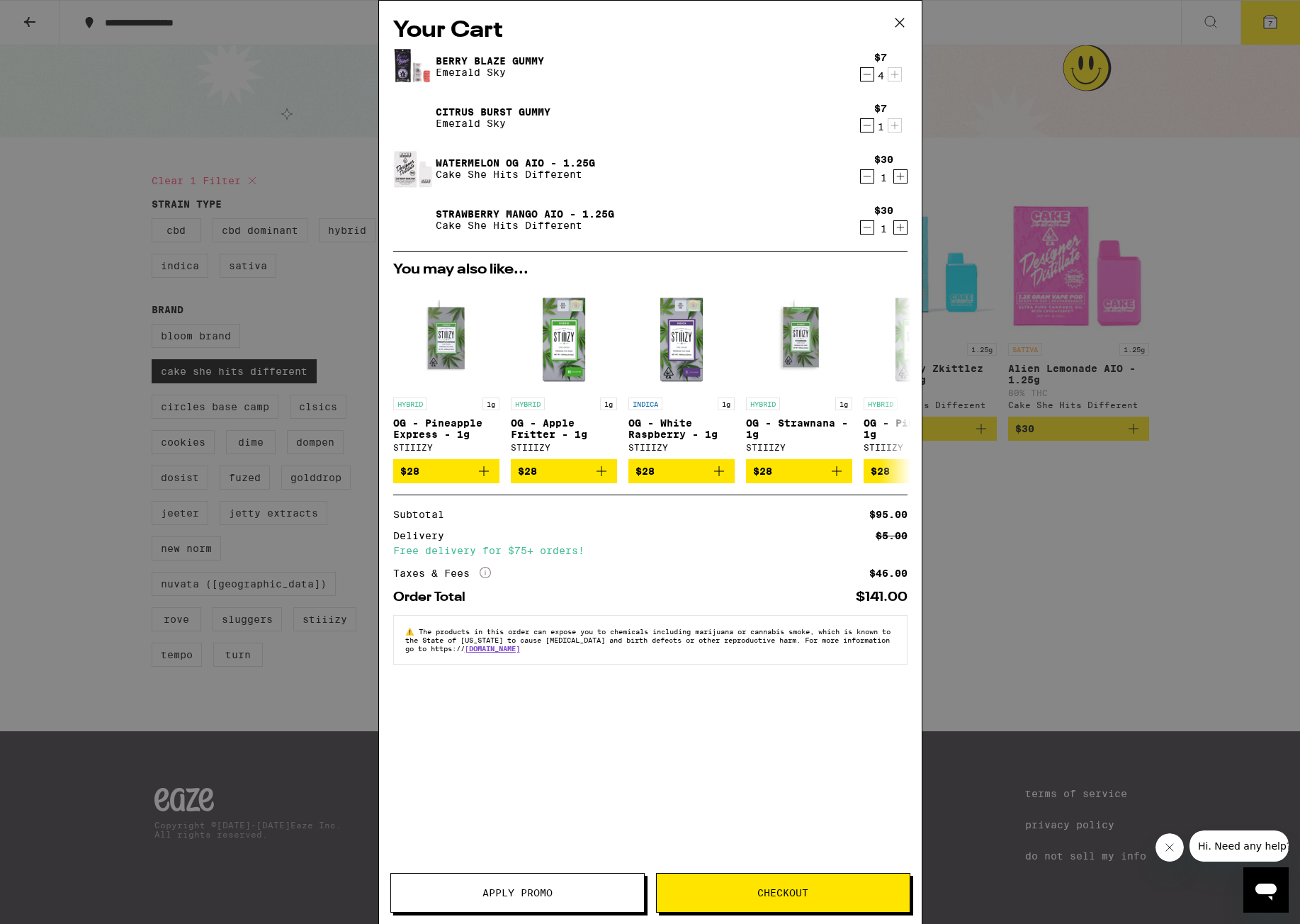
click at [554, 644] on span "Apply Promo" at bounding box center [517, 892] width 253 height 10
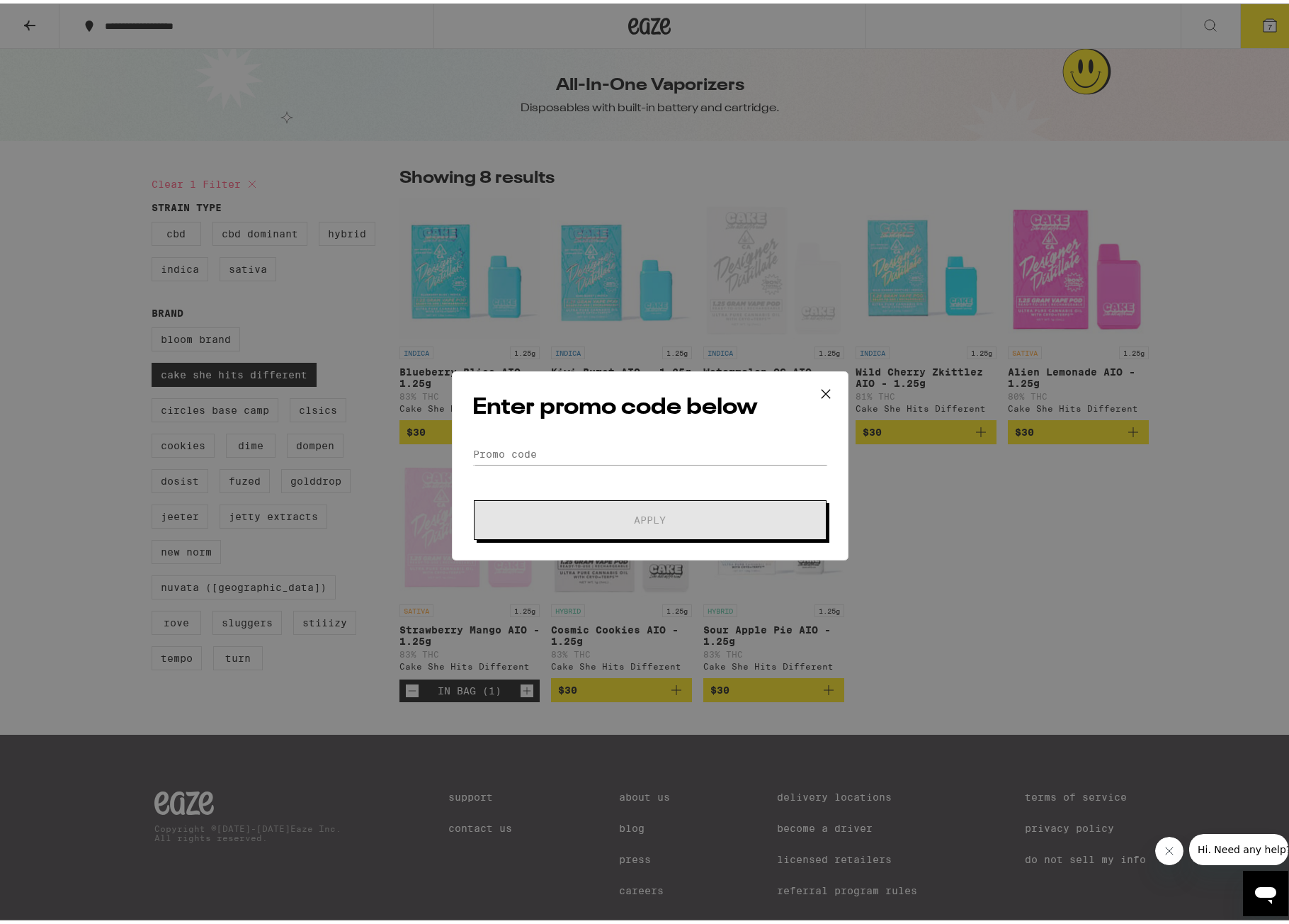
click at [694, 466] on form "Promo Code Apply" at bounding box center [649, 488] width 355 height 97
click at [696, 454] on input "Promo Code" at bounding box center [649, 450] width 355 height 21
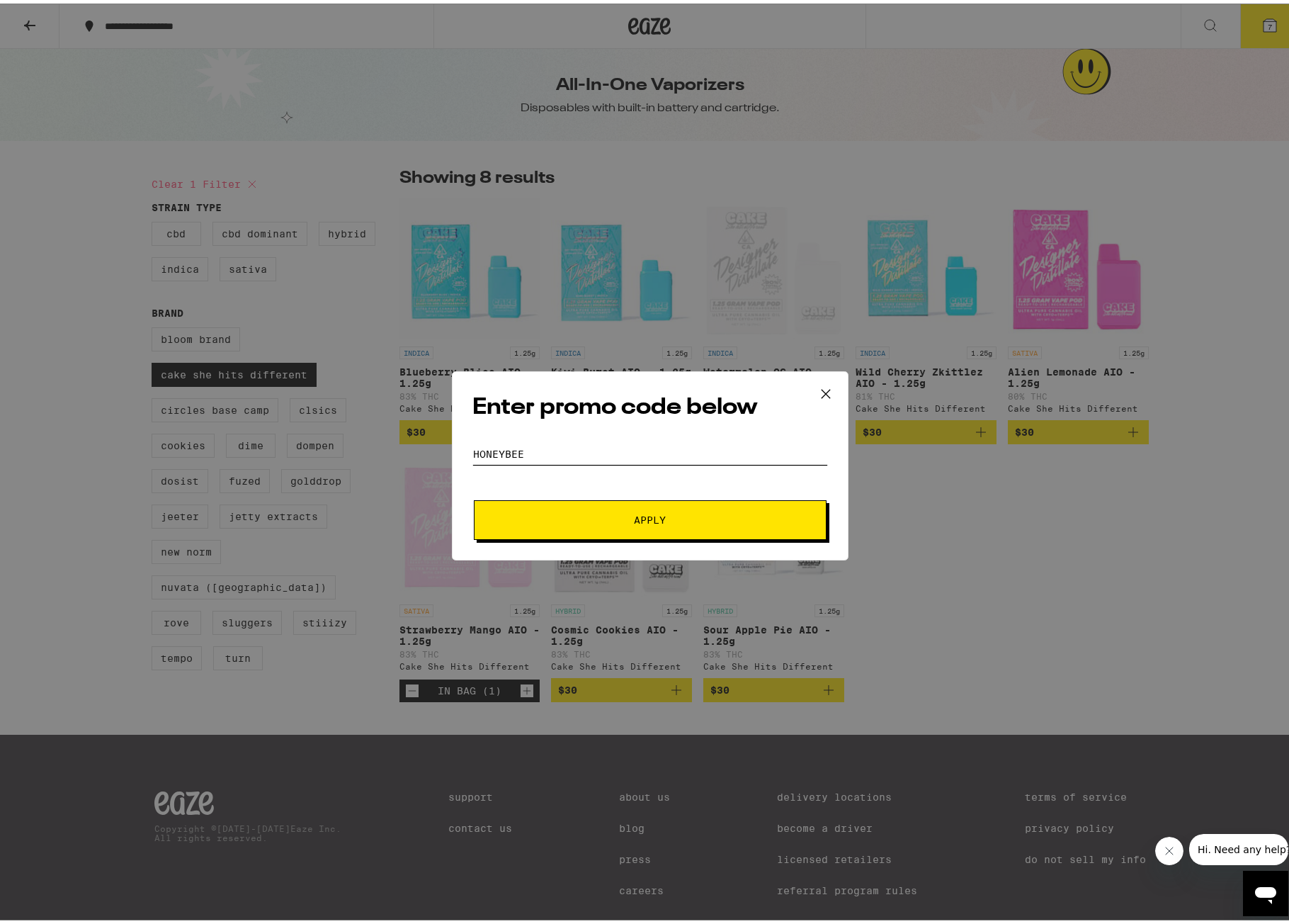
type input "honeybee"
click at [474, 497] on button "Apply" at bounding box center [650, 516] width 352 height 39
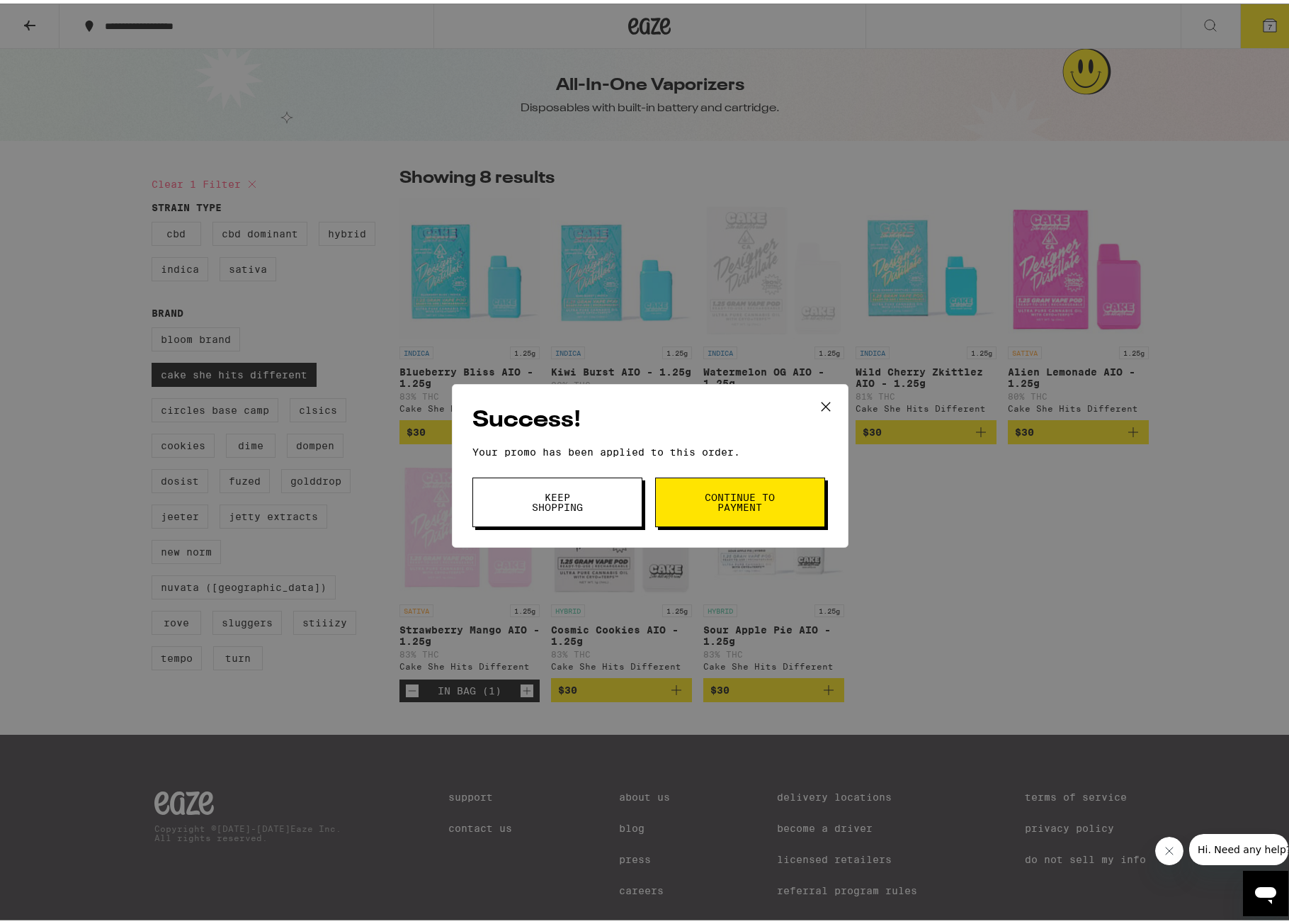
click at [731, 503] on span "Continue to payment" at bounding box center [739, 499] width 72 height 20
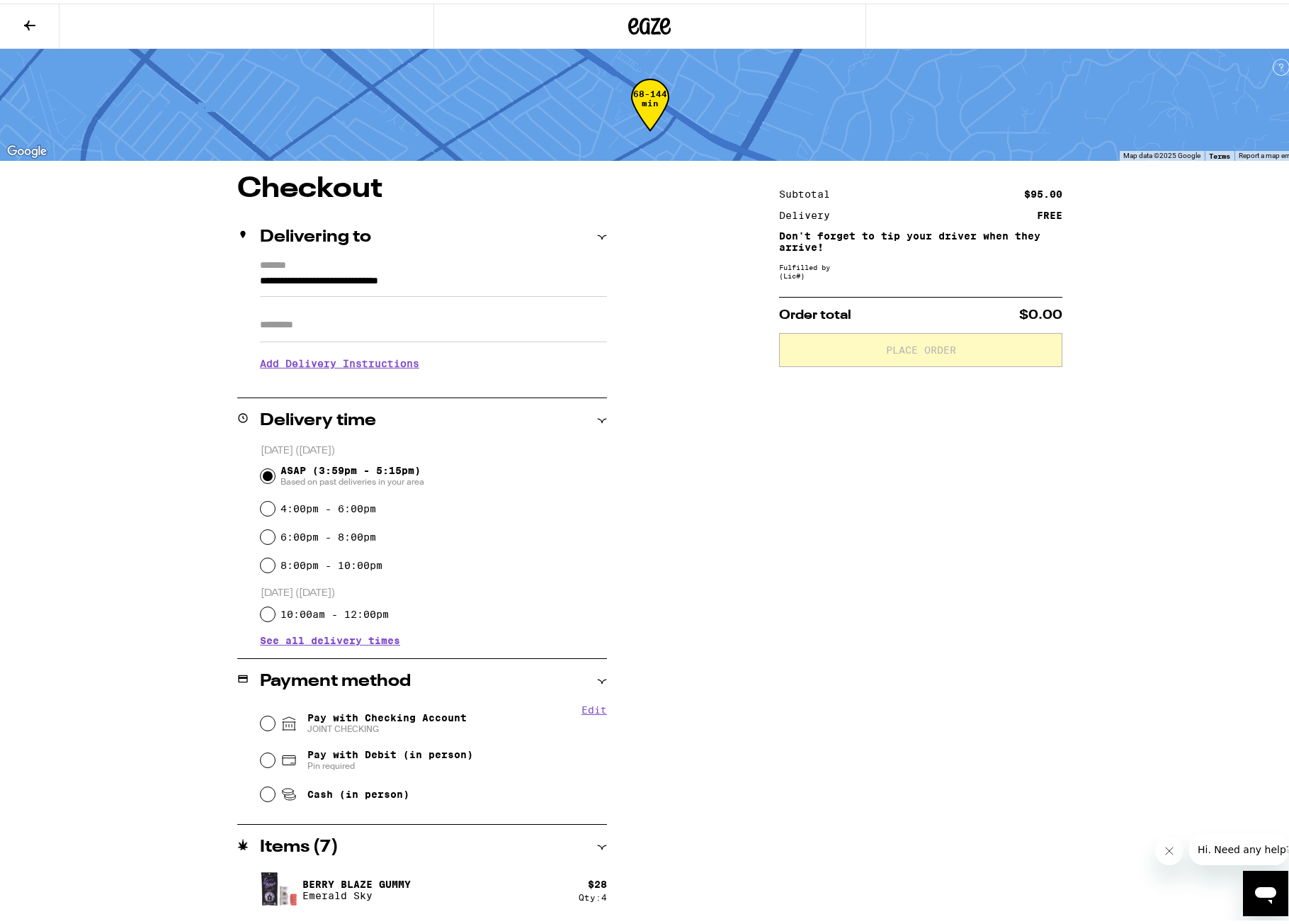
click at [362, 323] on input "Apt/Suite" at bounding box center [434, 321] width 347 height 34
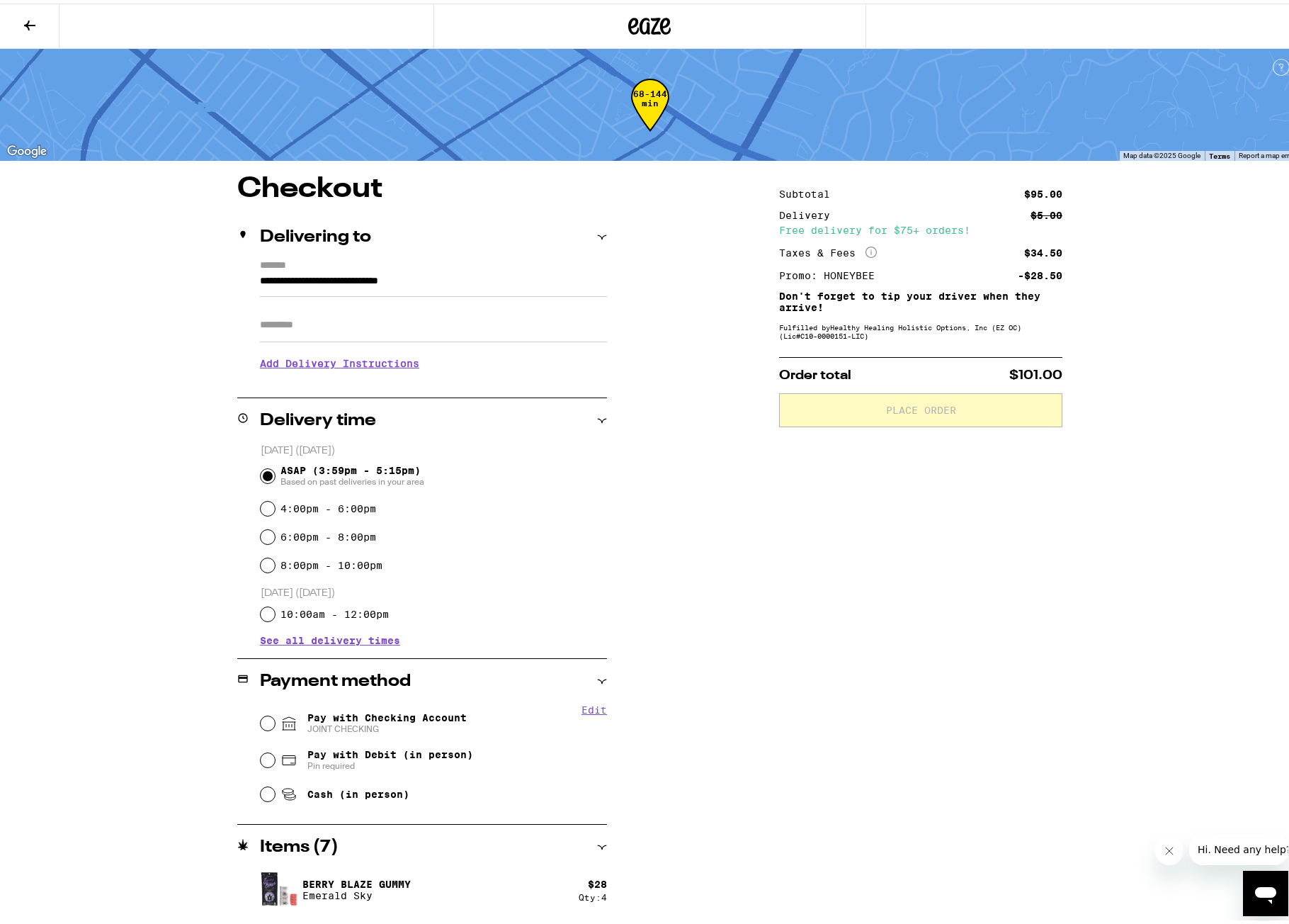
type input "***"
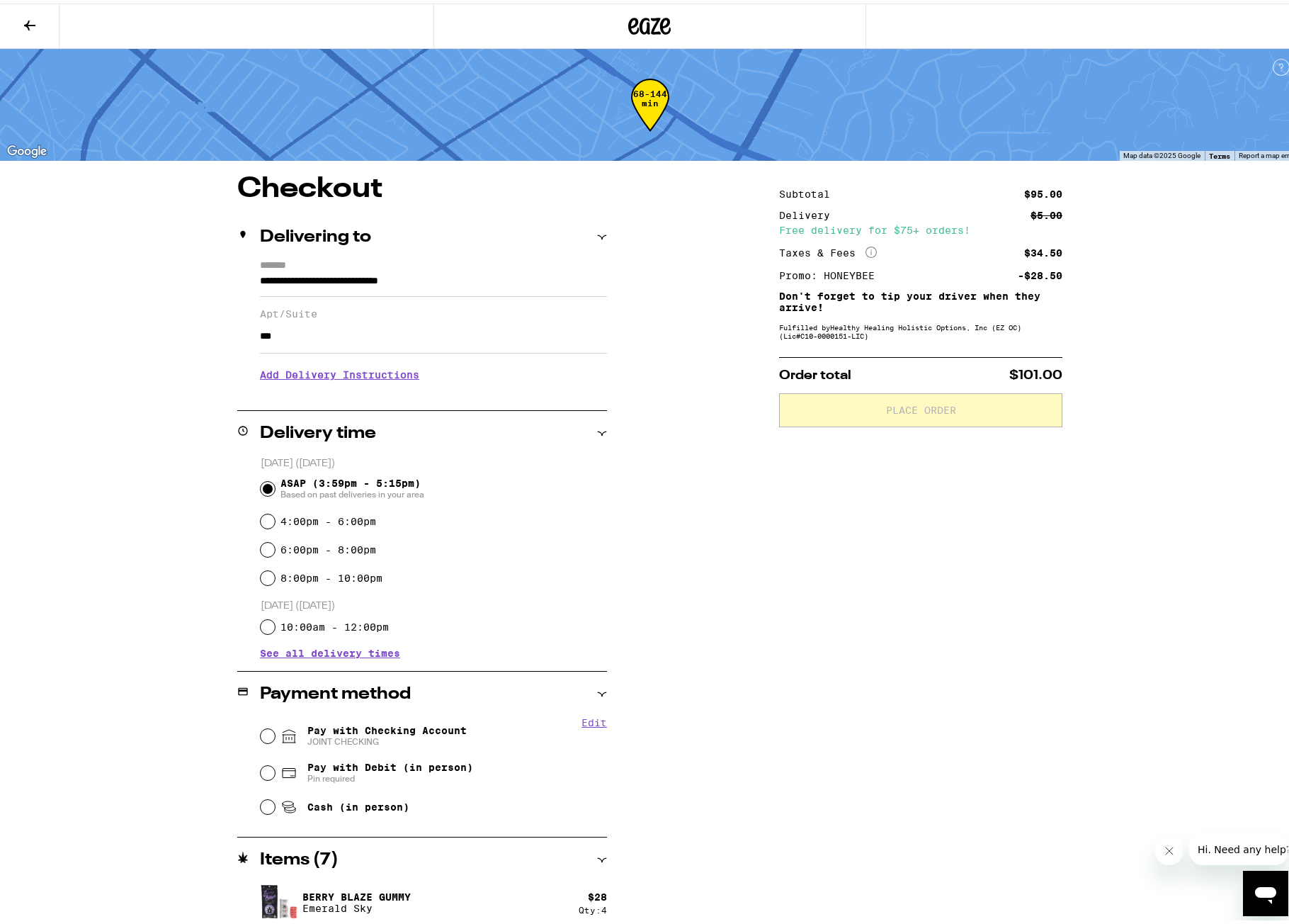
click at [324, 375] on h3 "Add Delivery Instructions" at bounding box center [434, 372] width 347 height 33
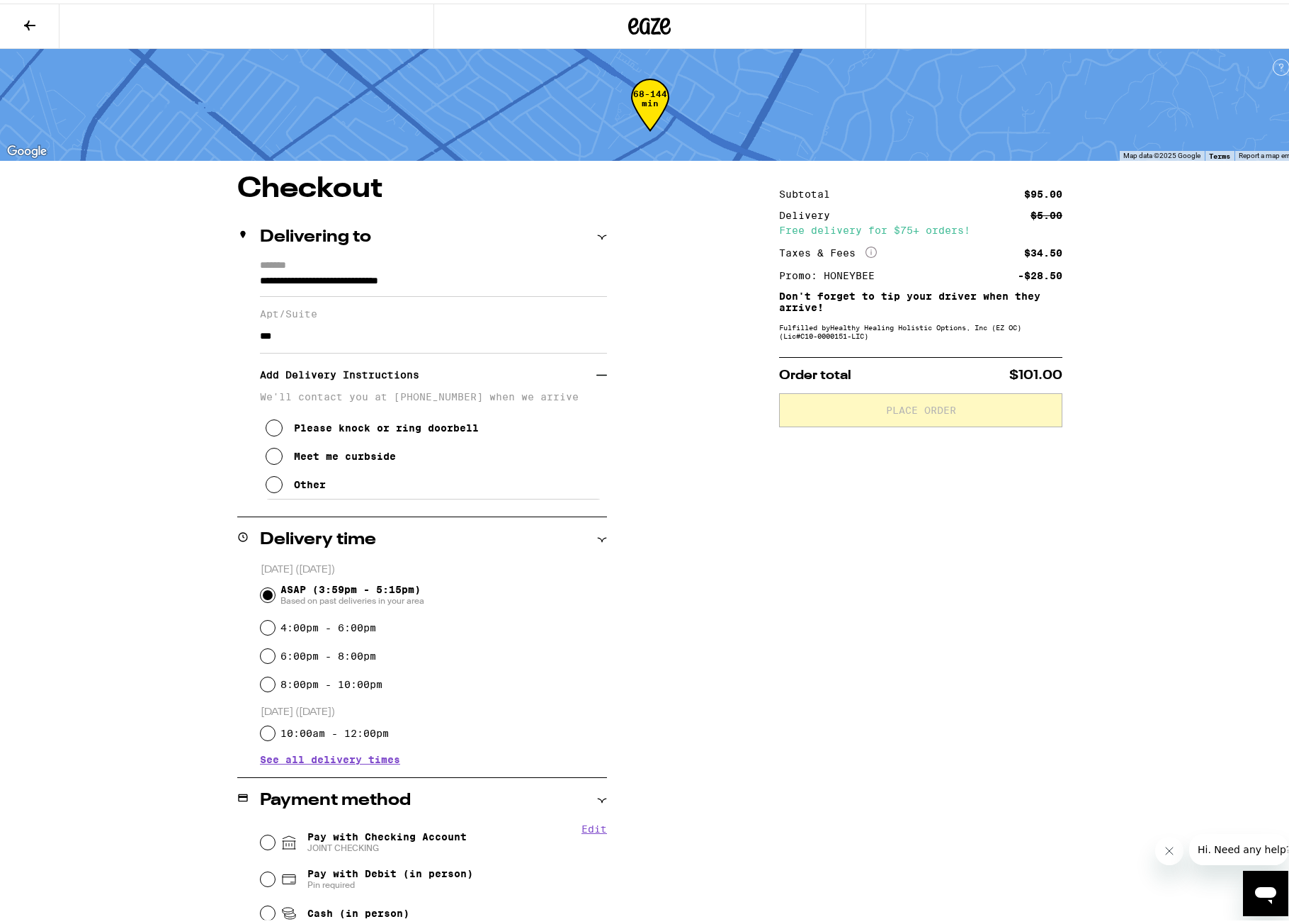
click at [272, 488] on icon at bounding box center [274, 480] width 17 height 17
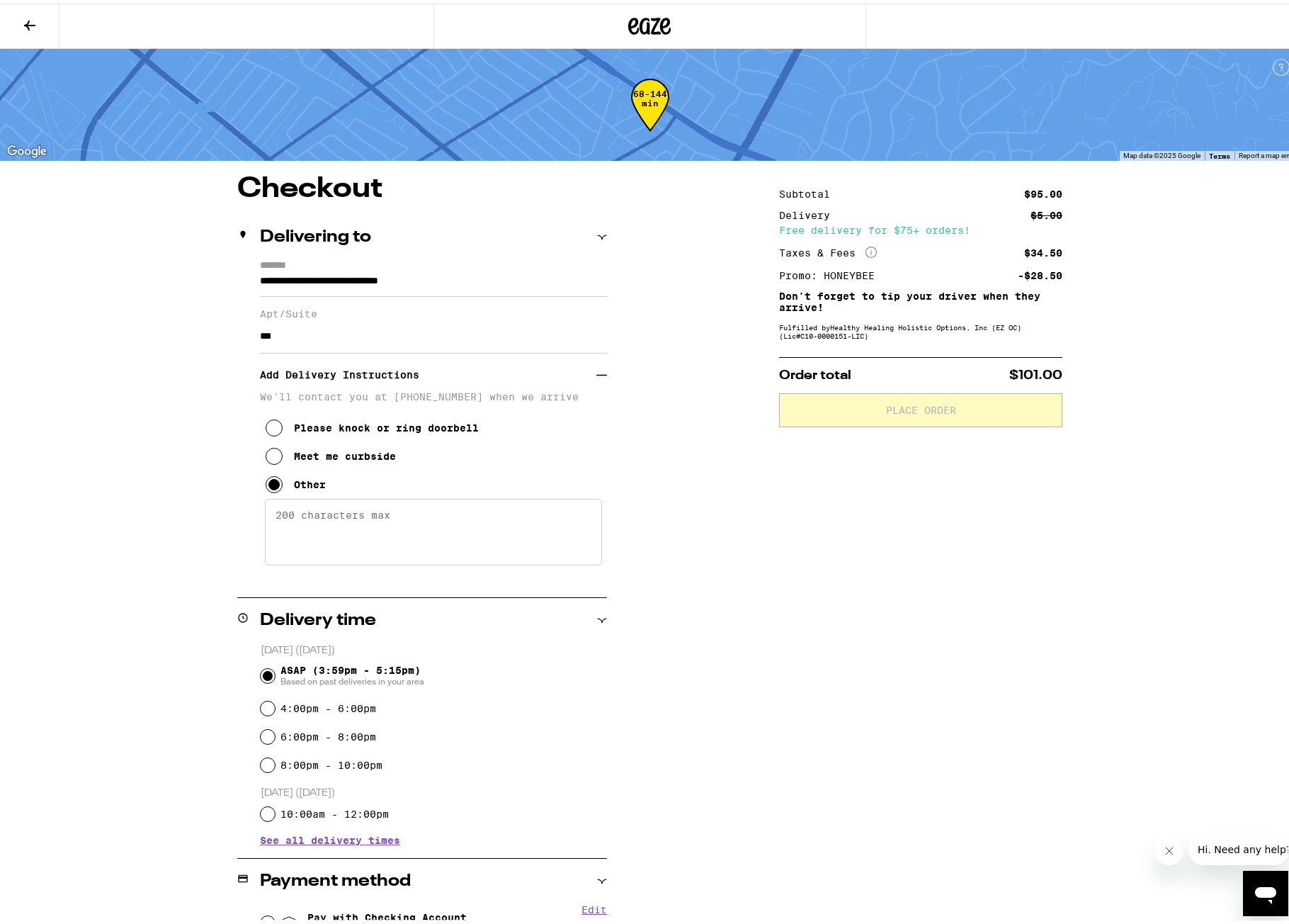
click at [404, 523] on textarea "Enter any other delivery instructions you want driver to know" at bounding box center [433, 528] width 337 height 67
paste textarea "There’s parking on Whittier Blvd in front of building, or a small parking lot o…"
type textarea "There’s parking on Whittier Blvd in front of building, or a small parking lot o…"
click at [886, 643] on div "Subtotal $95.00 Delivery $5.00 Free delivery for $75+ orders! Taxes & Fees More…" at bounding box center [920, 721] width 283 height 1099
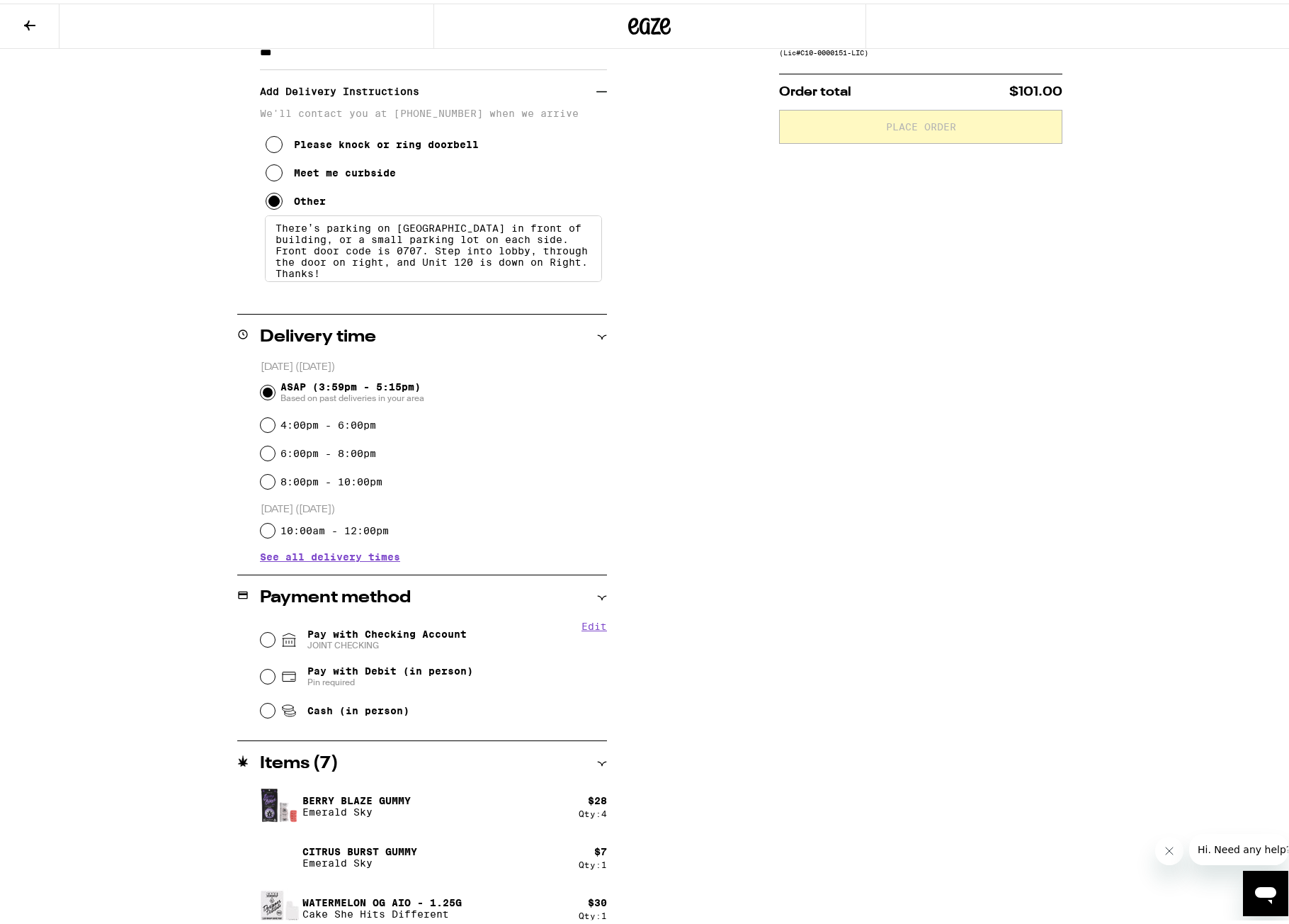
scroll to position [347, 0]
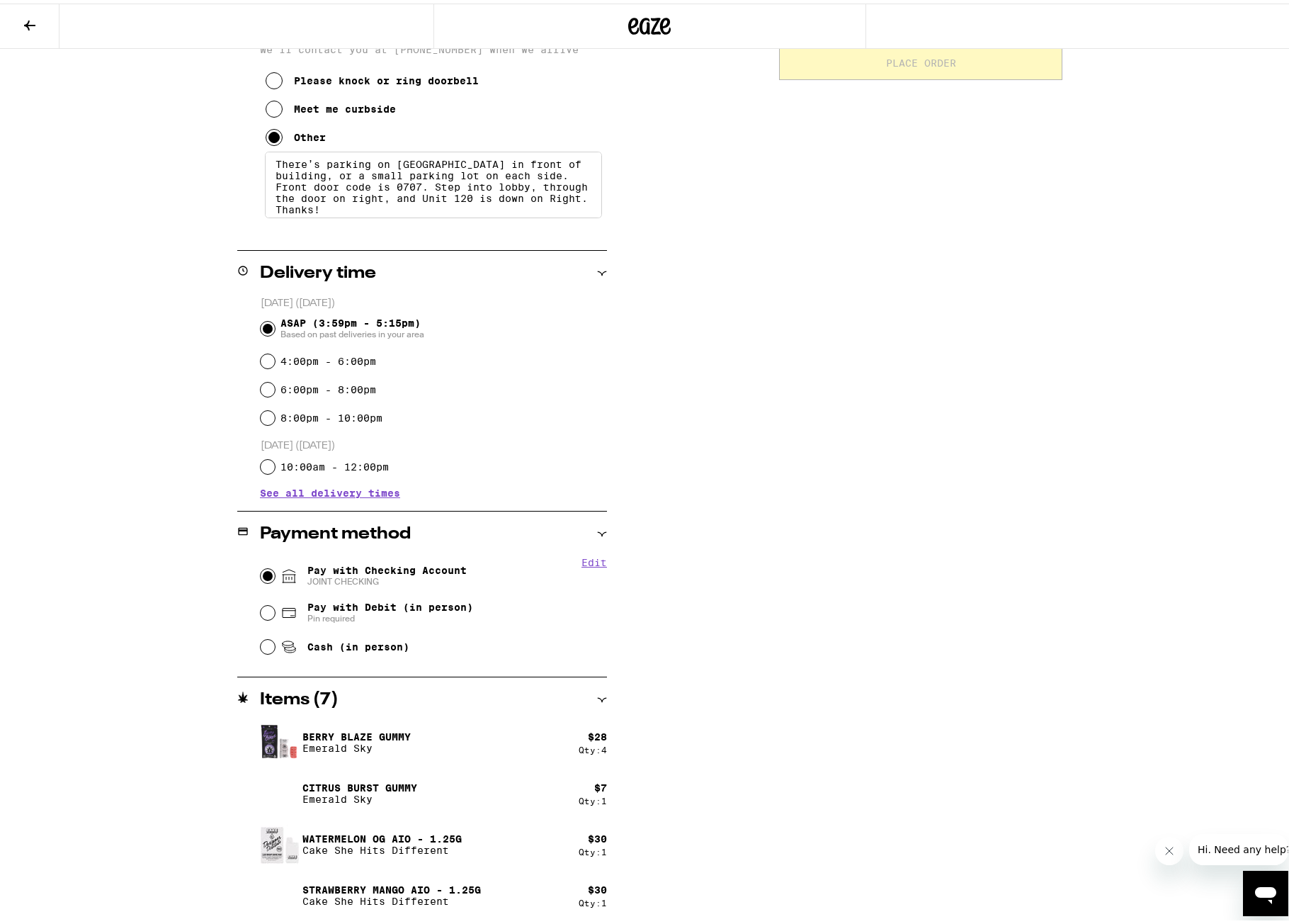
click at [263, 572] on input "Pay with Checking Account JOINT CHECKING" at bounding box center [267, 572] width 15 height 15
radio input "true"
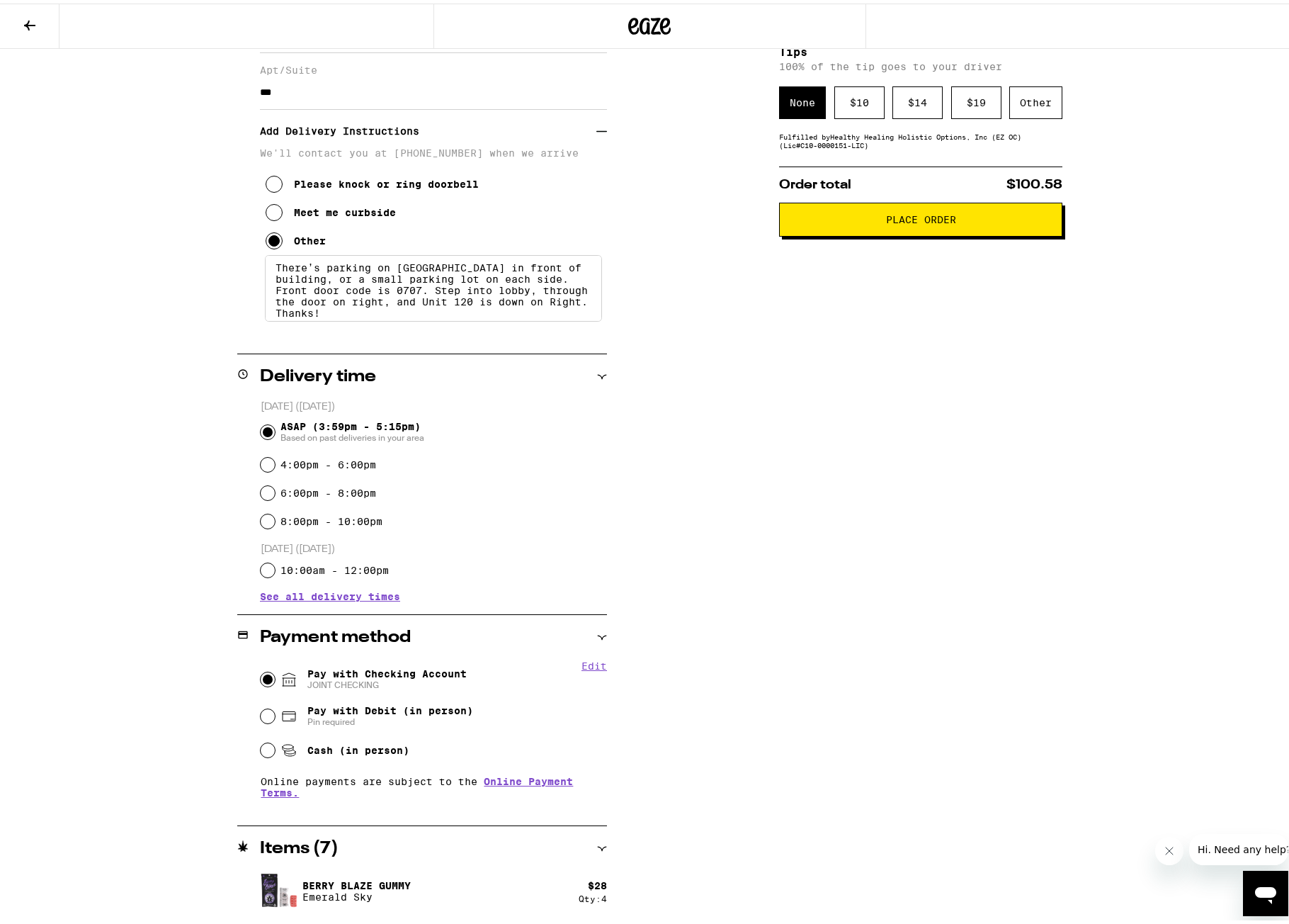
scroll to position [0, 0]
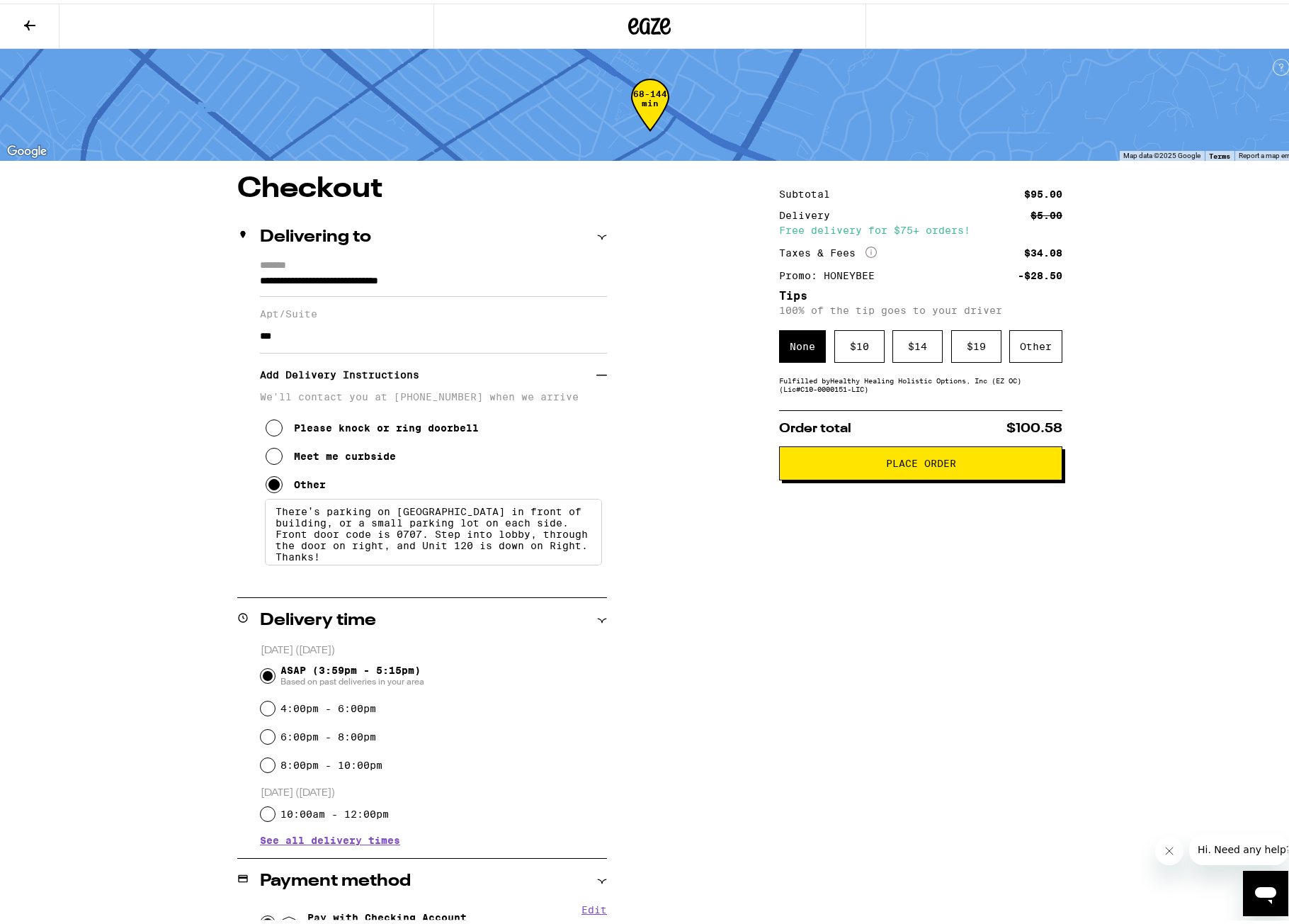
click at [35, 29] on button at bounding box center [29, 23] width 59 height 45
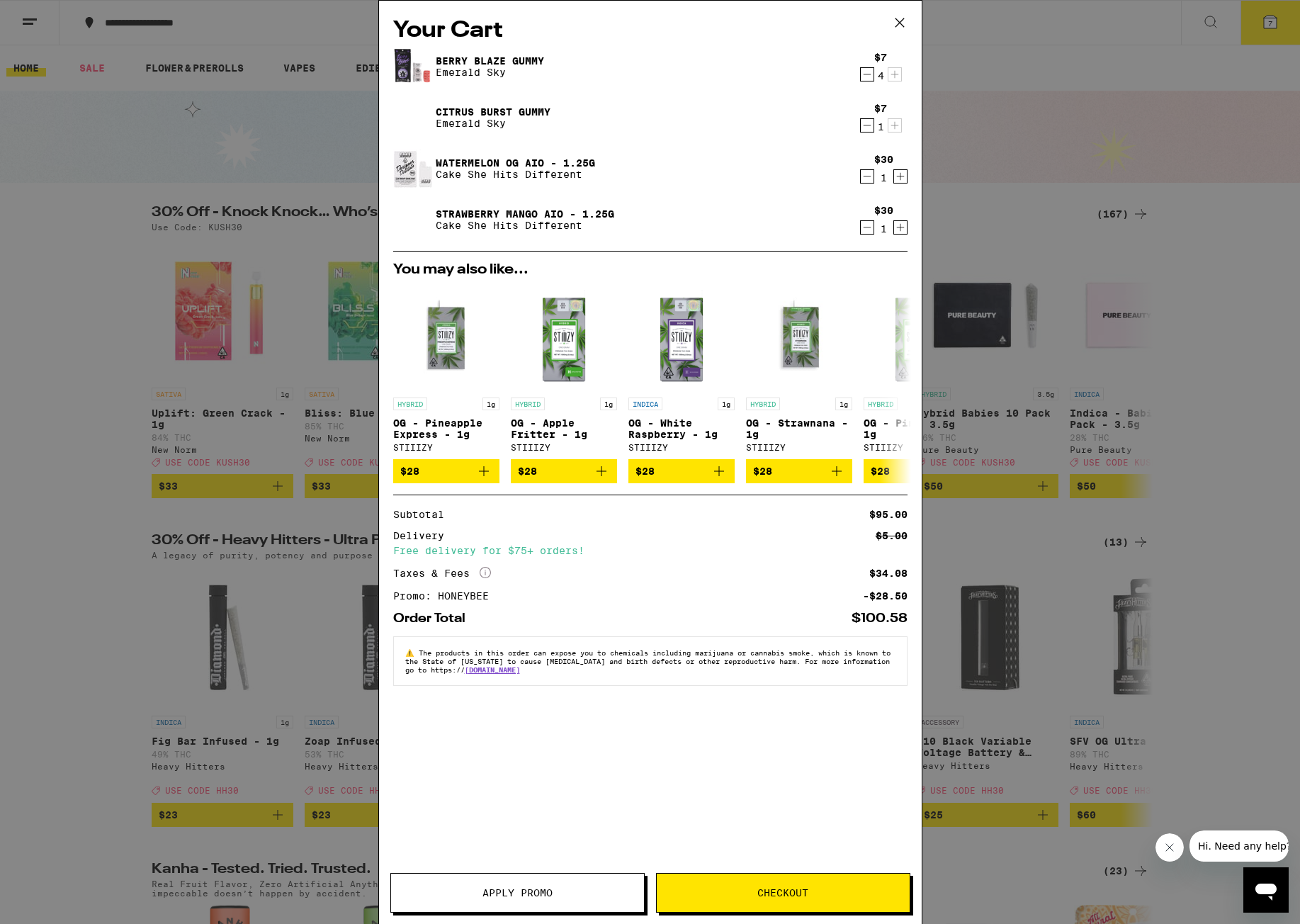
click at [779, 890] on span "Checkout" at bounding box center [782, 892] width 51 height 10
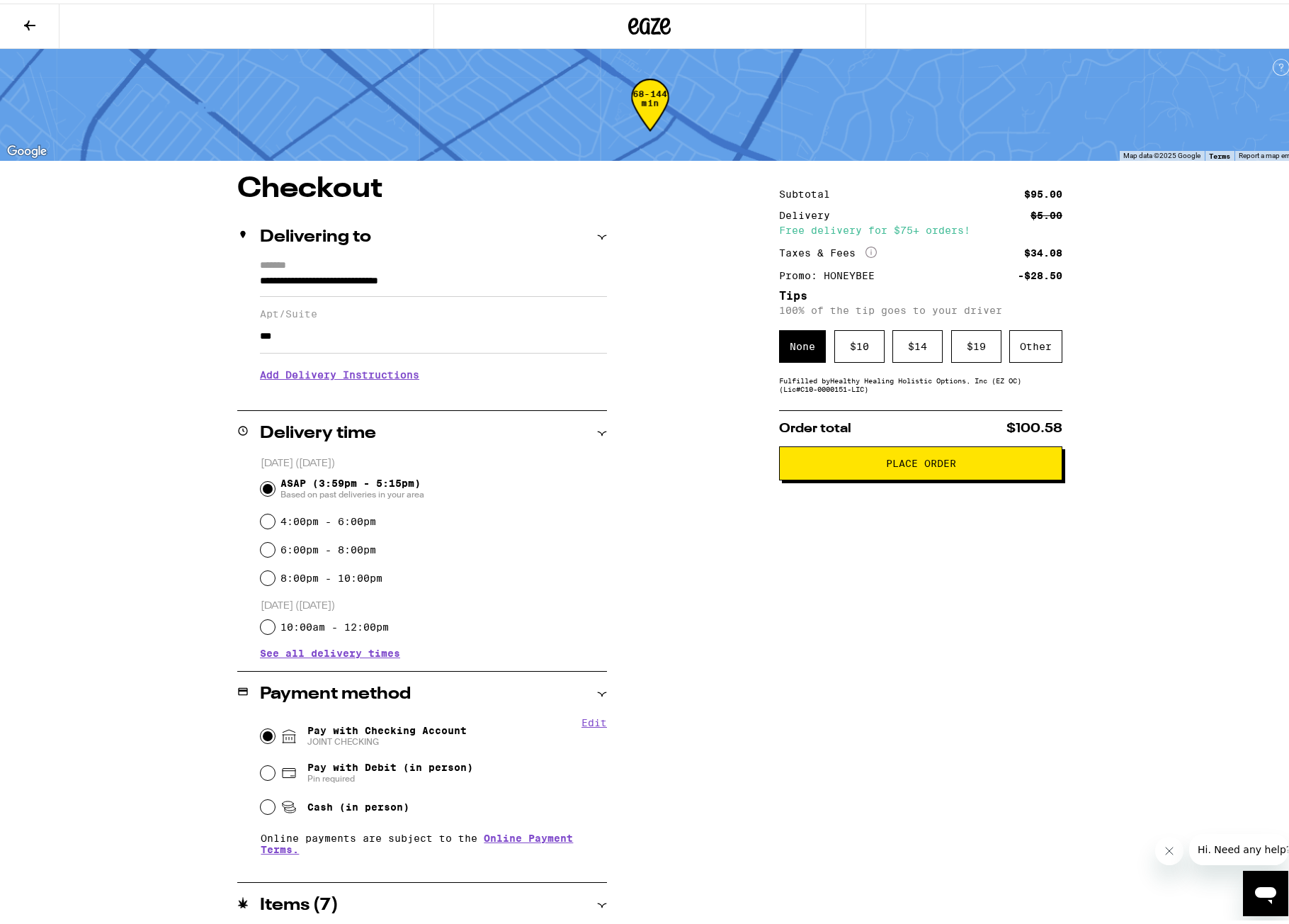
click at [361, 380] on h3 "Add Delivery Instructions" at bounding box center [434, 372] width 347 height 33
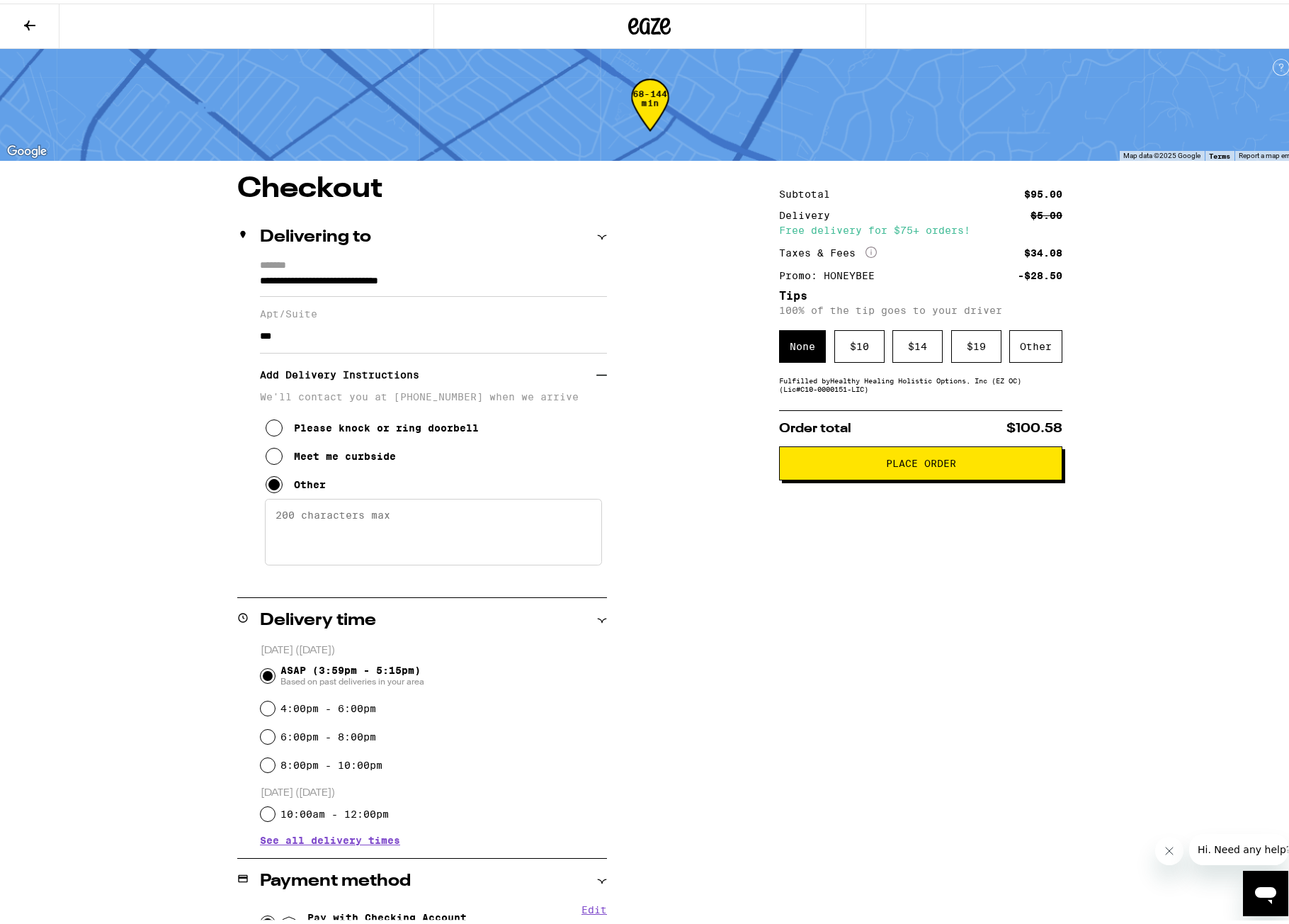
click at [381, 529] on textarea "Enter any other delivery instructions you want driver to know" at bounding box center [433, 528] width 337 height 67
click at [301, 516] on textarea "Enter any other delivery instructions you want driver to know" at bounding box center [433, 528] width 337 height 67
paste textarea "There’s parking on Whittier Blvd in front of building, or a small parking lot o…"
type textarea "There’s parking on Whittier Blvd in front of building, or a small parking lot o…"
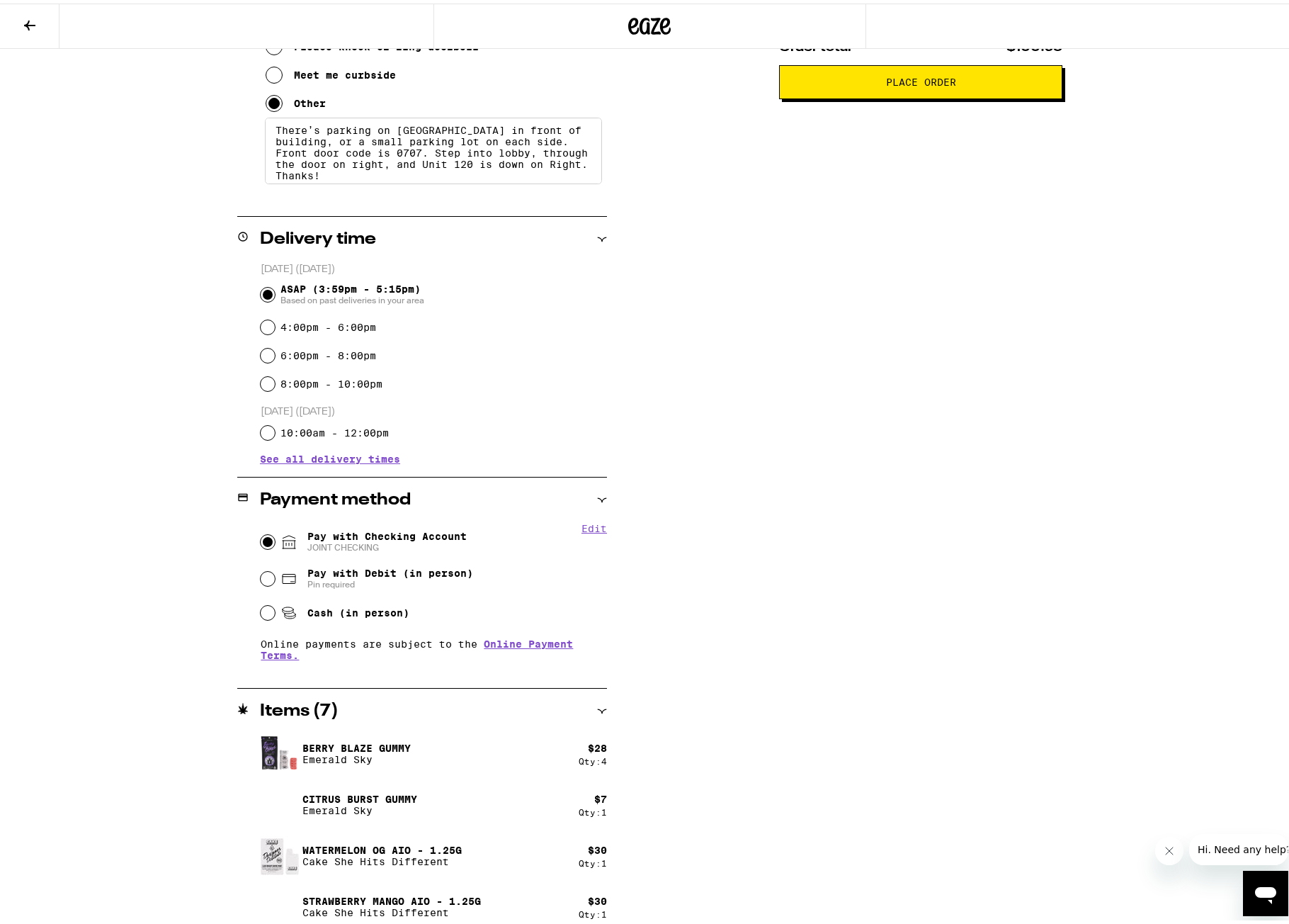
scroll to position [0, 0]
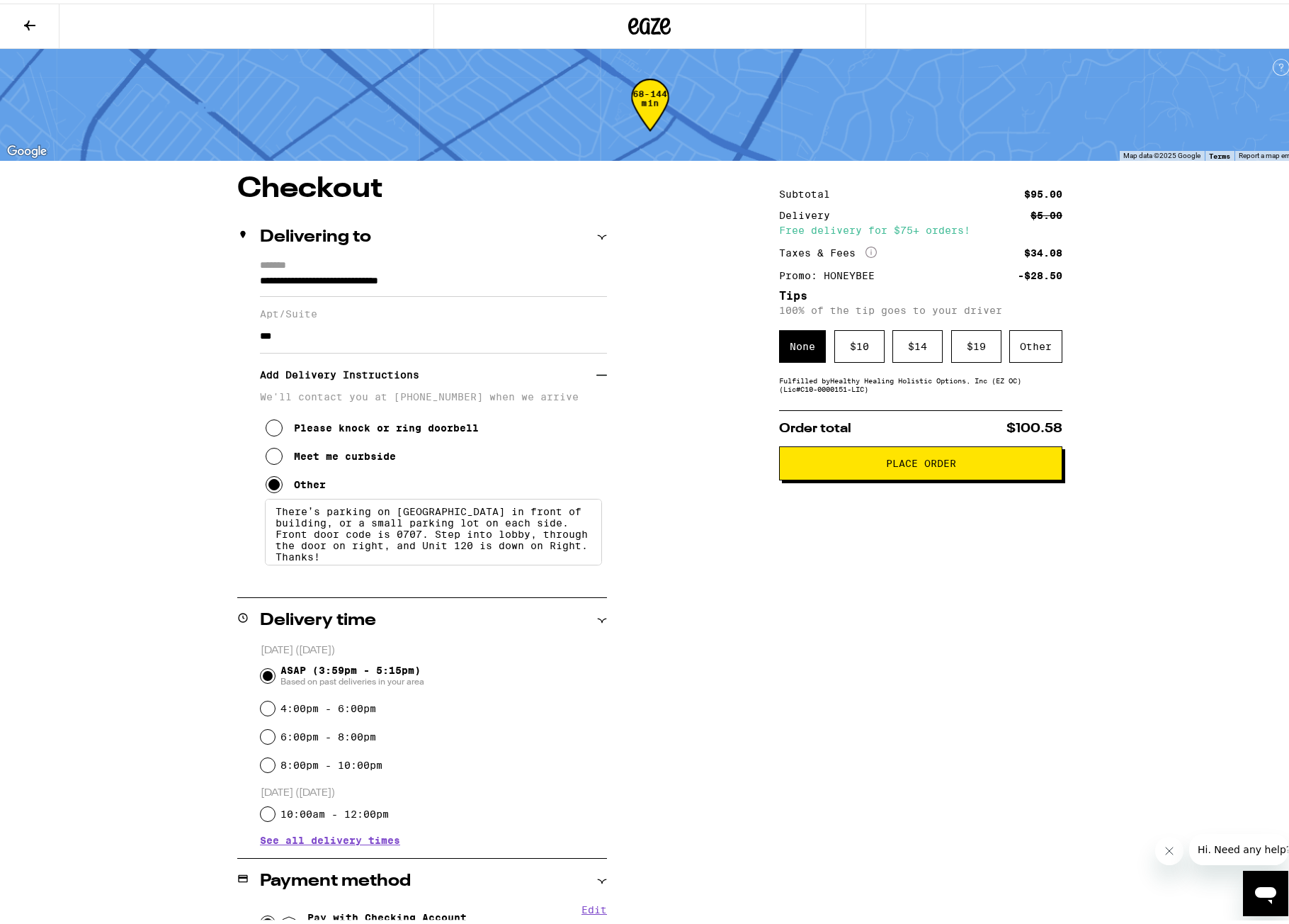
click at [33, 30] on button at bounding box center [29, 23] width 59 height 45
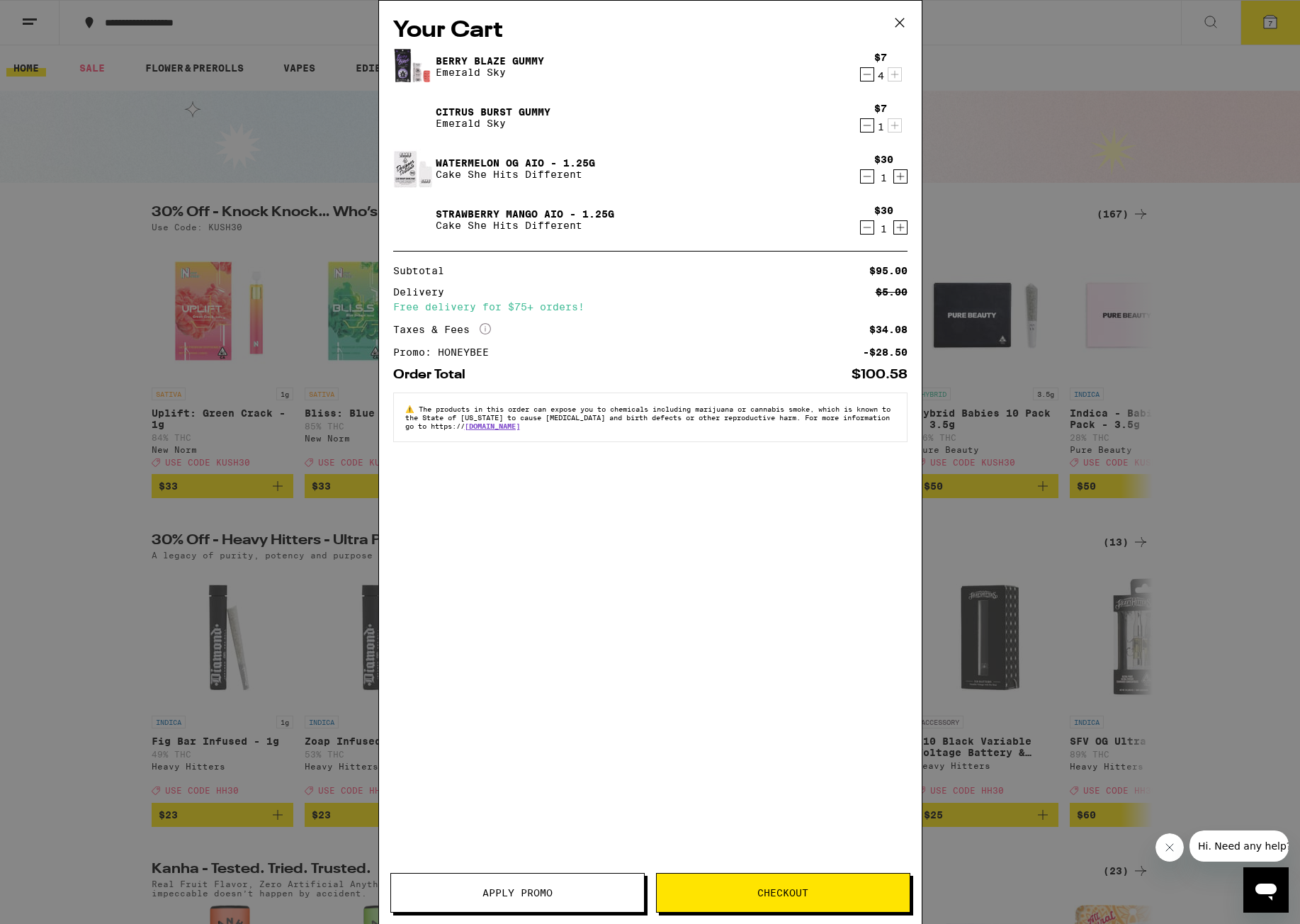
drag, startPoint x: 902, startPoint y: 21, endPoint x: 201, endPoint y: 115, distance: 707.3
click at [902, 21] on icon at bounding box center [899, 22] width 21 height 21
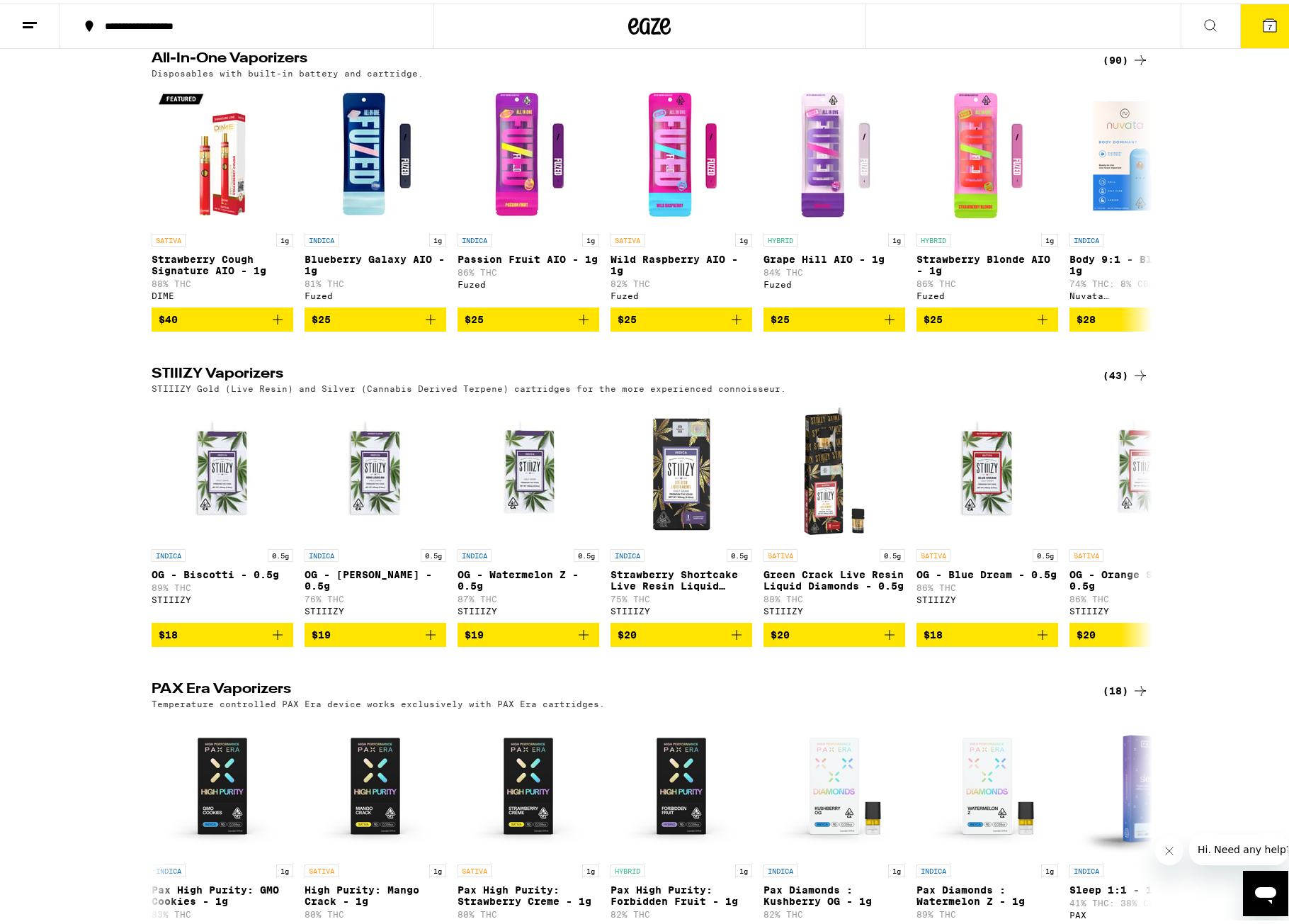
scroll to position [2620, 0]
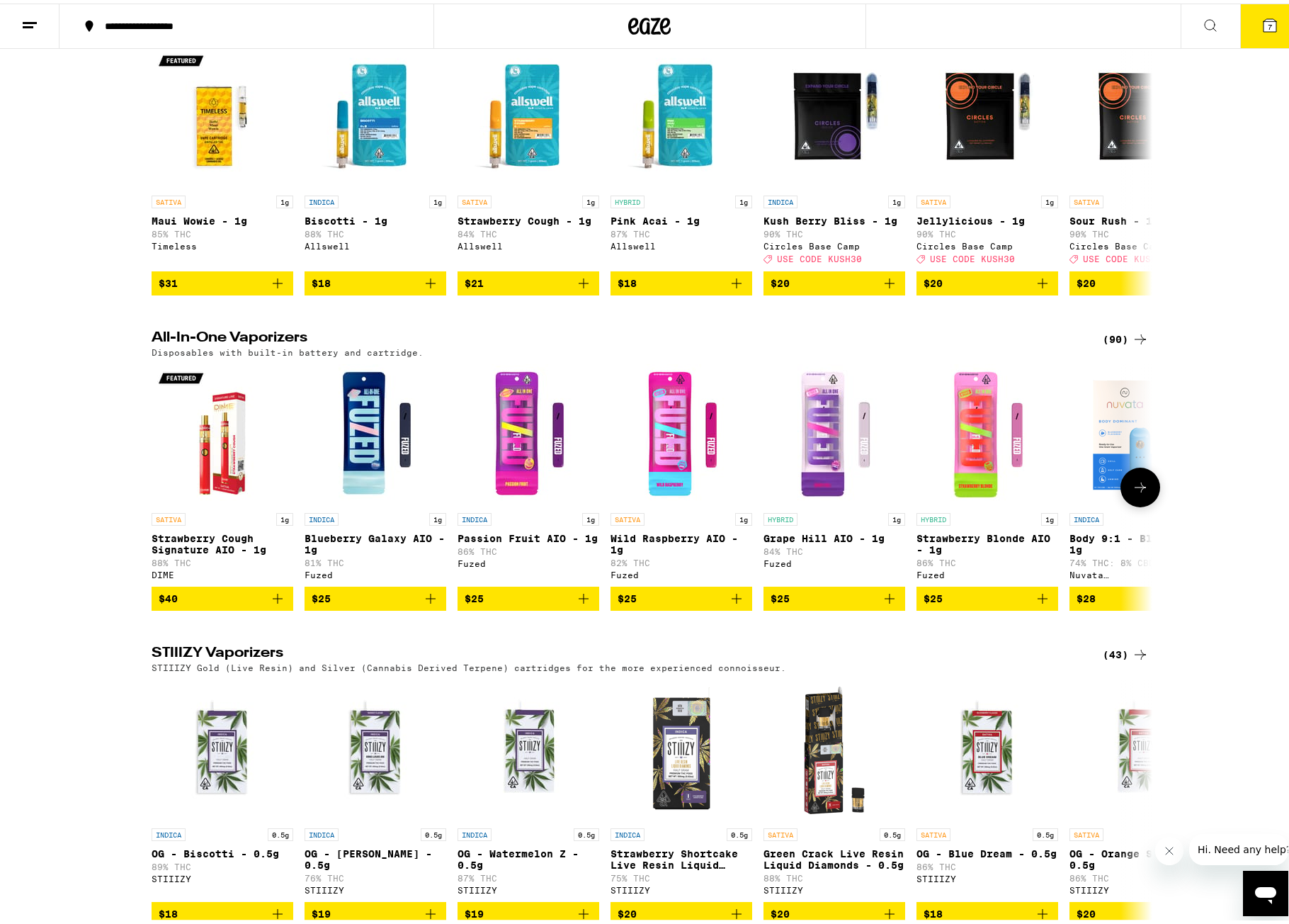
click at [1140, 492] on icon at bounding box center [1140, 484] width 17 height 17
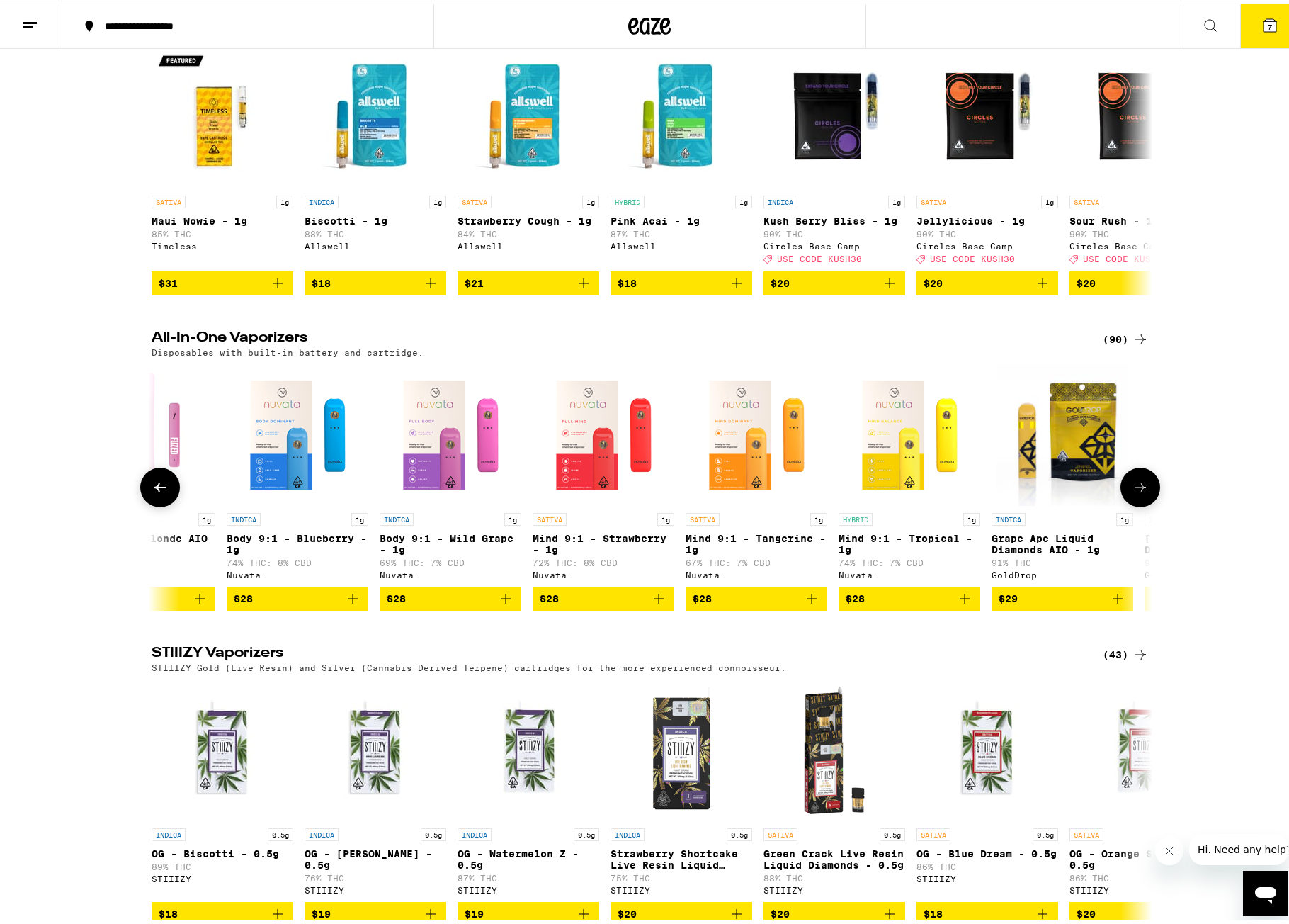
click at [1140, 492] on icon at bounding box center [1140, 484] width 17 height 17
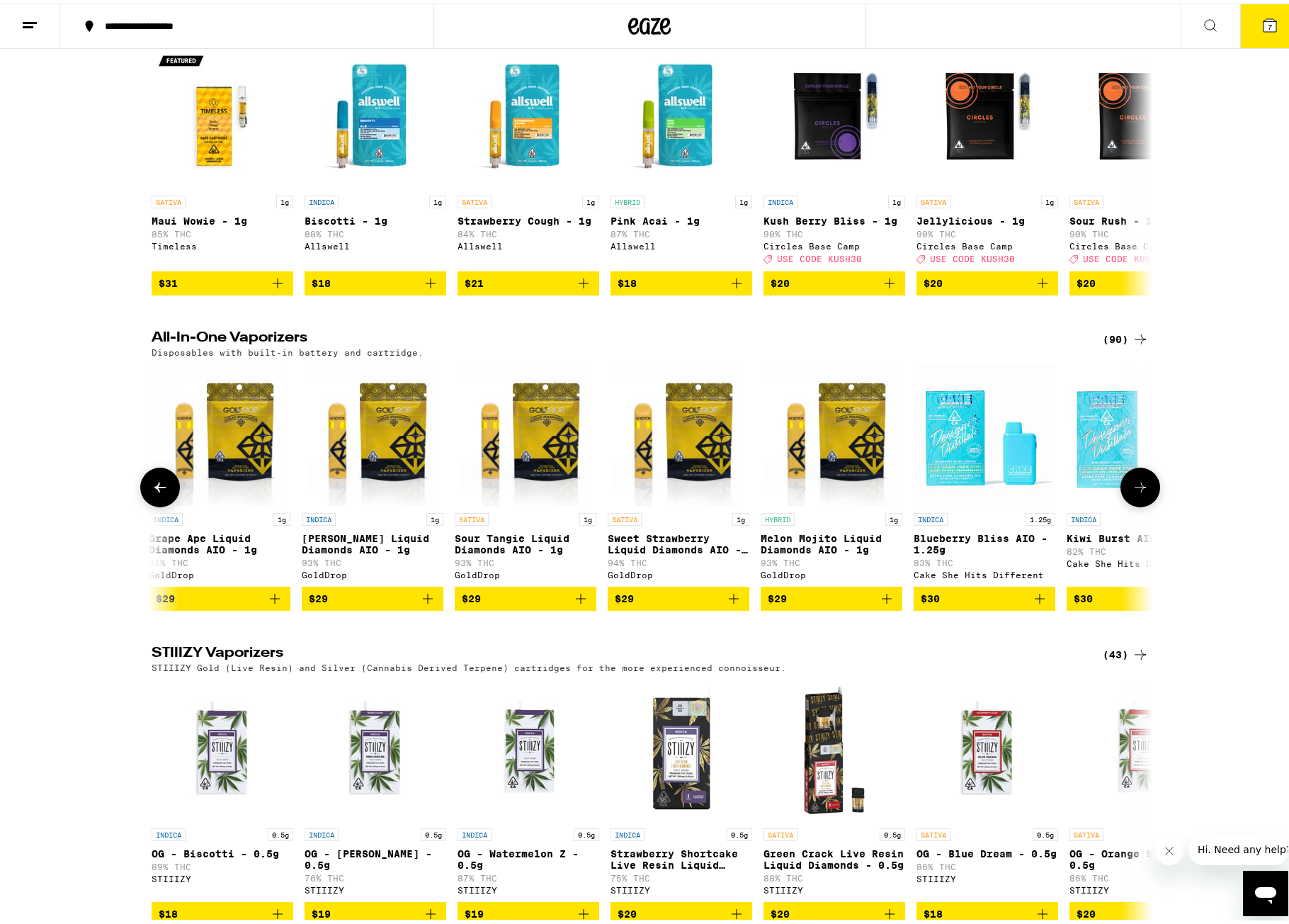
click at [1140, 492] on icon at bounding box center [1140, 484] width 17 height 17
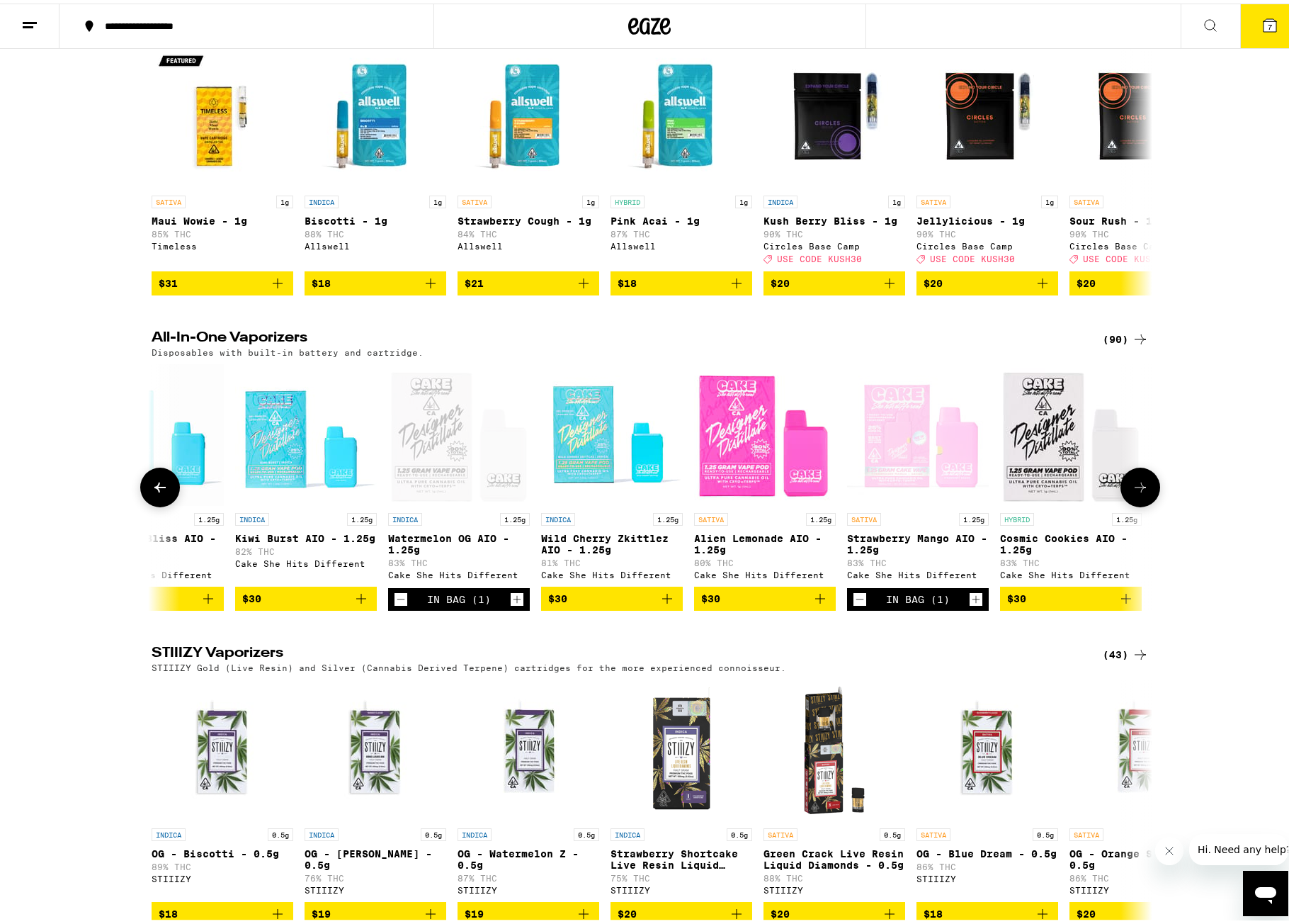
scroll to position [0, 2529]
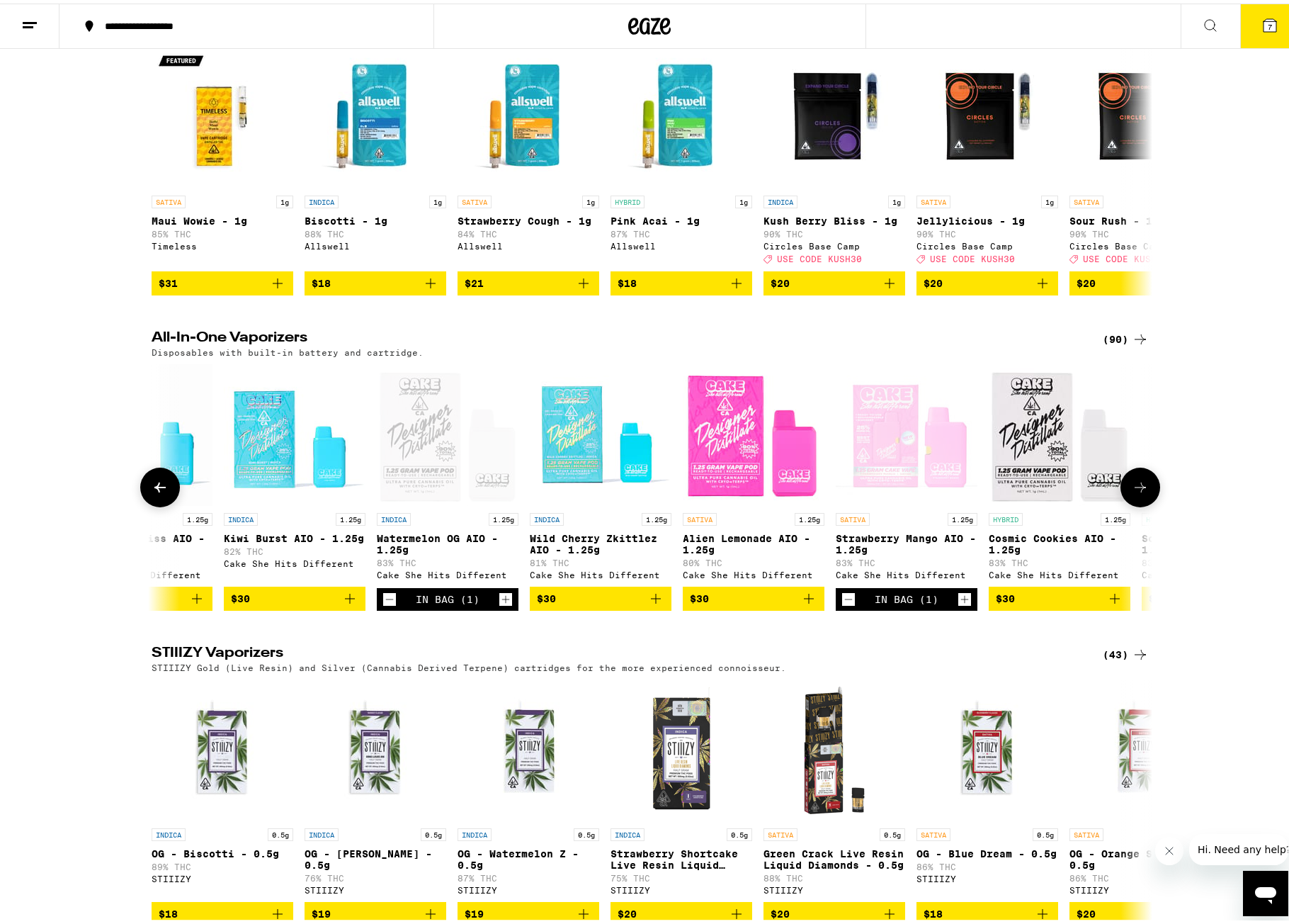
click at [1142, 492] on icon at bounding box center [1140, 484] width 17 height 17
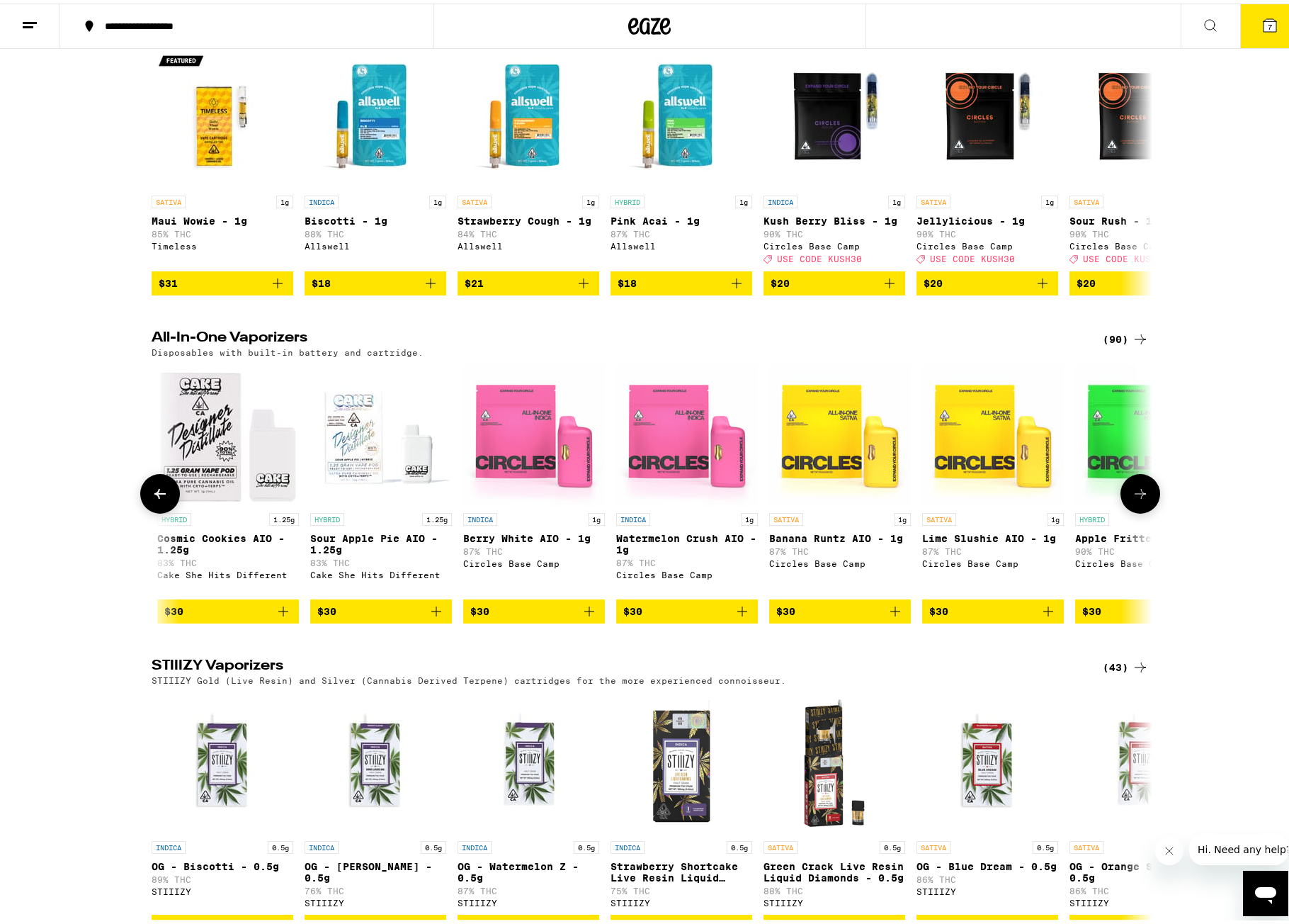
scroll to position [0, 3371]
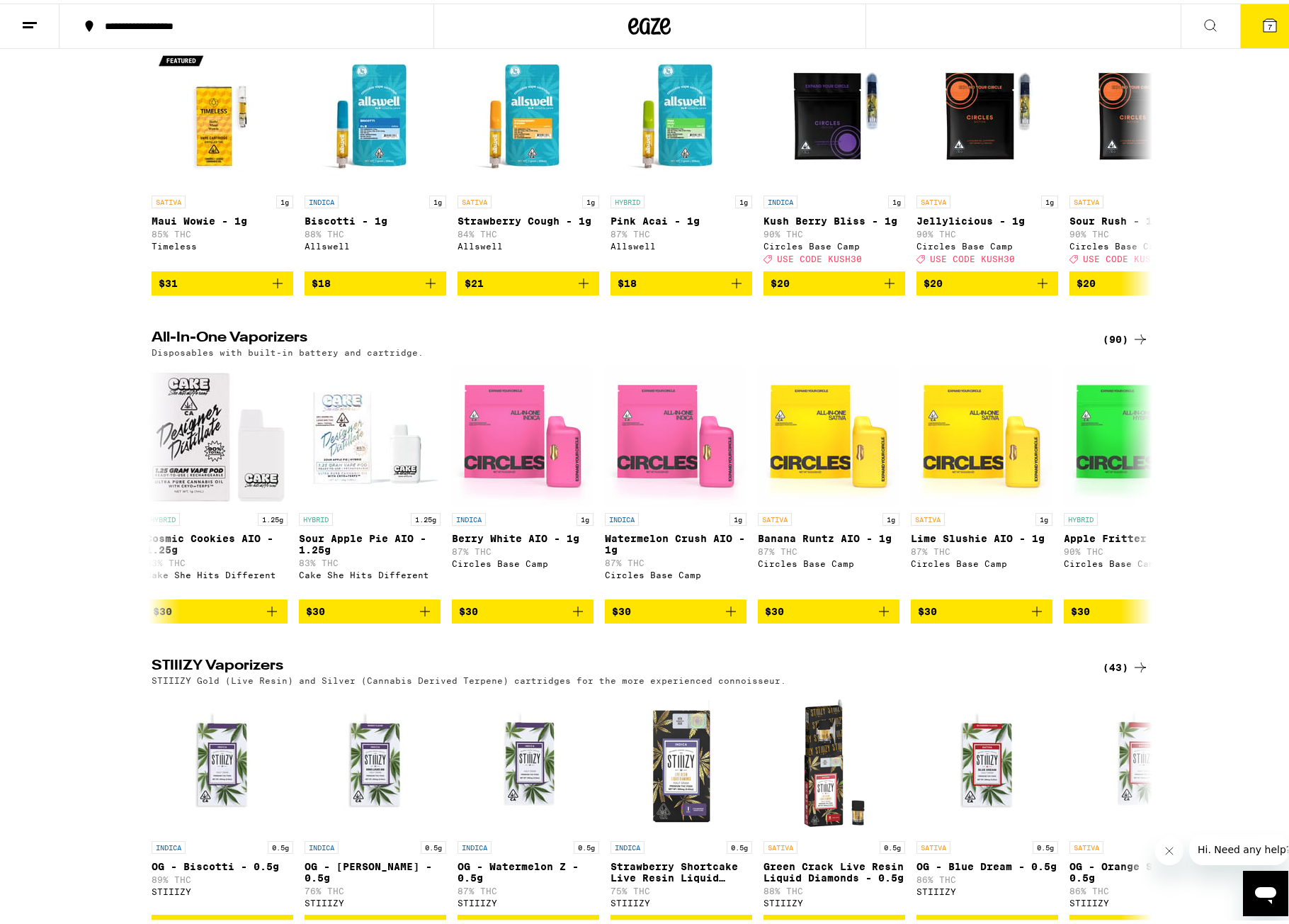
click at [1268, 25] on span "7" at bounding box center [1270, 23] width 5 height 8
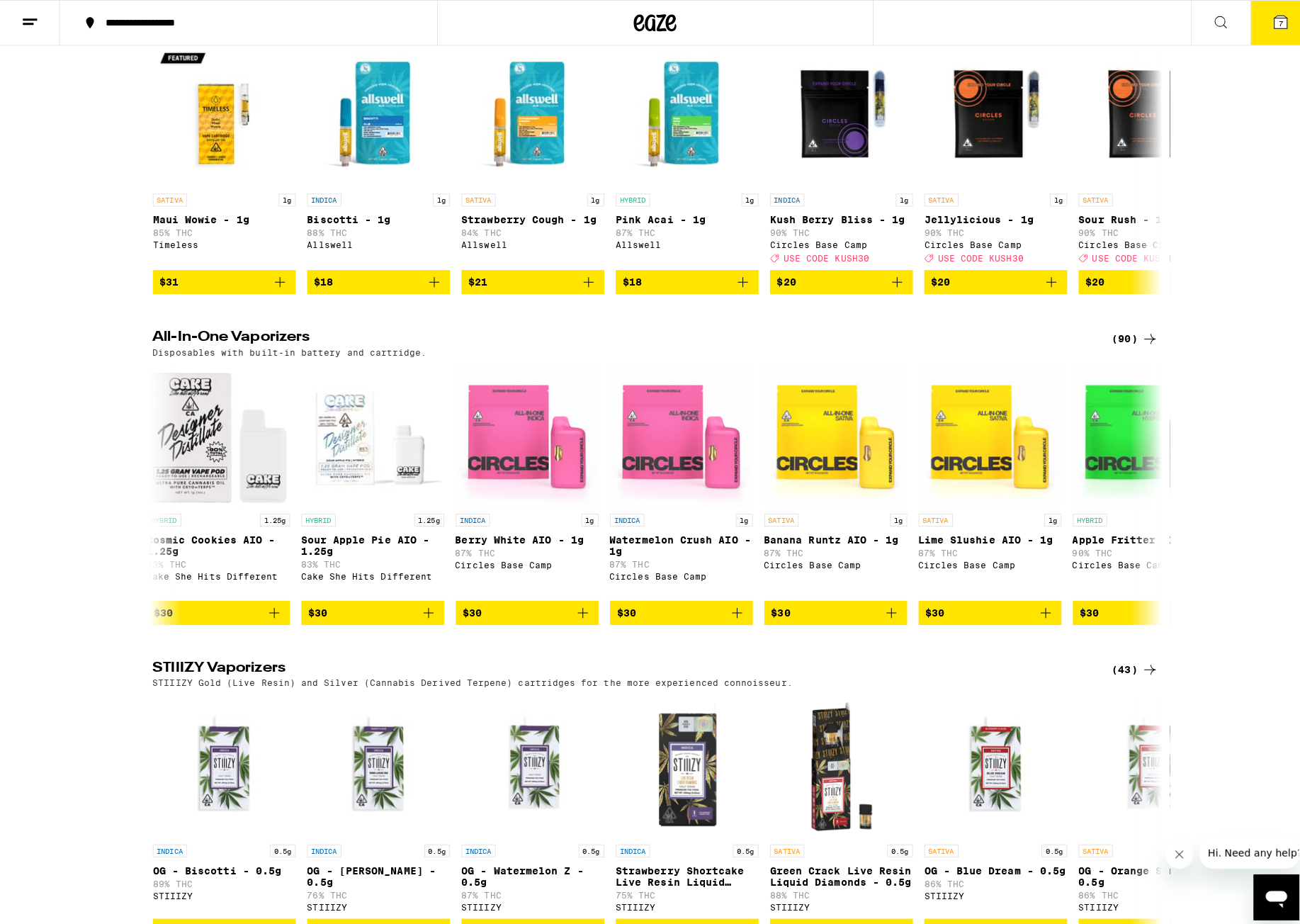
scroll to position [2475, 0]
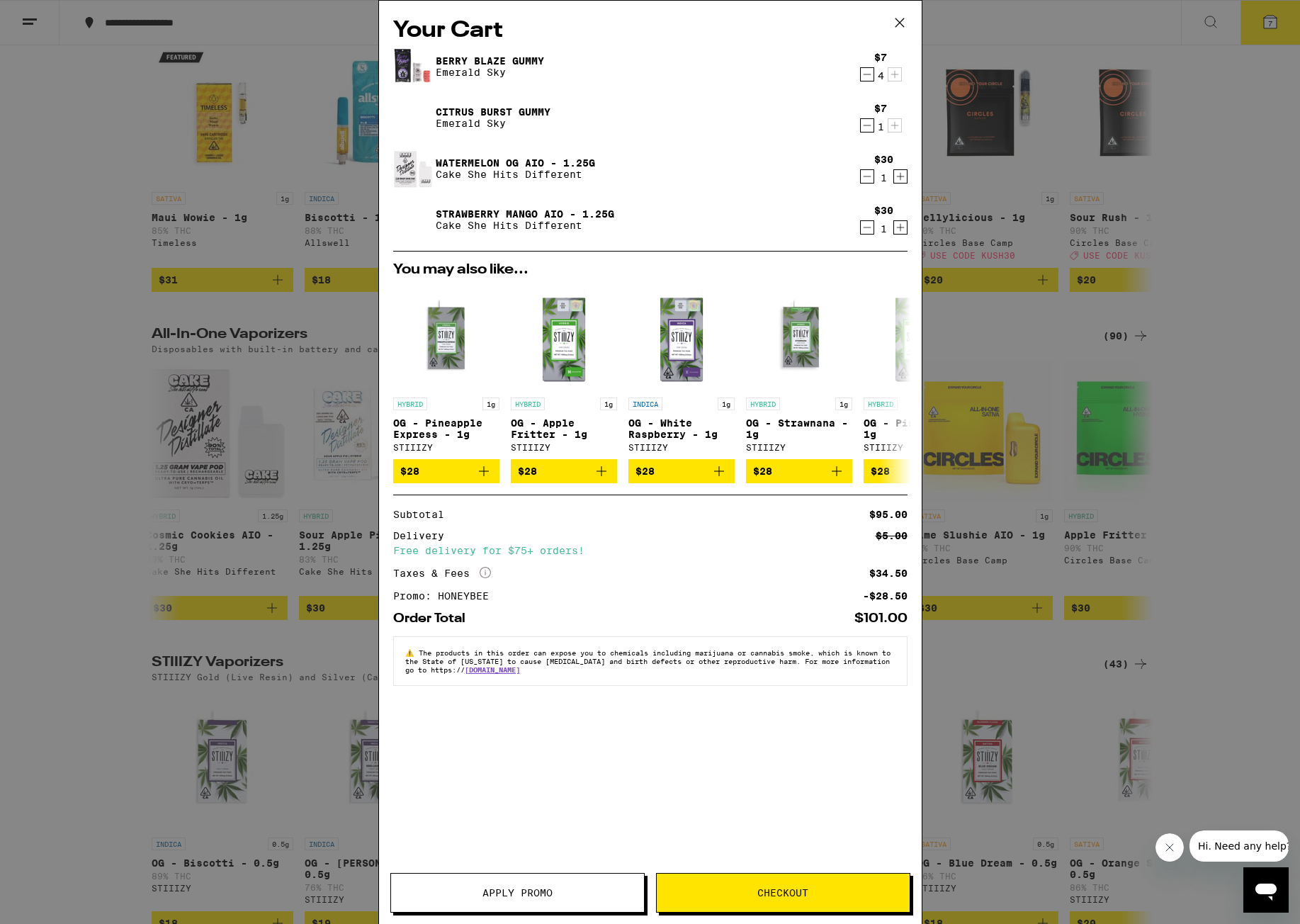
click at [731, 903] on button "Checkout" at bounding box center [782, 892] width 255 height 39
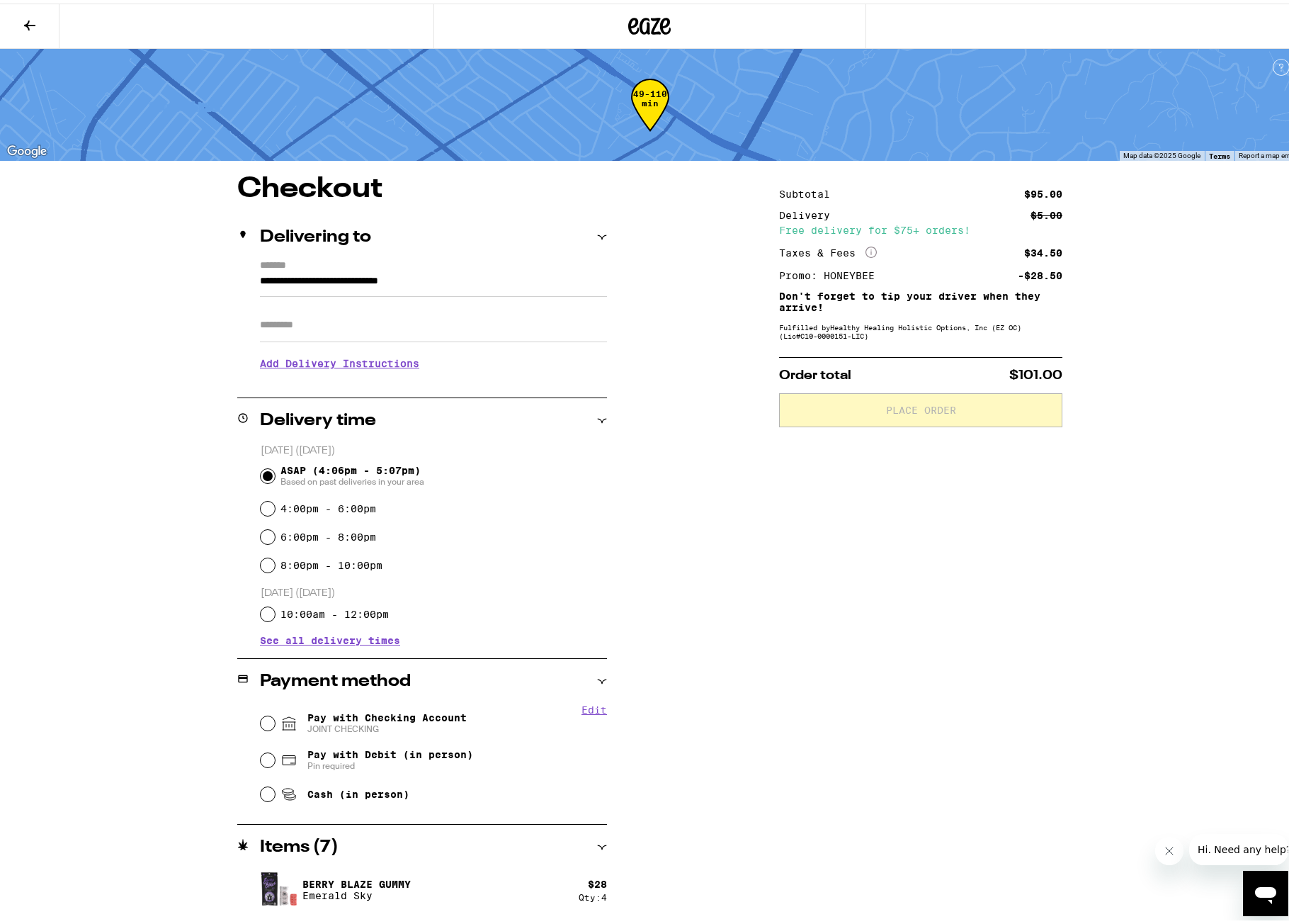
click at [324, 332] on input "Apt/Suite" at bounding box center [434, 321] width 347 height 34
type input "***"
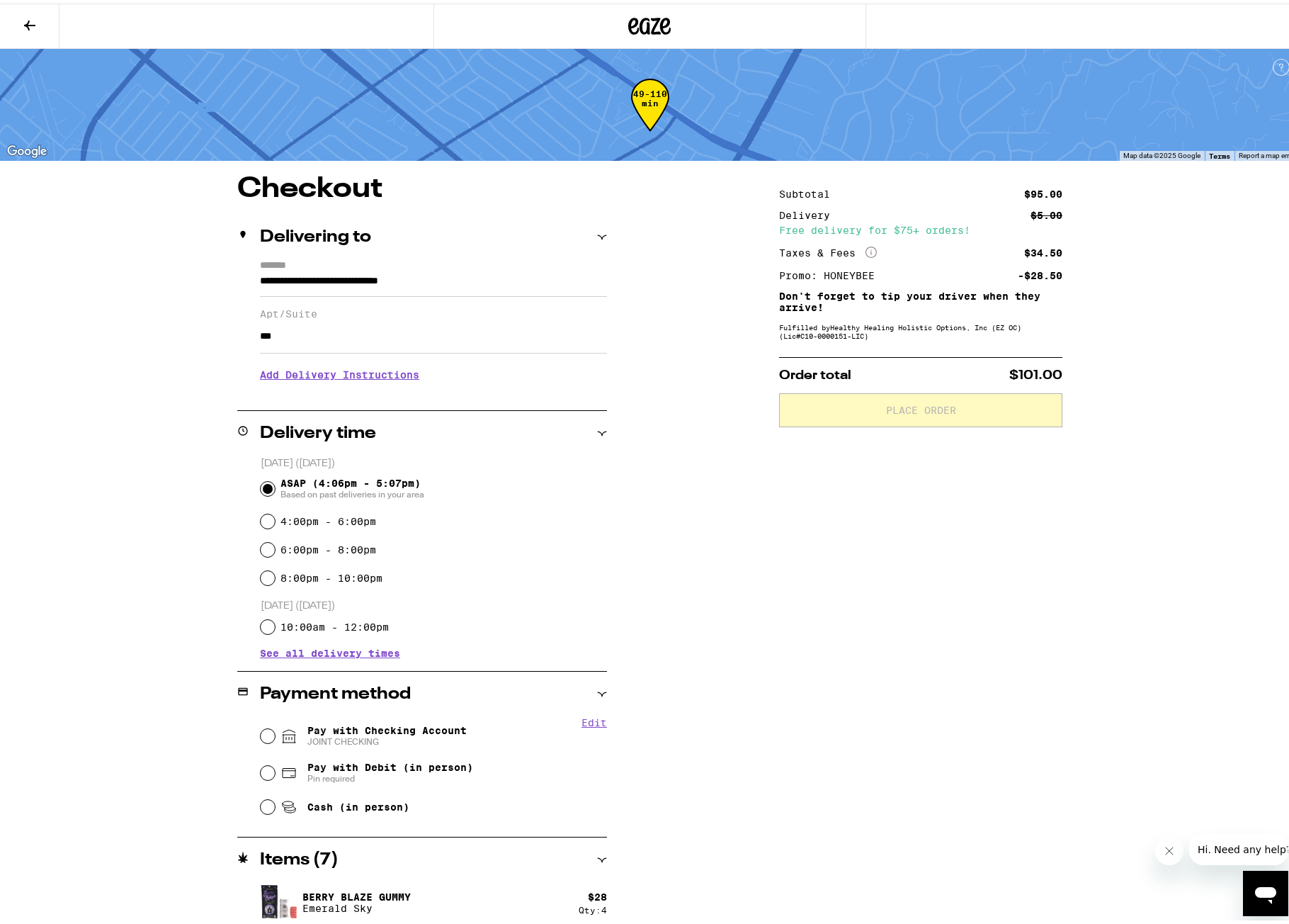
click at [318, 380] on h3 "Add Delivery Instructions" at bounding box center [434, 372] width 347 height 33
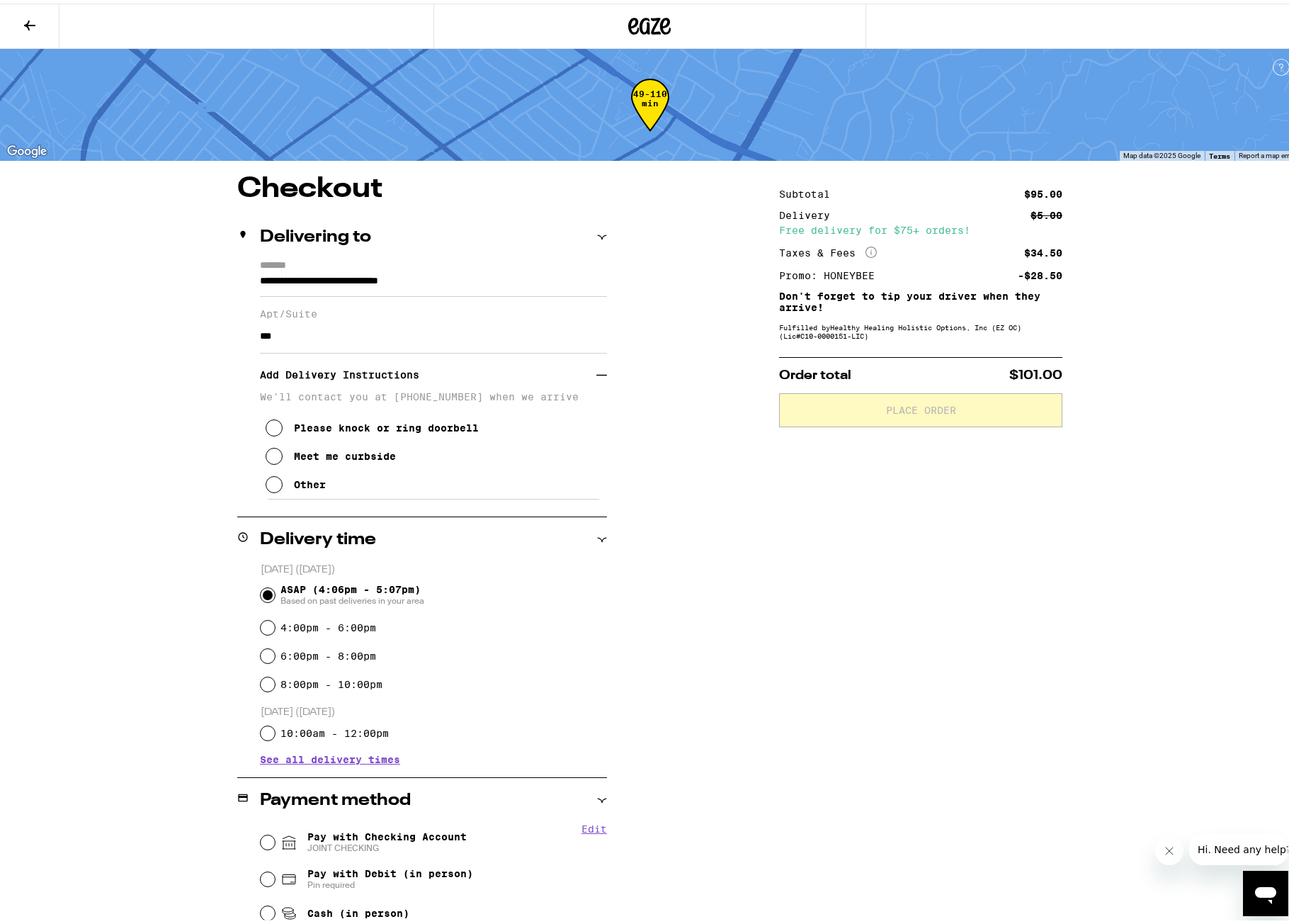
drag, startPoint x: 268, startPoint y: 488, endPoint x: 292, endPoint y: 514, distance: 35.4
click at [269, 488] on icon at bounding box center [274, 480] width 17 height 17
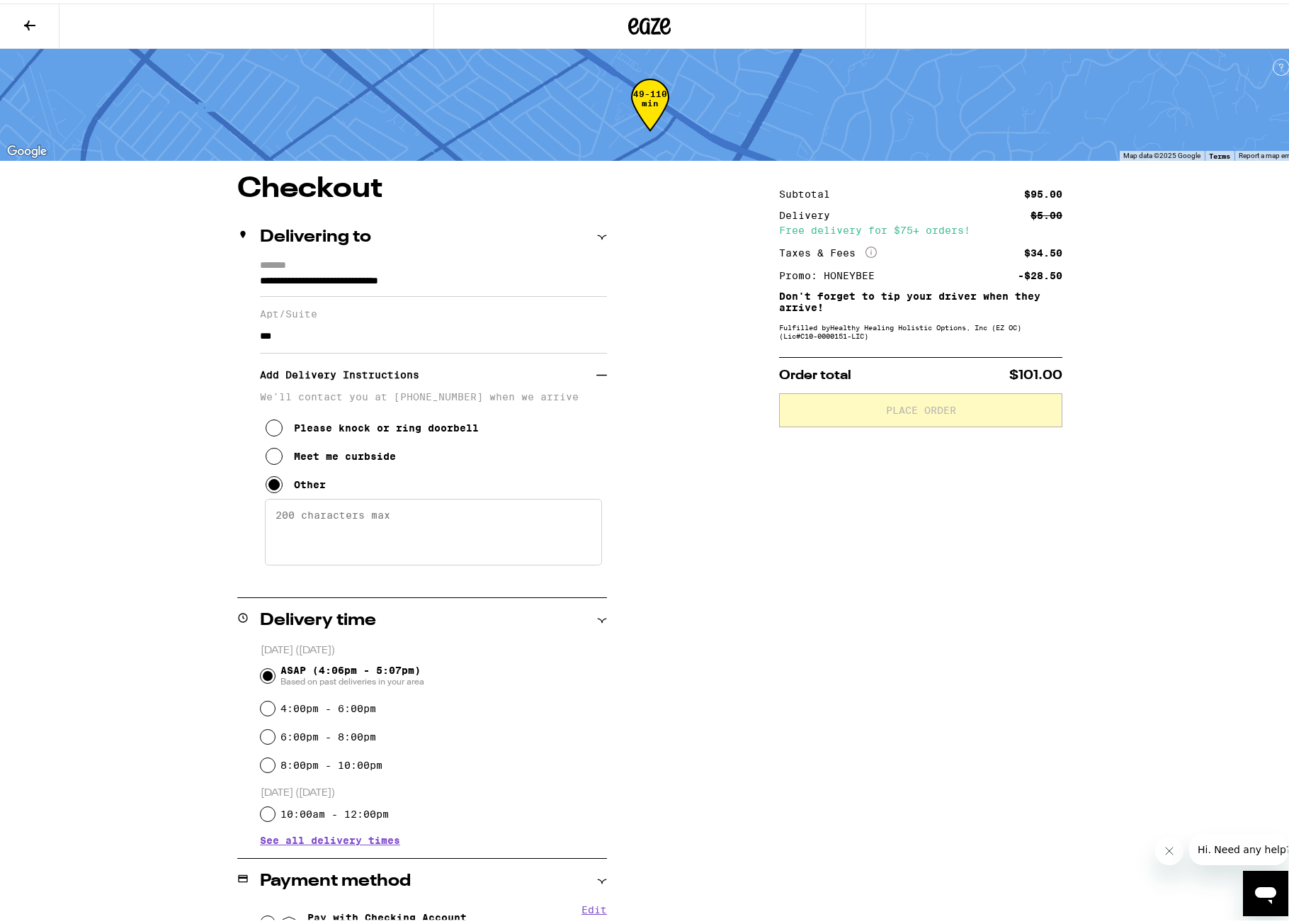
click at [322, 544] on textarea "Enter any other delivery instructions you want driver to know" at bounding box center [433, 528] width 337 height 67
paste textarea "There’s parking on Whittier Blvd in front of building, or a small parking lot o…"
type textarea "There’s parking on Whittier Blvd in front of building, or a small parking lot o…"
click at [697, 648] on div "**********" at bounding box center [650, 721] width 1020 height 1099
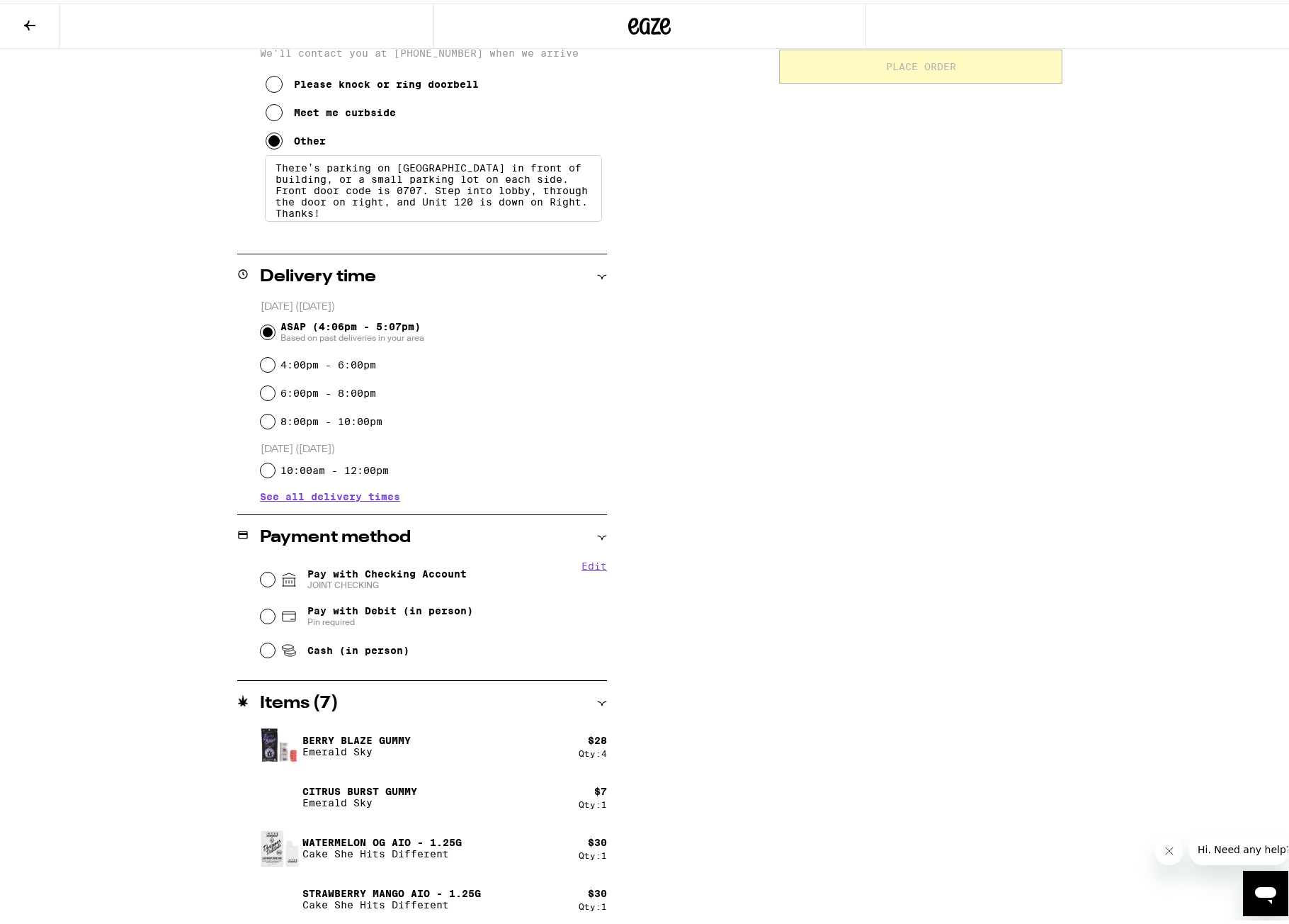
scroll to position [347, 0]
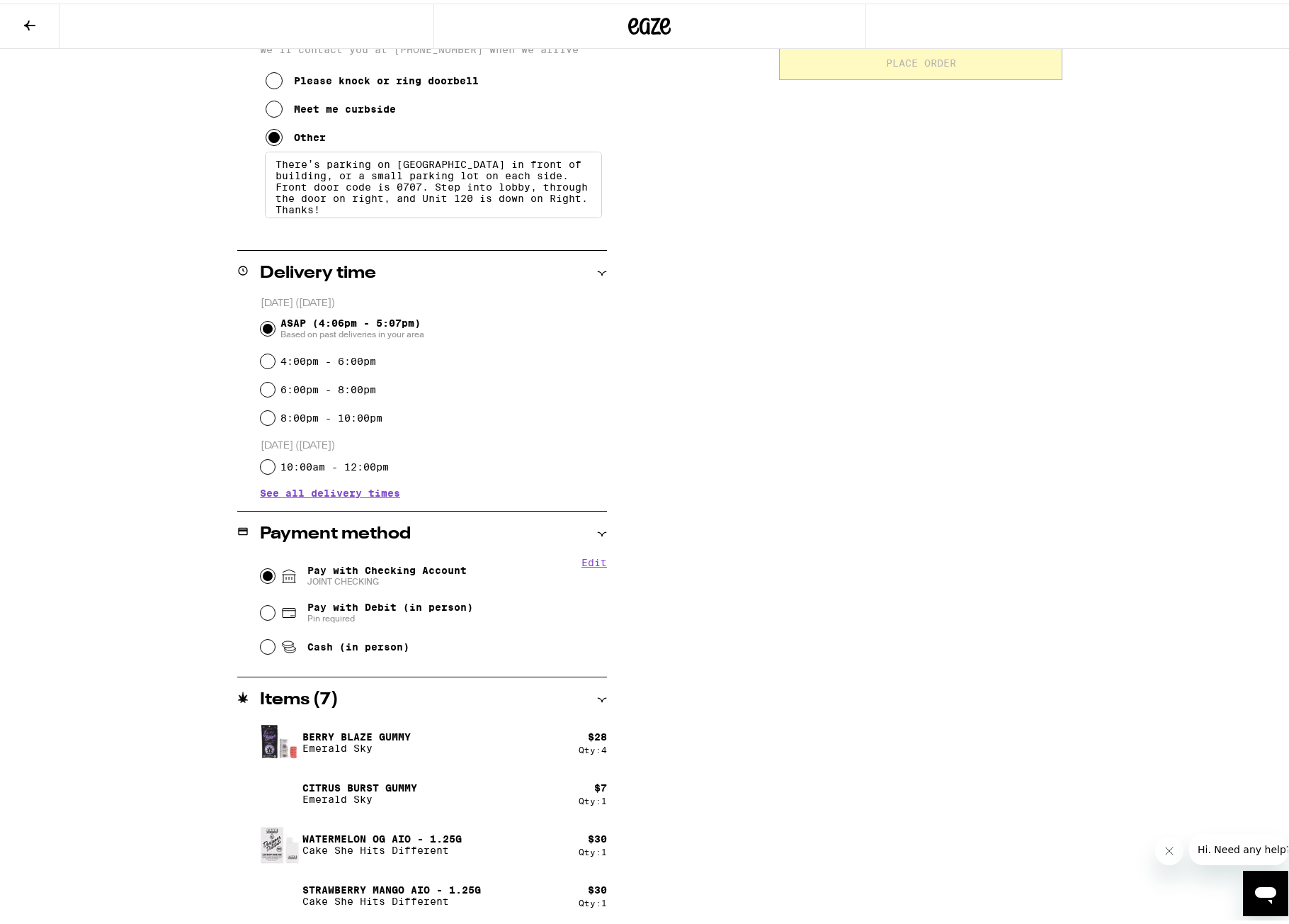
click at [260, 576] on input "Pay with Checking Account JOINT CHECKING" at bounding box center [267, 572] width 15 height 15
radio input "true"
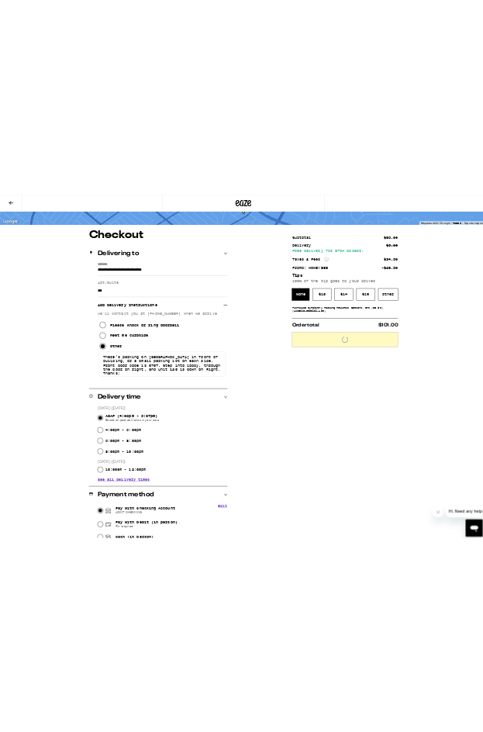
scroll to position [0, 0]
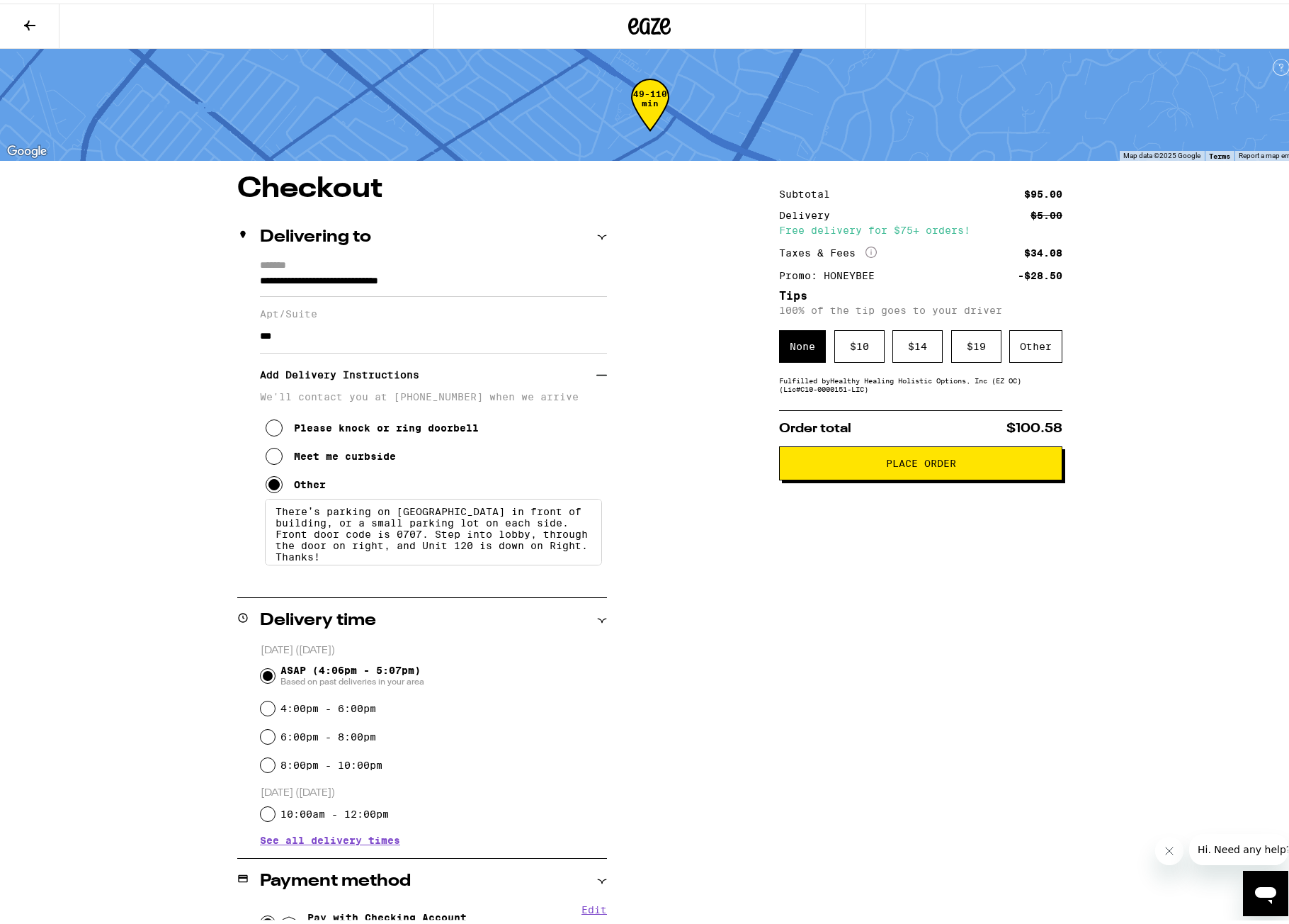
click at [870, 465] on span "Place Order" at bounding box center [921, 459] width 259 height 10
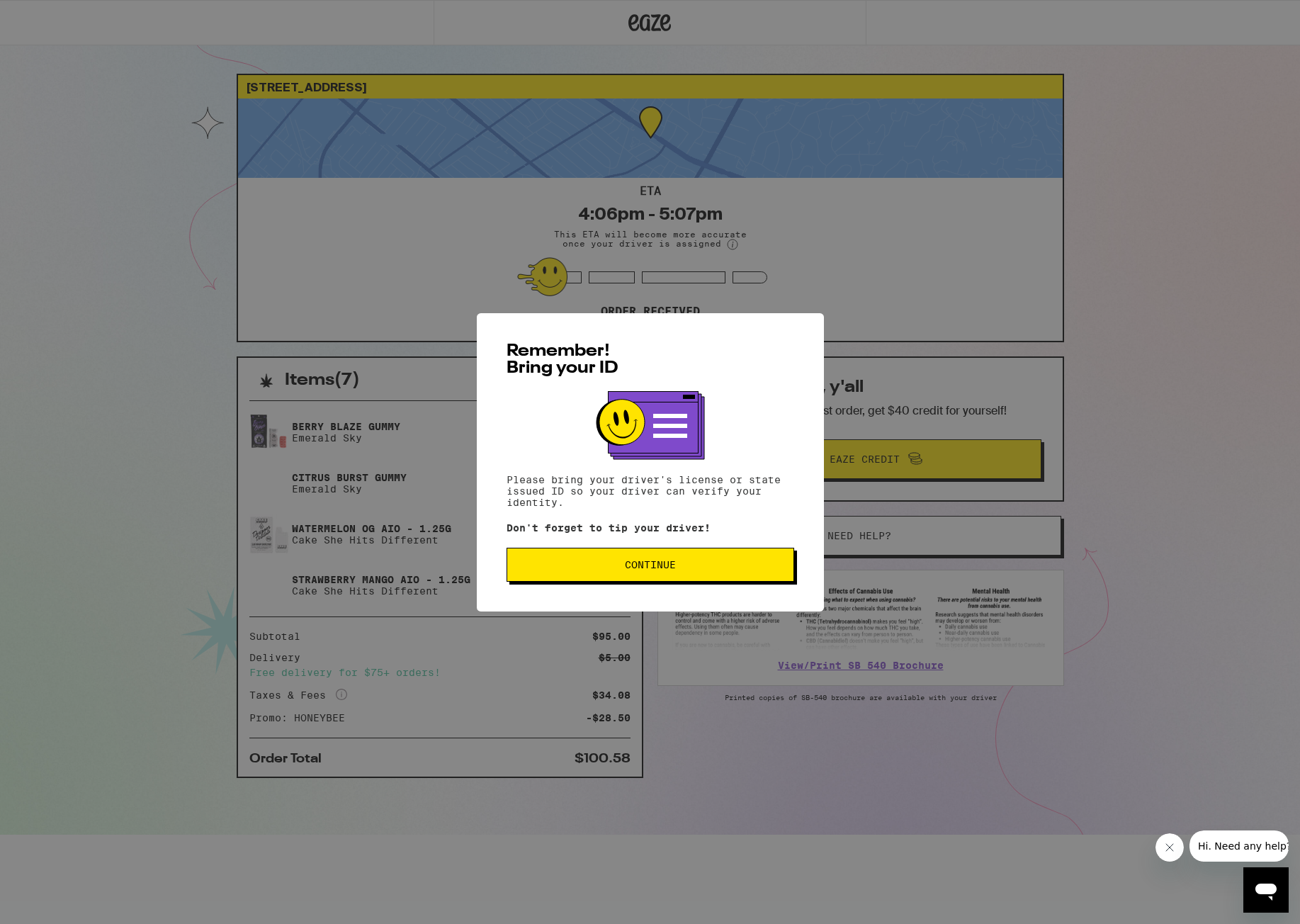
click at [697, 575] on button "Continue" at bounding box center [650, 564] width 288 height 34
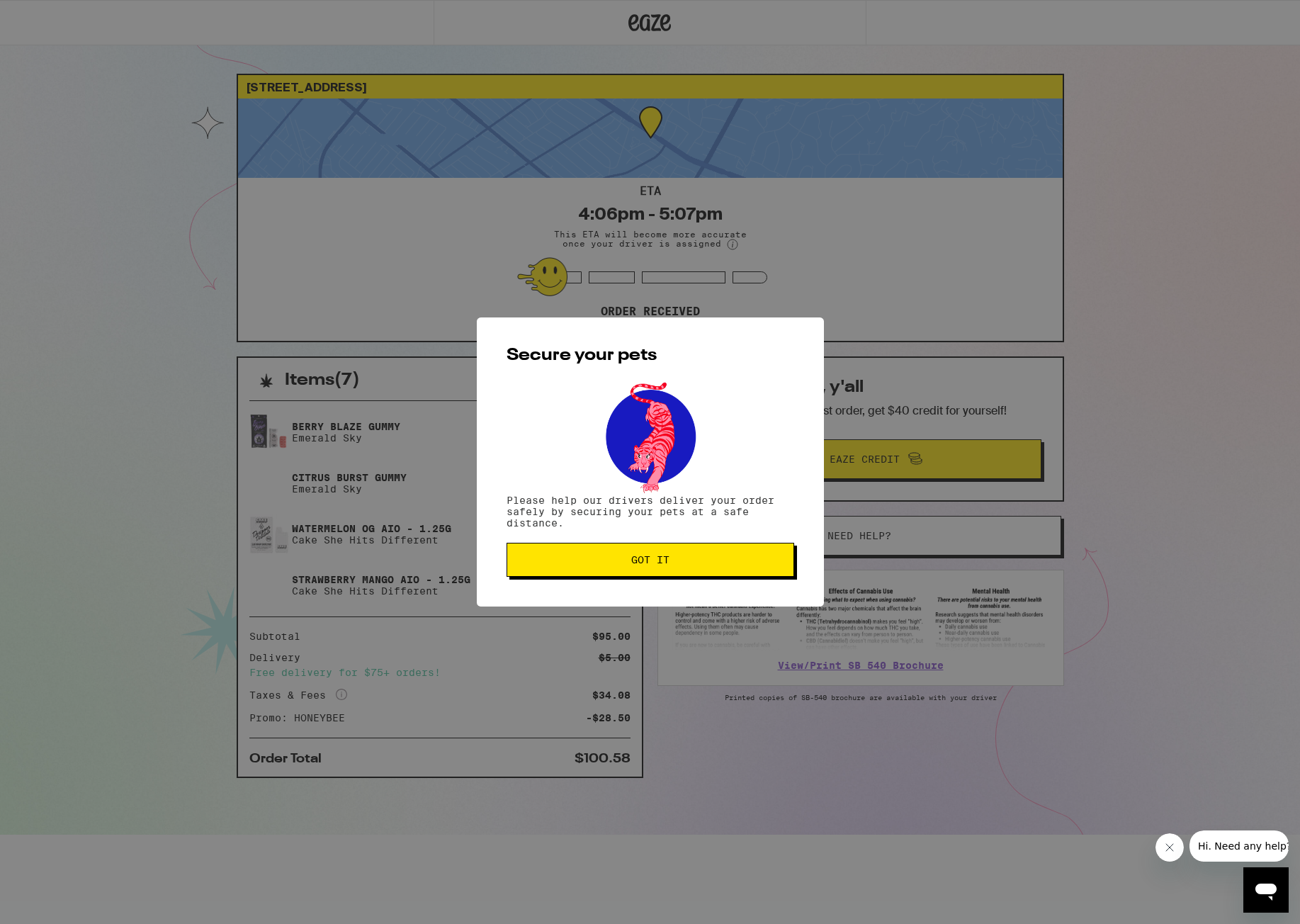
click at [933, 481] on div "Secure your pets Please help our drivers deliver your order safely by securing …" at bounding box center [650, 462] width 1300 height 924
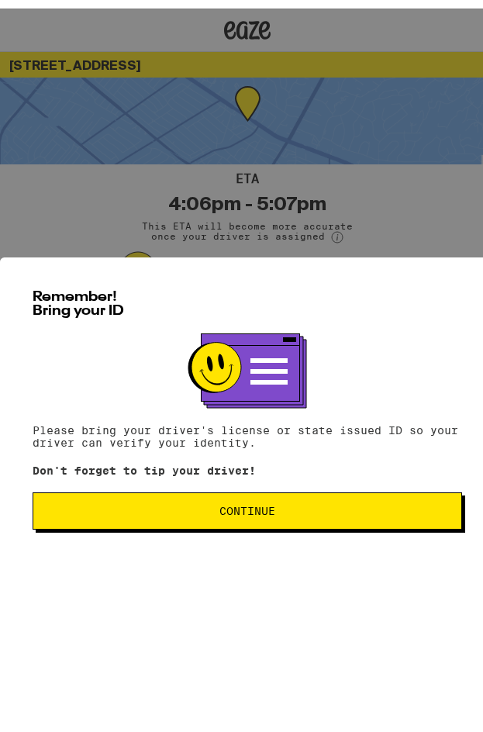
click at [270, 516] on button "Continue" at bounding box center [248, 502] width 430 height 37
